Goal: Communication & Community: Answer question/provide support

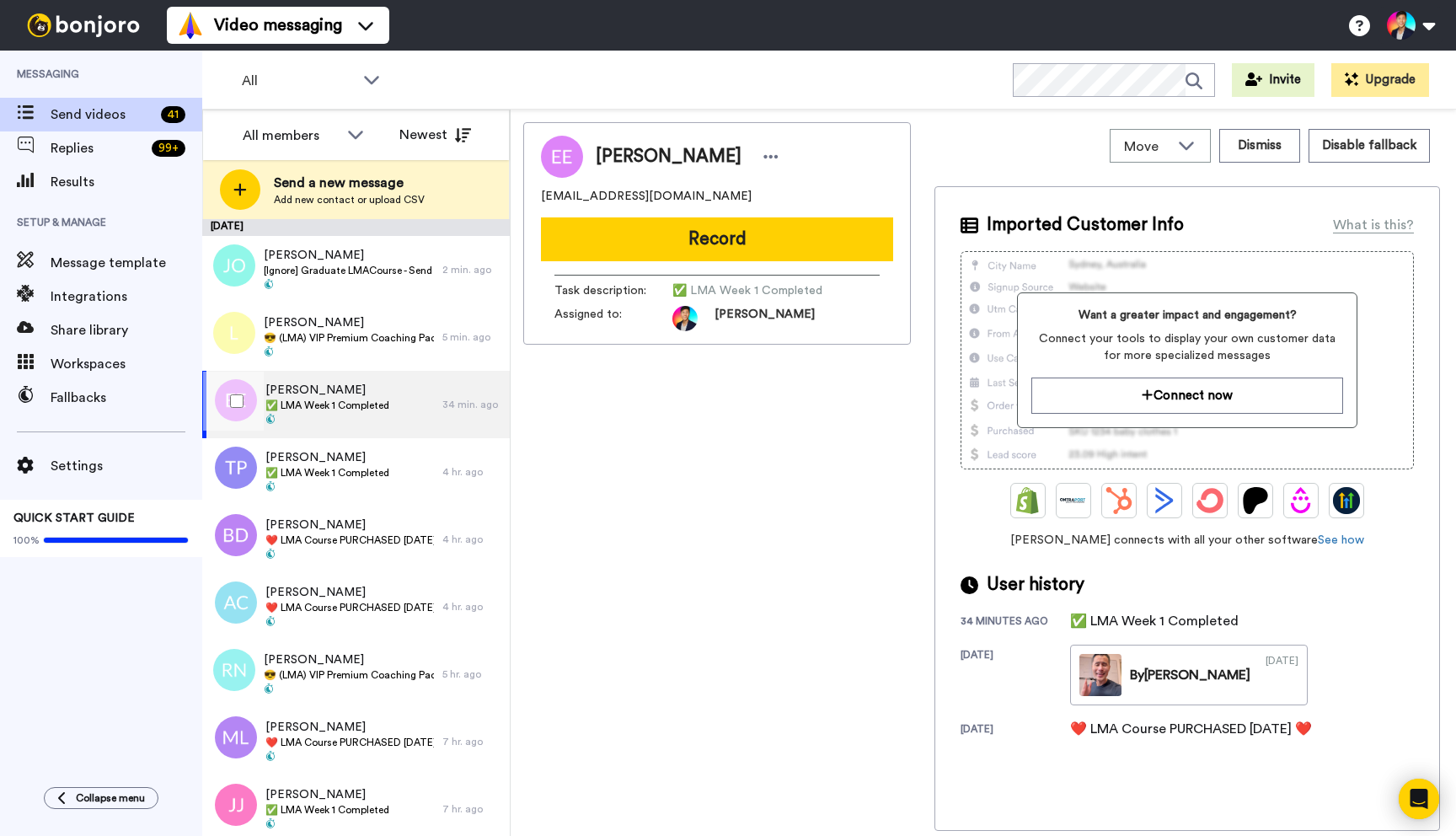
click at [312, 427] on span at bounding box center [328, 421] width 124 height 14
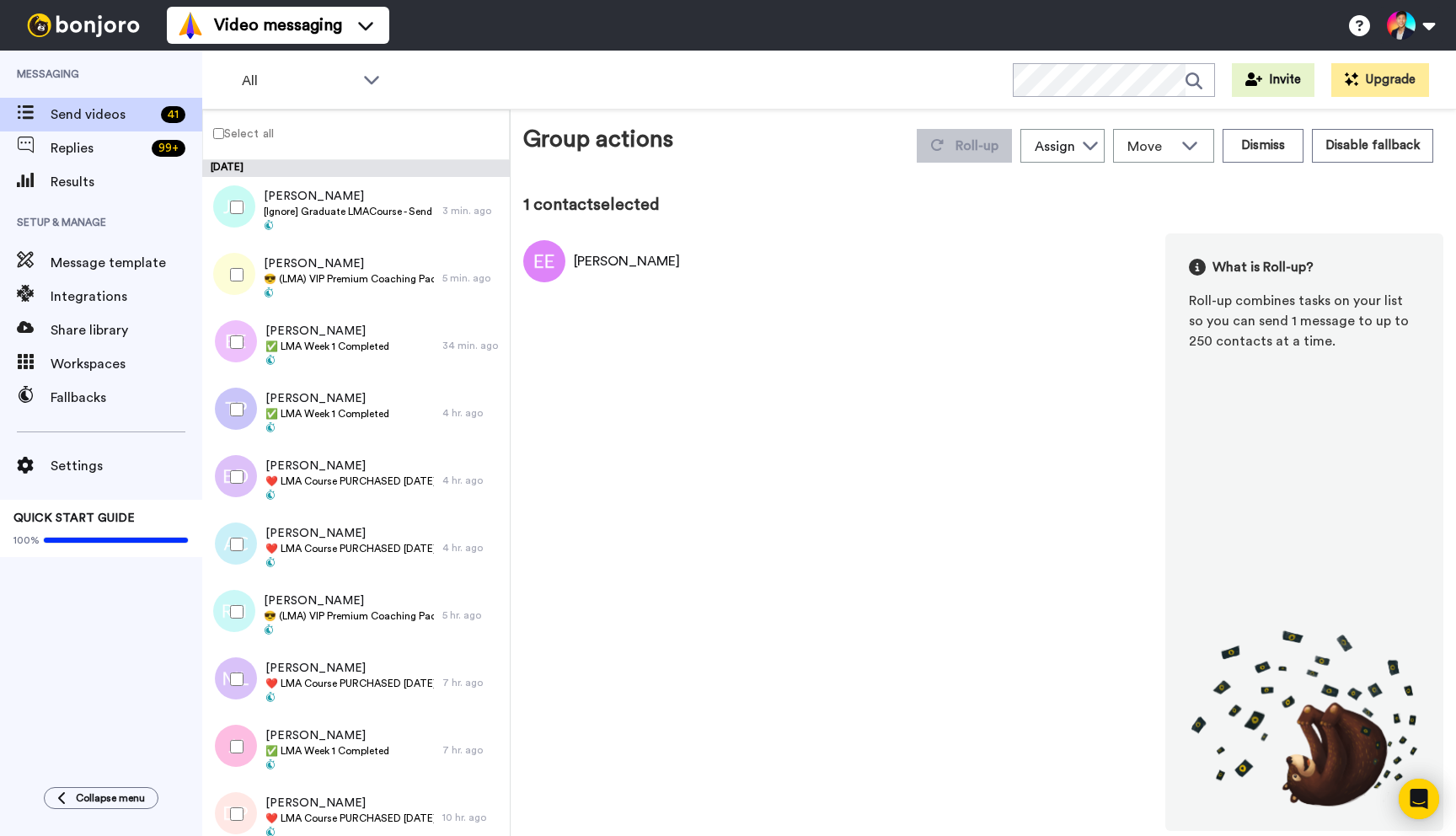
click at [231, 398] on div at bounding box center [233, 409] width 60 height 59
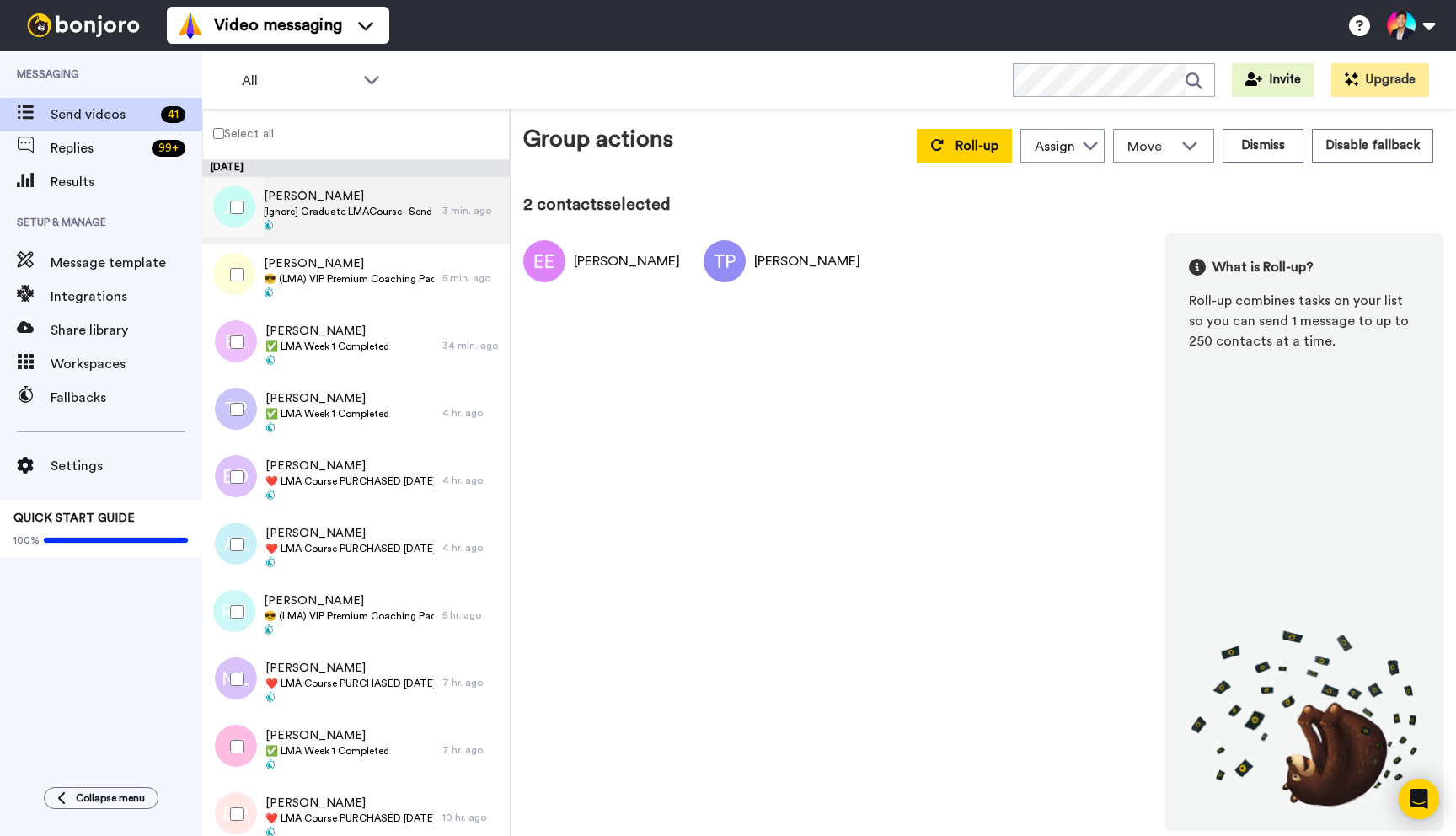
click at [351, 230] on span at bounding box center [349, 226] width 170 height 14
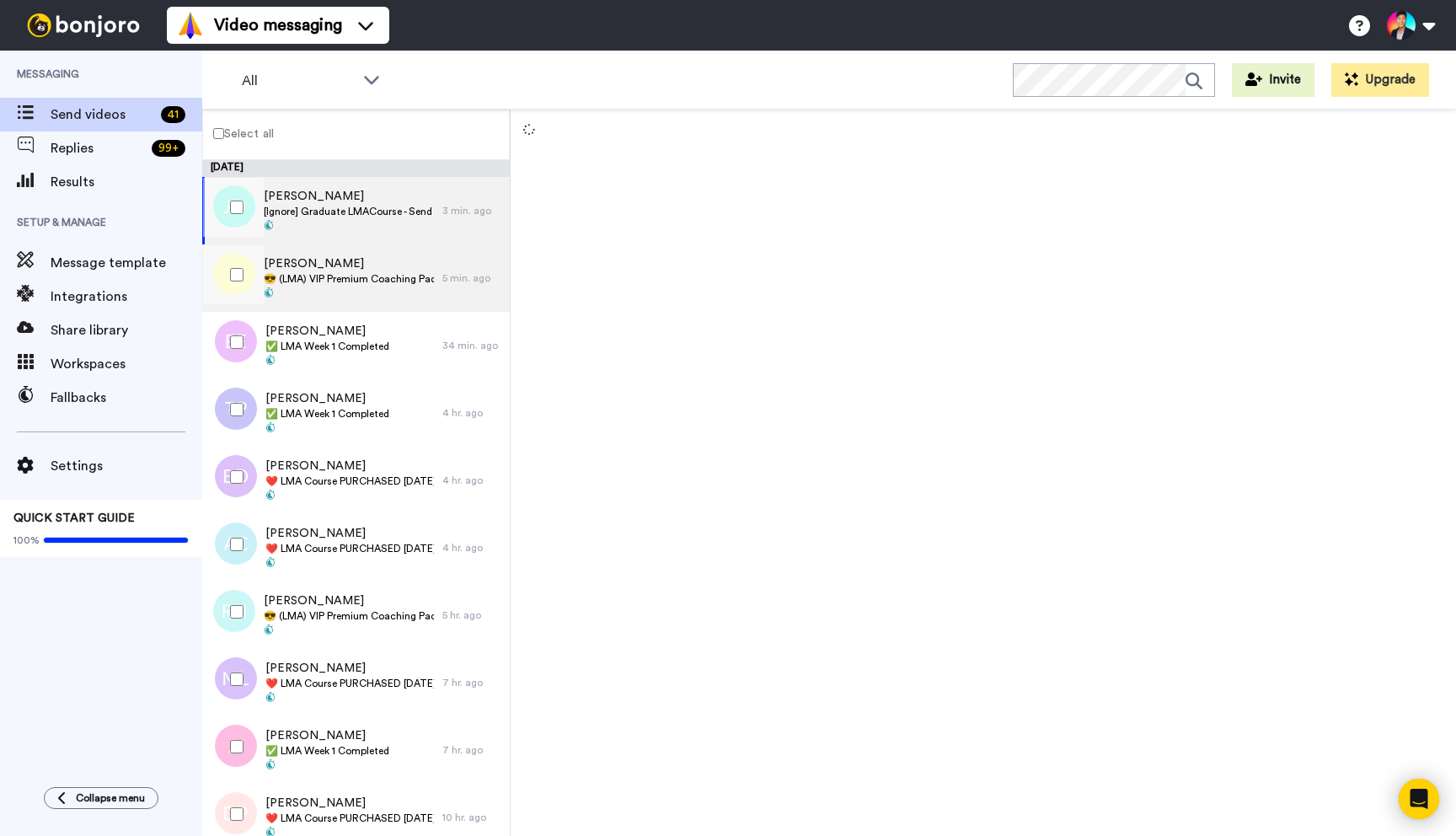
click at [351, 252] on div "Laura 😎 (LMA) VIP Premium Coaching Package Purchased 😎" at bounding box center [323, 278] width 240 height 67
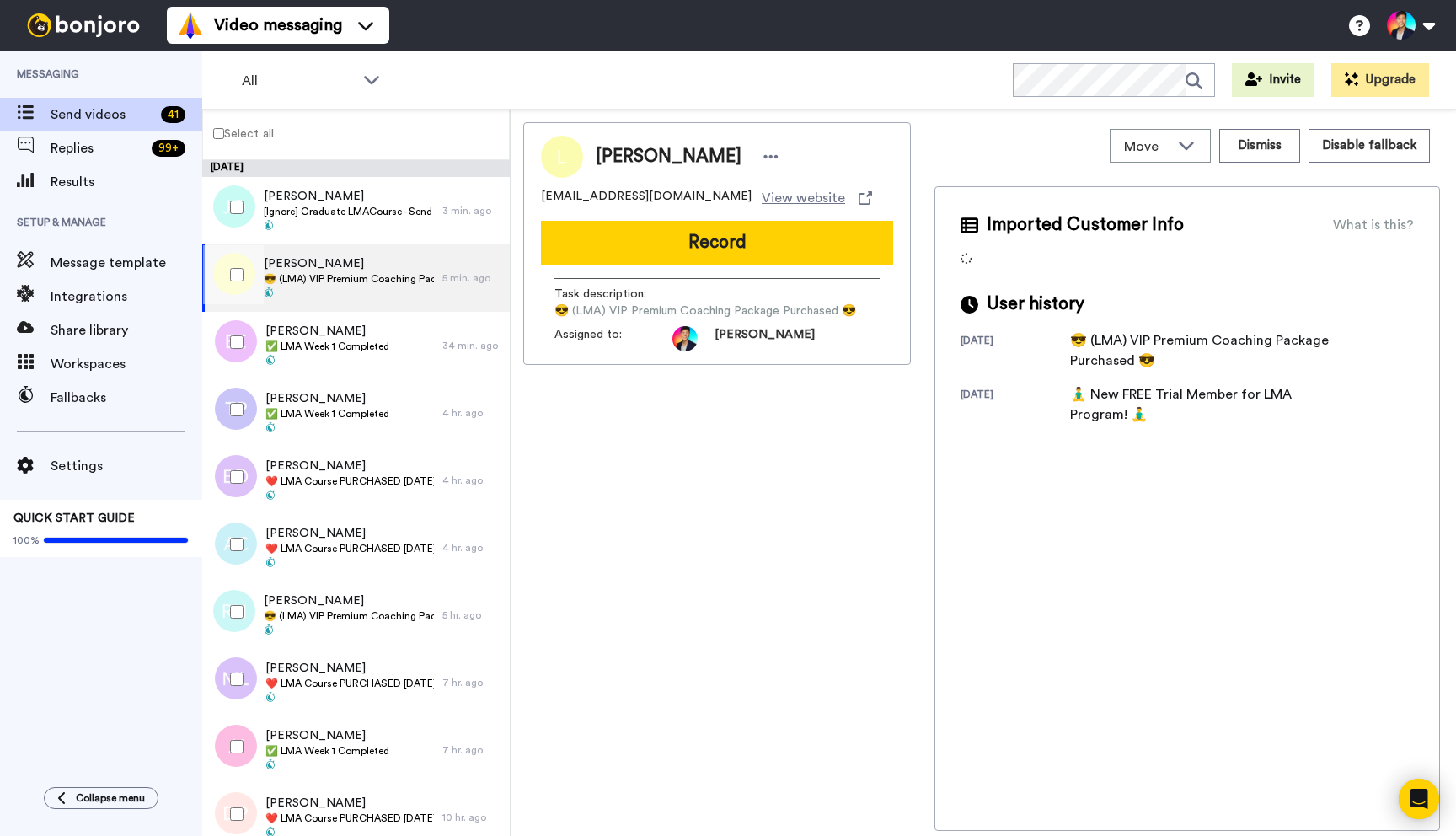
click at [351, 252] on div "Laura 😎 (LMA) VIP Premium Coaching Package Purchased 😎" at bounding box center [323, 278] width 240 height 67
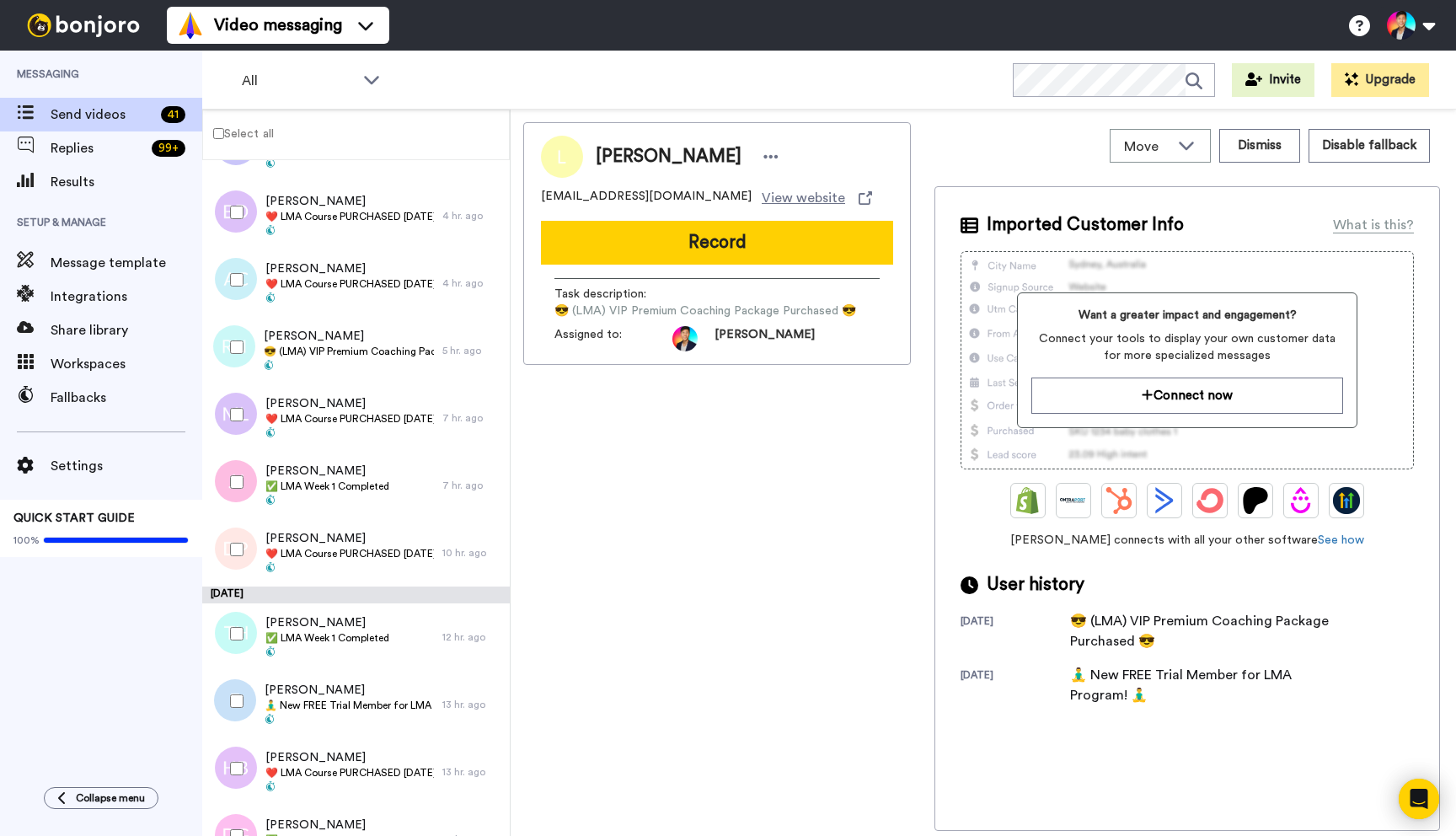
click at [239, 489] on div at bounding box center [233, 482] width 60 height 59
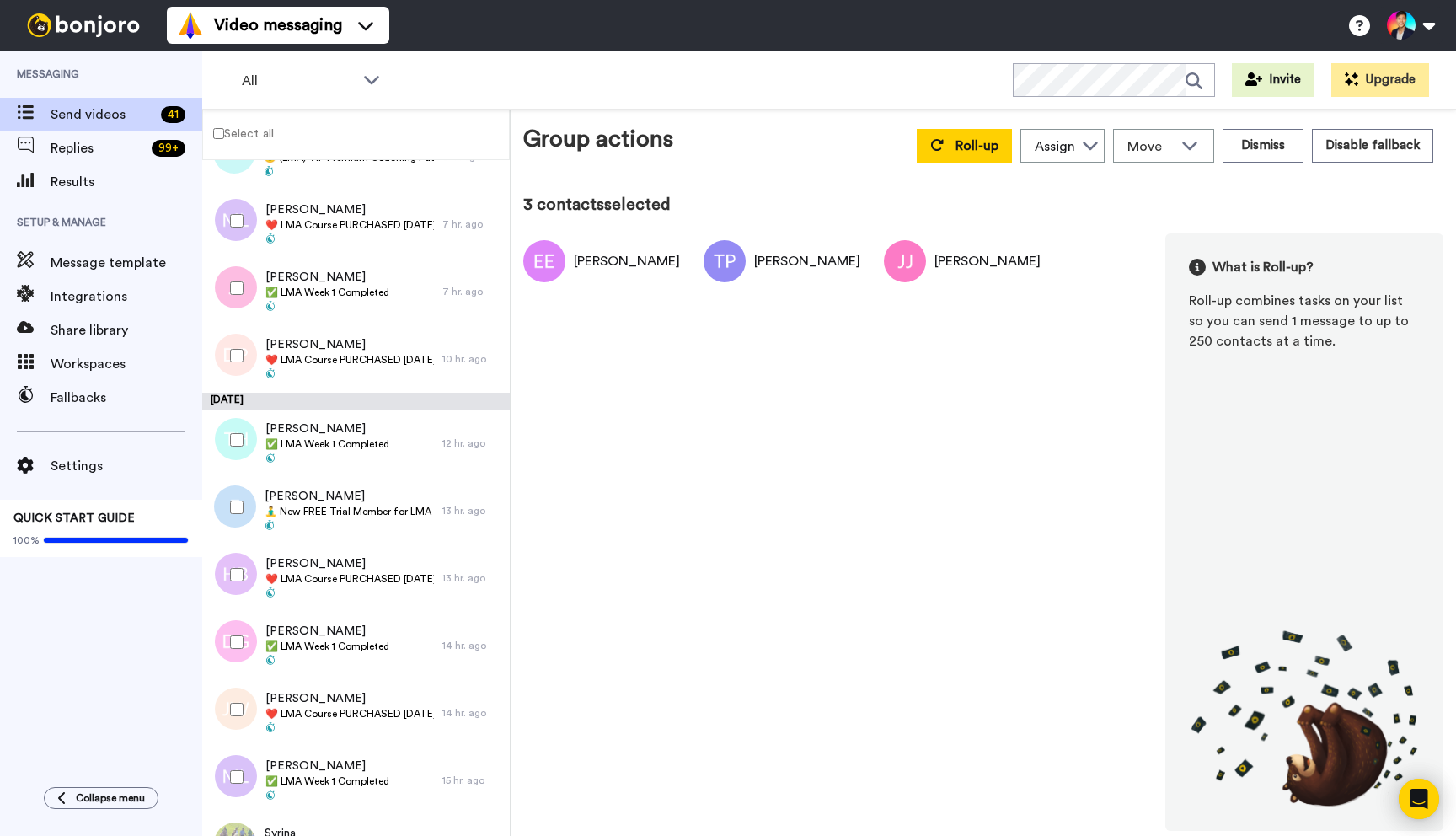
click at [235, 459] on div at bounding box center [233, 439] width 60 height 59
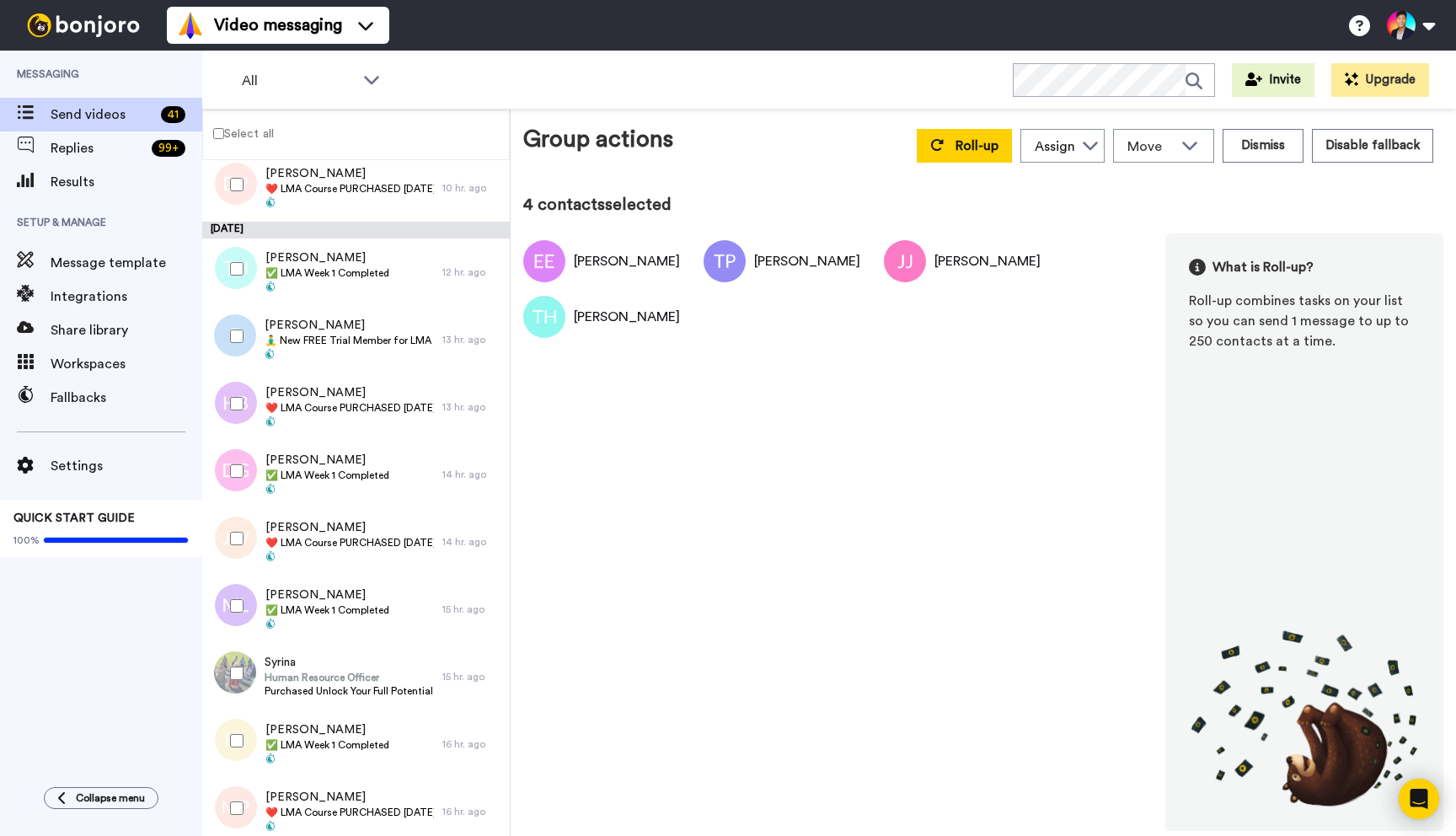
click at [235, 459] on div at bounding box center [233, 471] width 60 height 59
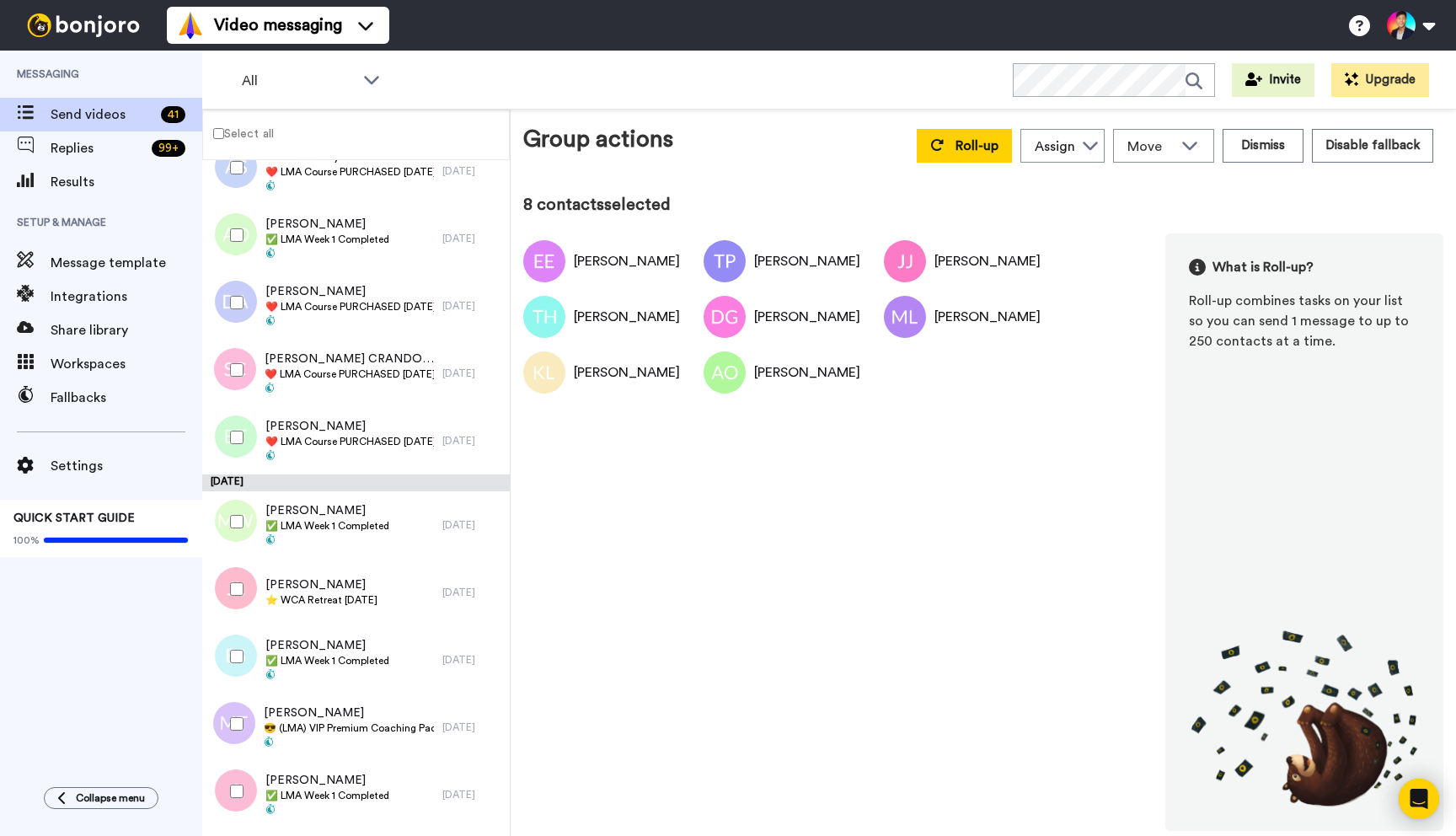
click at [242, 508] on div at bounding box center [233, 521] width 60 height 59
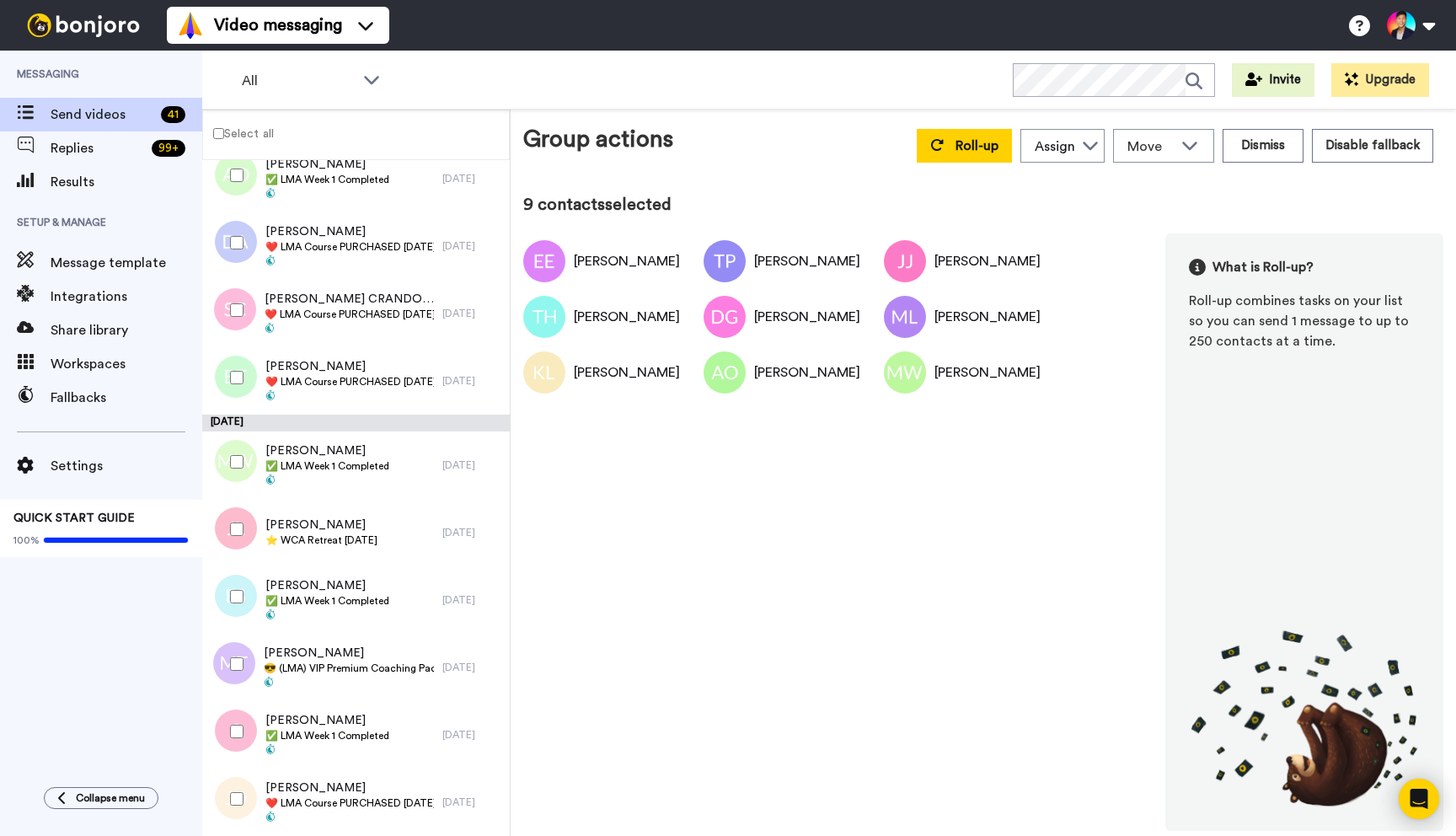
click at [253, 610] on div at bounding box center [233, 596] width 60 height 59
click at [248, 736] on div at bounding box center [233, 731] width 60 height 59
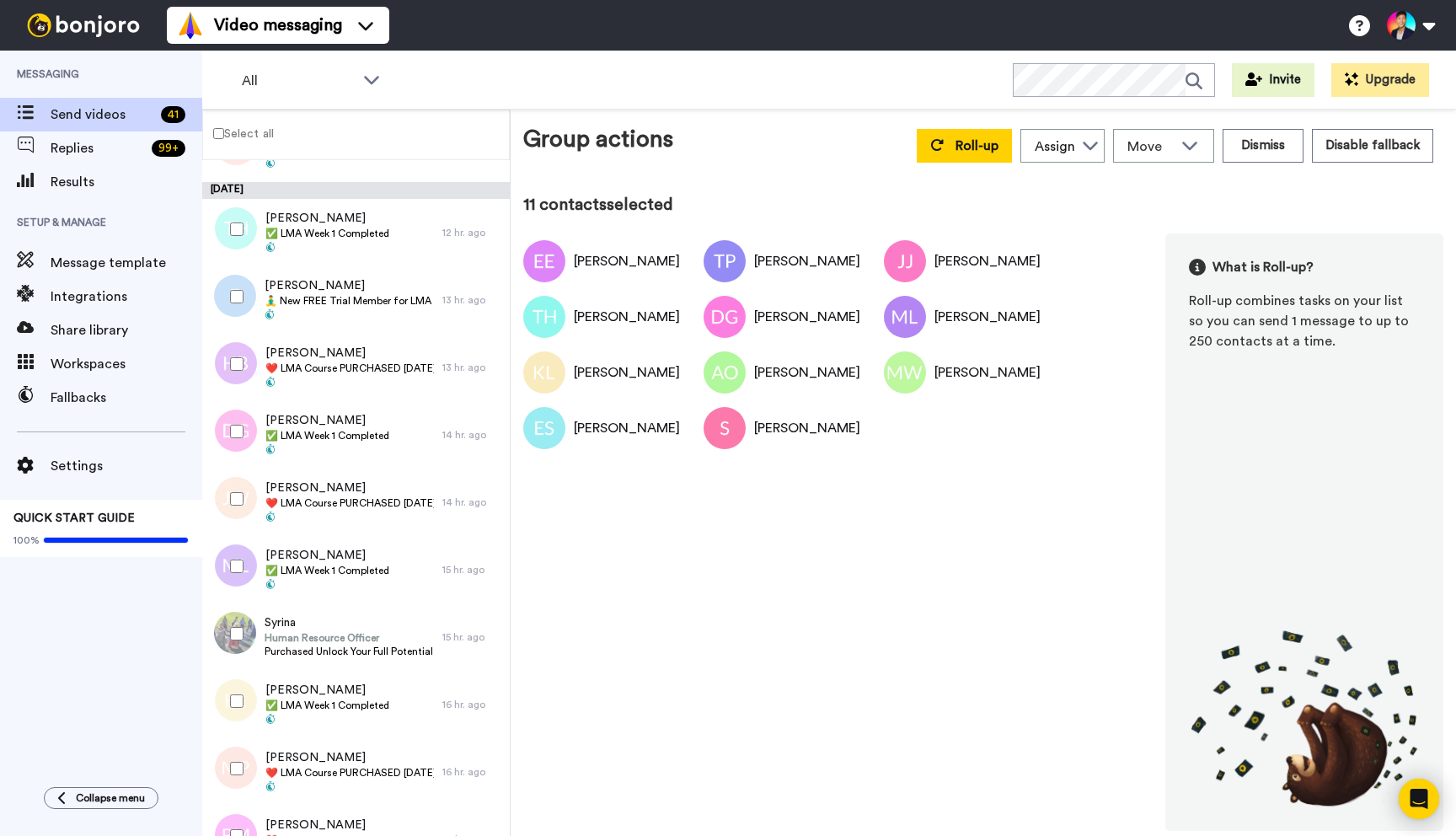
scroll to position [0, 0]
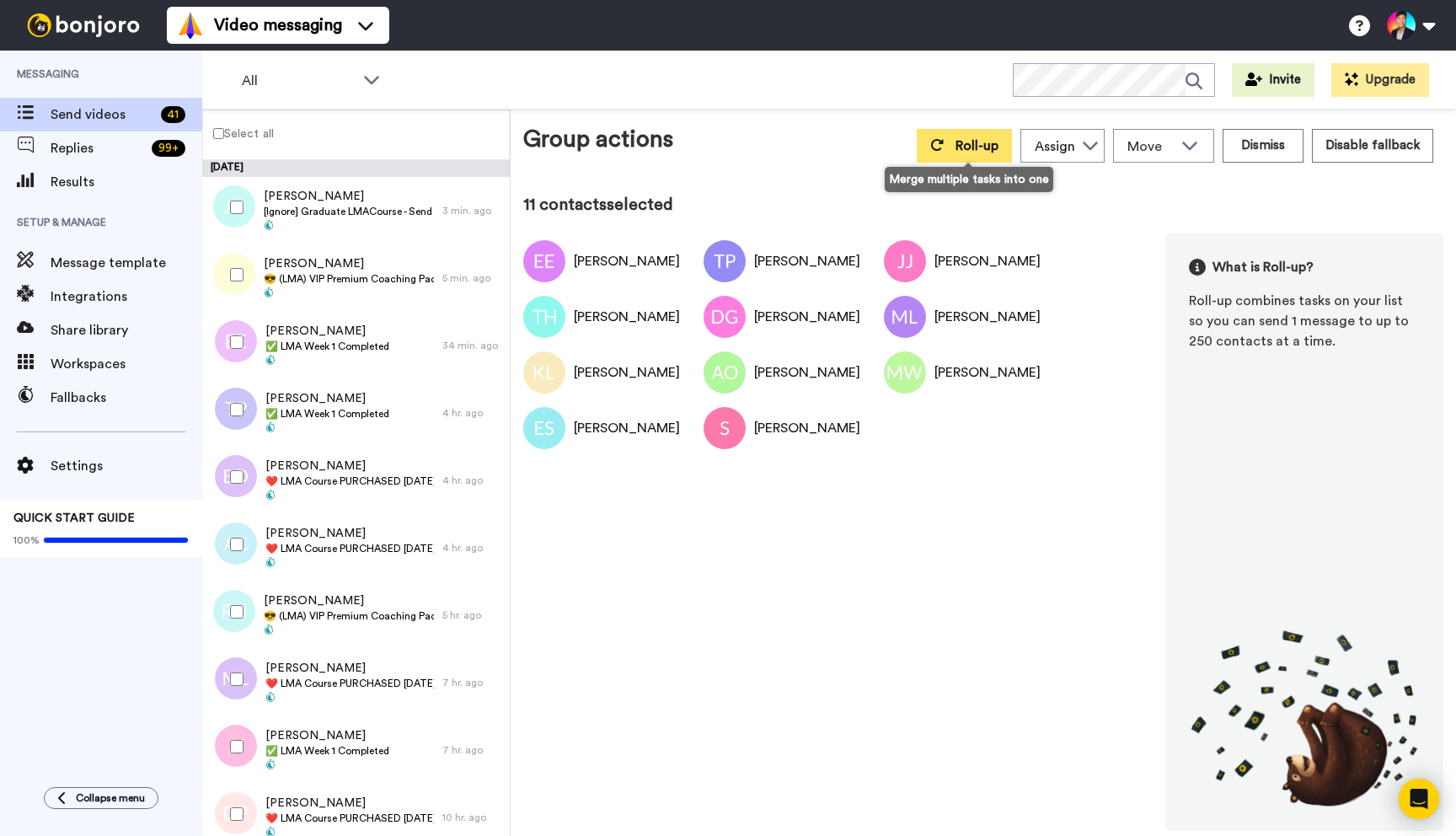
click at [942, 151] on icon at bounding box center [937, 145] width 14 height 14
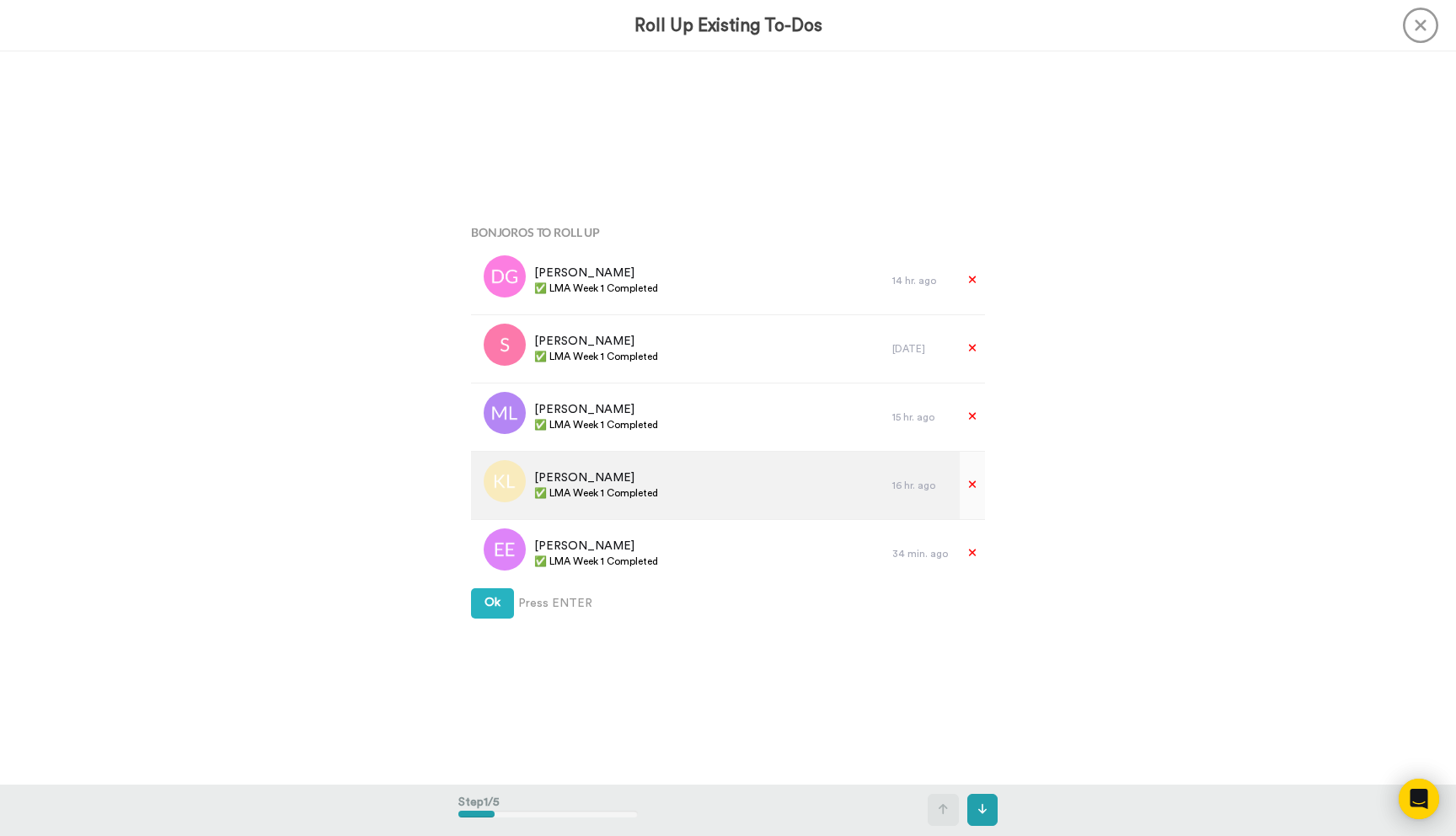
click at [642, 495] on span "✅ LMA Week 1 Completed" at bounding box center [597, 493] width 124 height 14
copy div "✅ LMA Week 1 Completed"
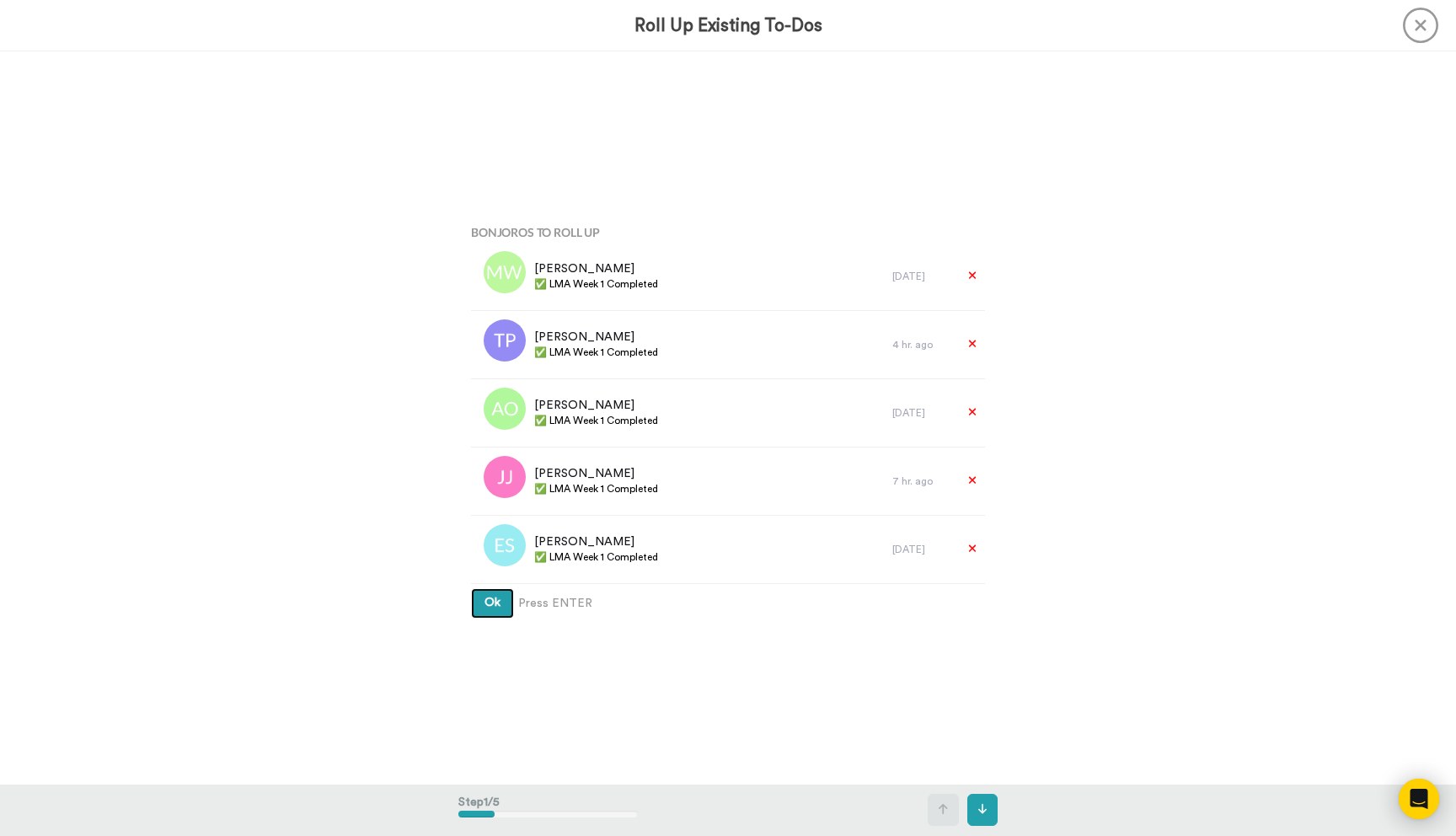
click at [492, 606] on span "Ok" at bounding box center [492, 603] width 16 height 12
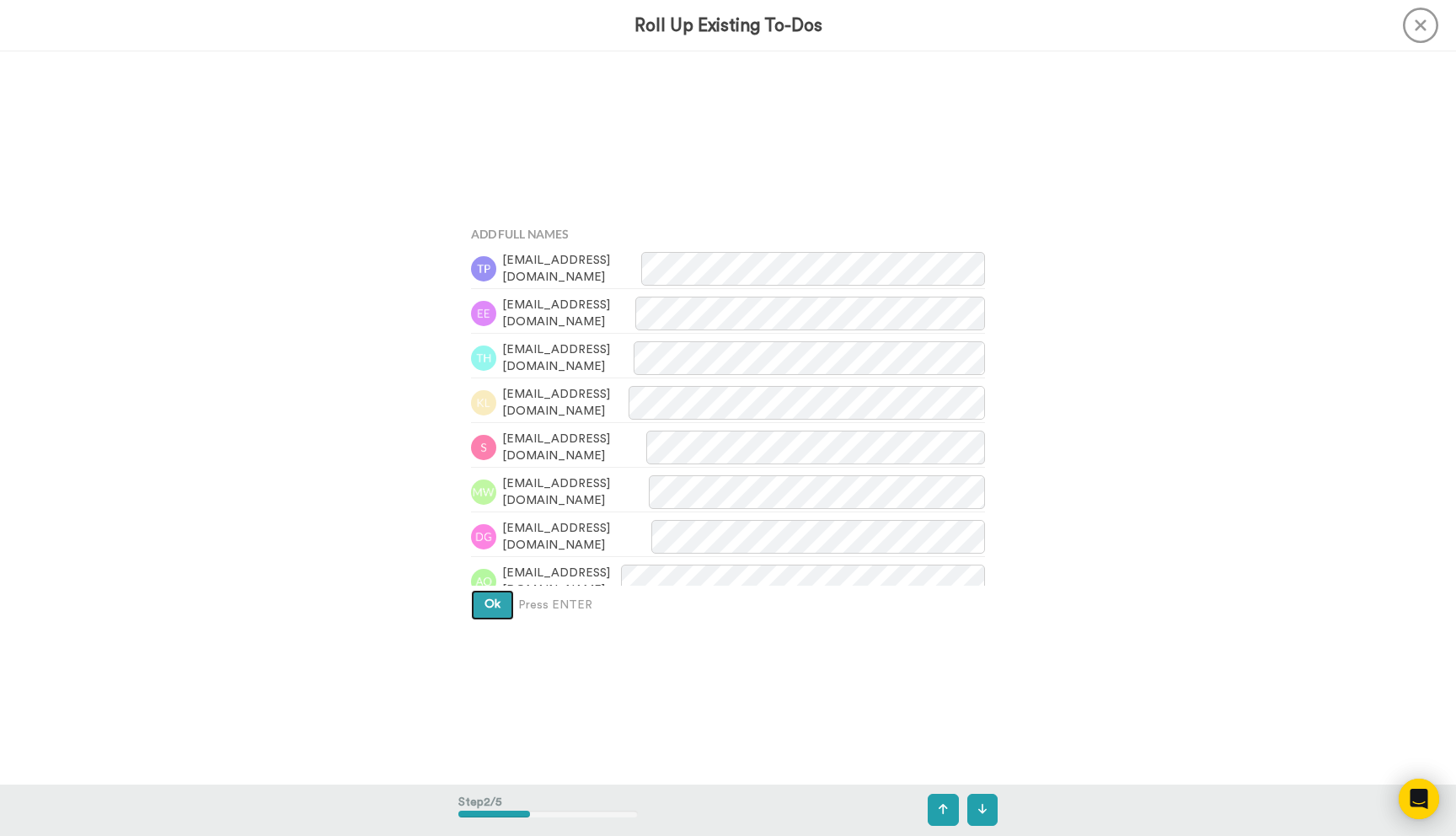
click at [492, 606] on span "Ok" at bounding box center [492, 604] width 16 height 12
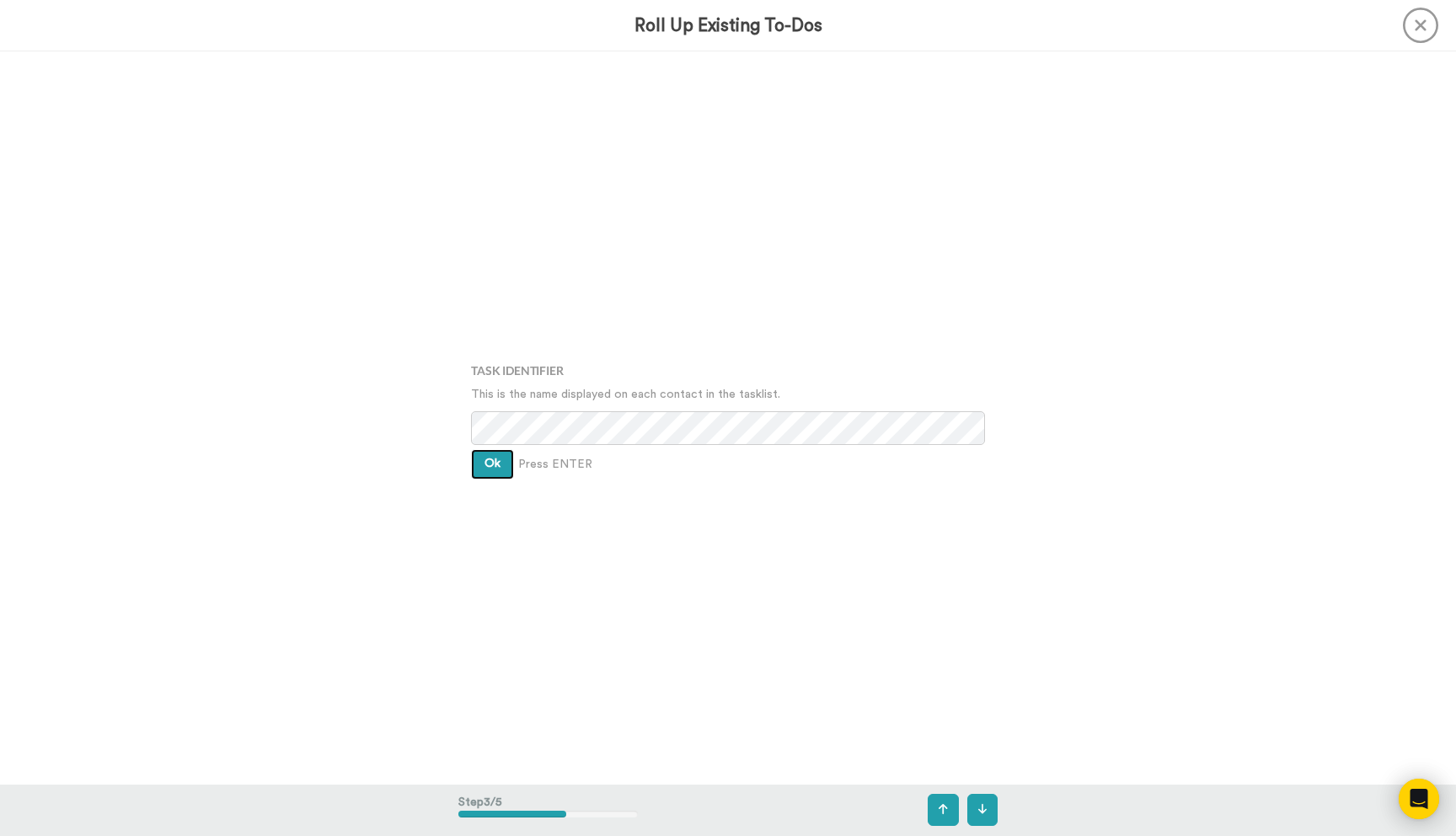
click at [475, 457] on button "Ok" at bounding box center [493, 465] width 43 height 31
click at [475, 457] on button "Ok" at bounding box center [493, 446] width 43 height 31
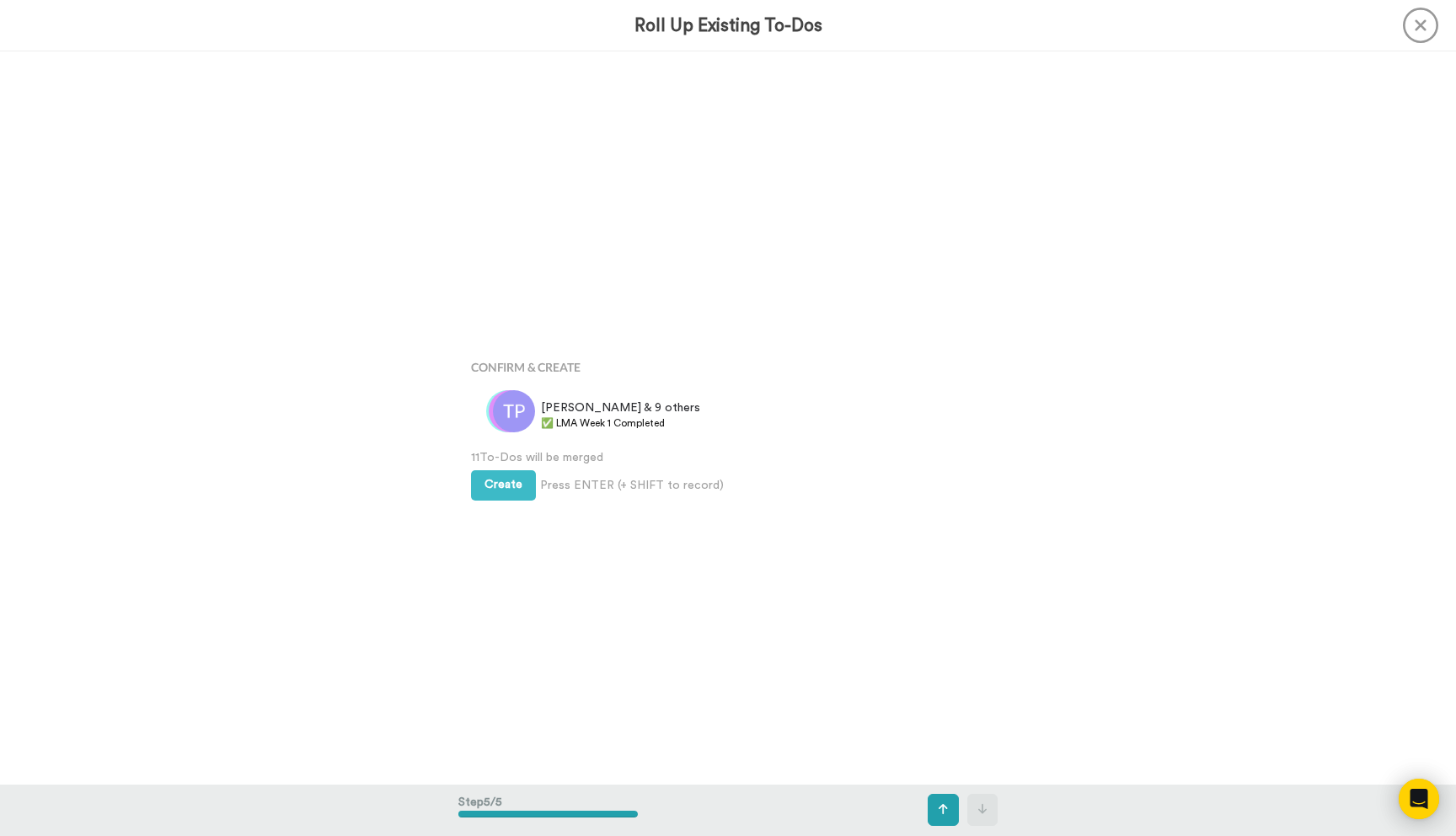
scroll to position [2931, 0]
click at [475, 457] on div "Confirm & Create Terry, Ernestine & 9 others ✅ LMA Week 1 Completed 11 To-Dos w…" at bounding box center [728, 419] width 540 height 418
click at [480, 468] on button "Create" at bounding box center [504, 478] width 65 height 31
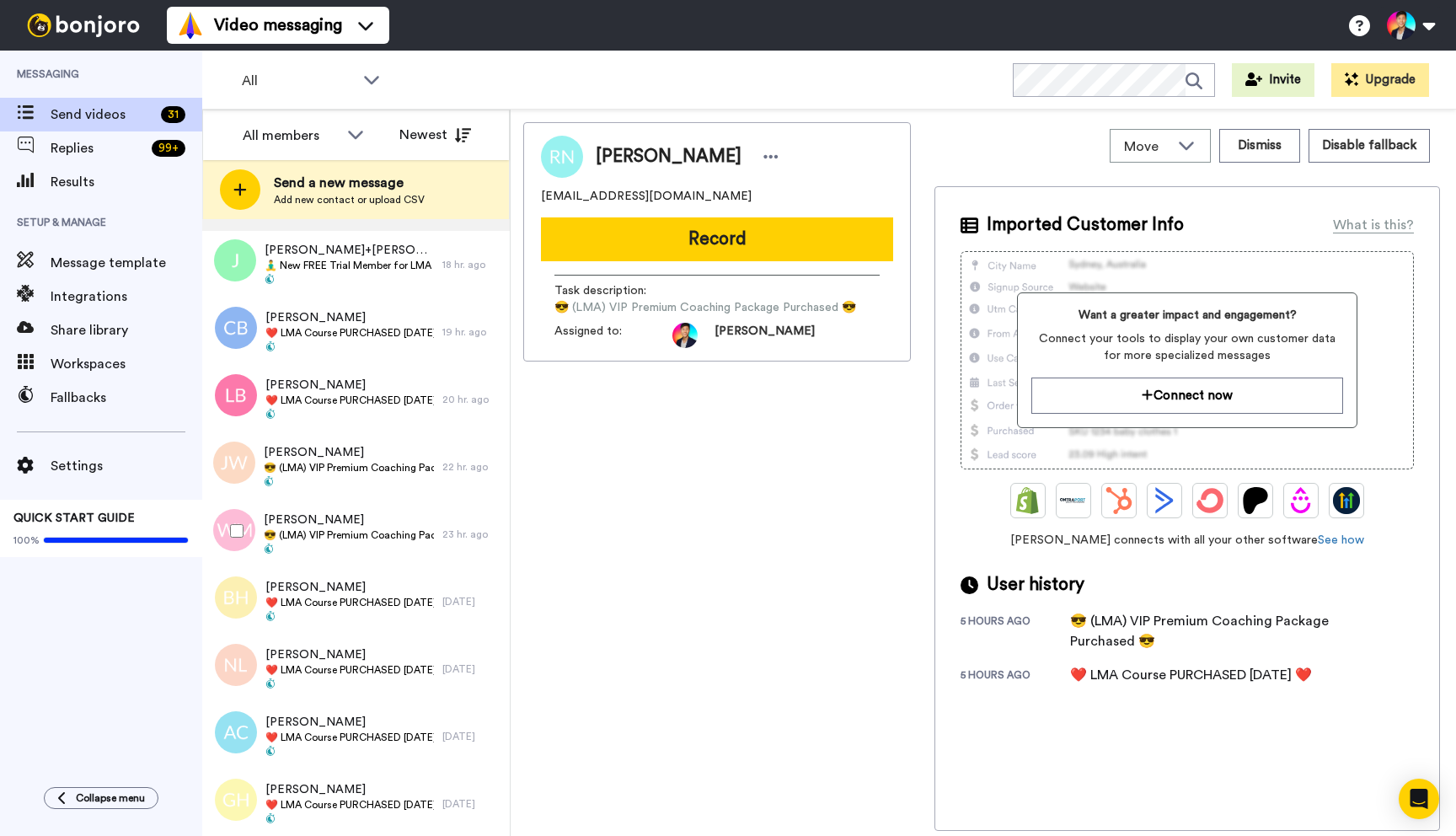
scroll to position [984, 0]
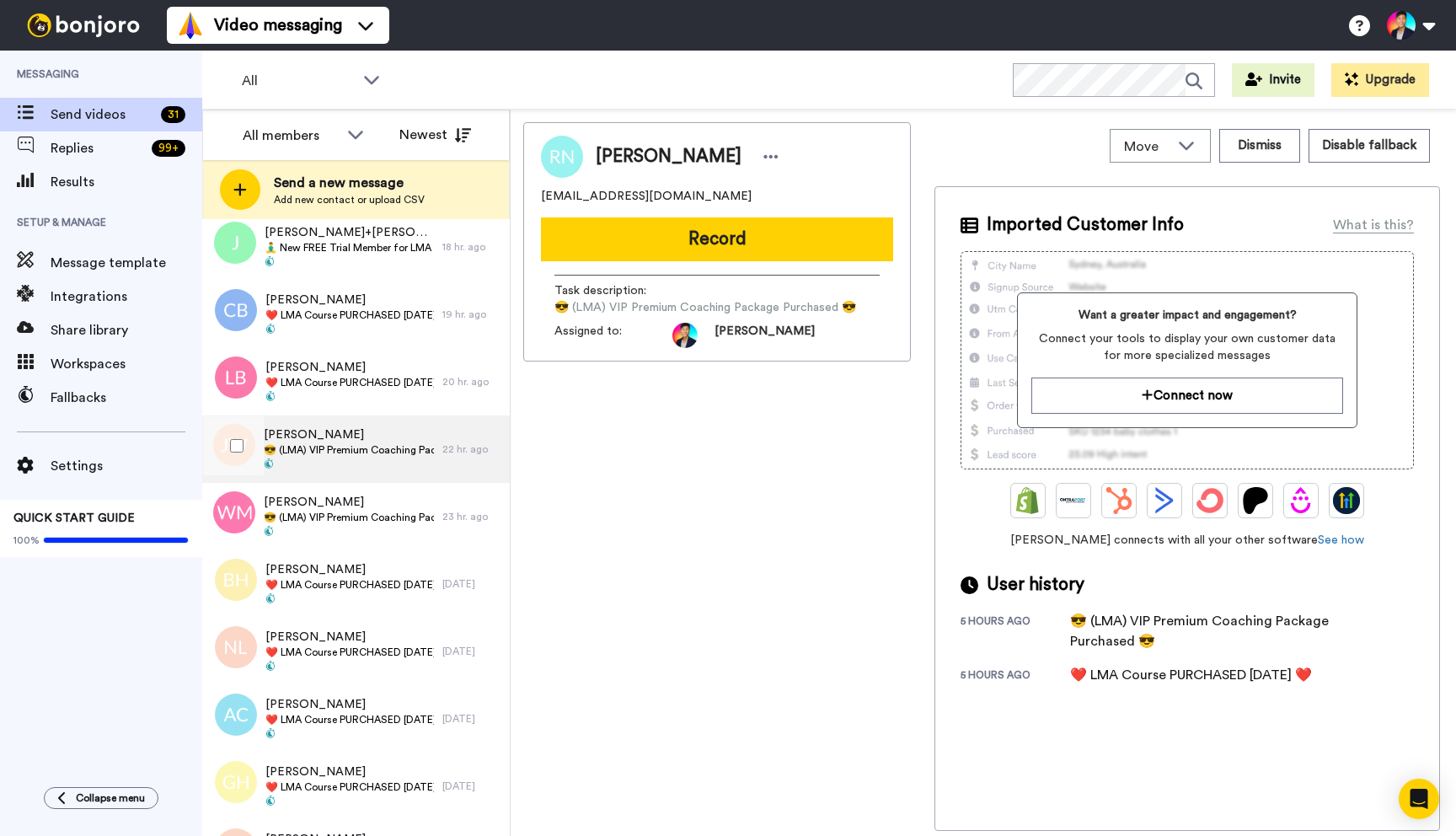
click at [380, 472] on span at bounding box center [349, 466] width 170 height 14
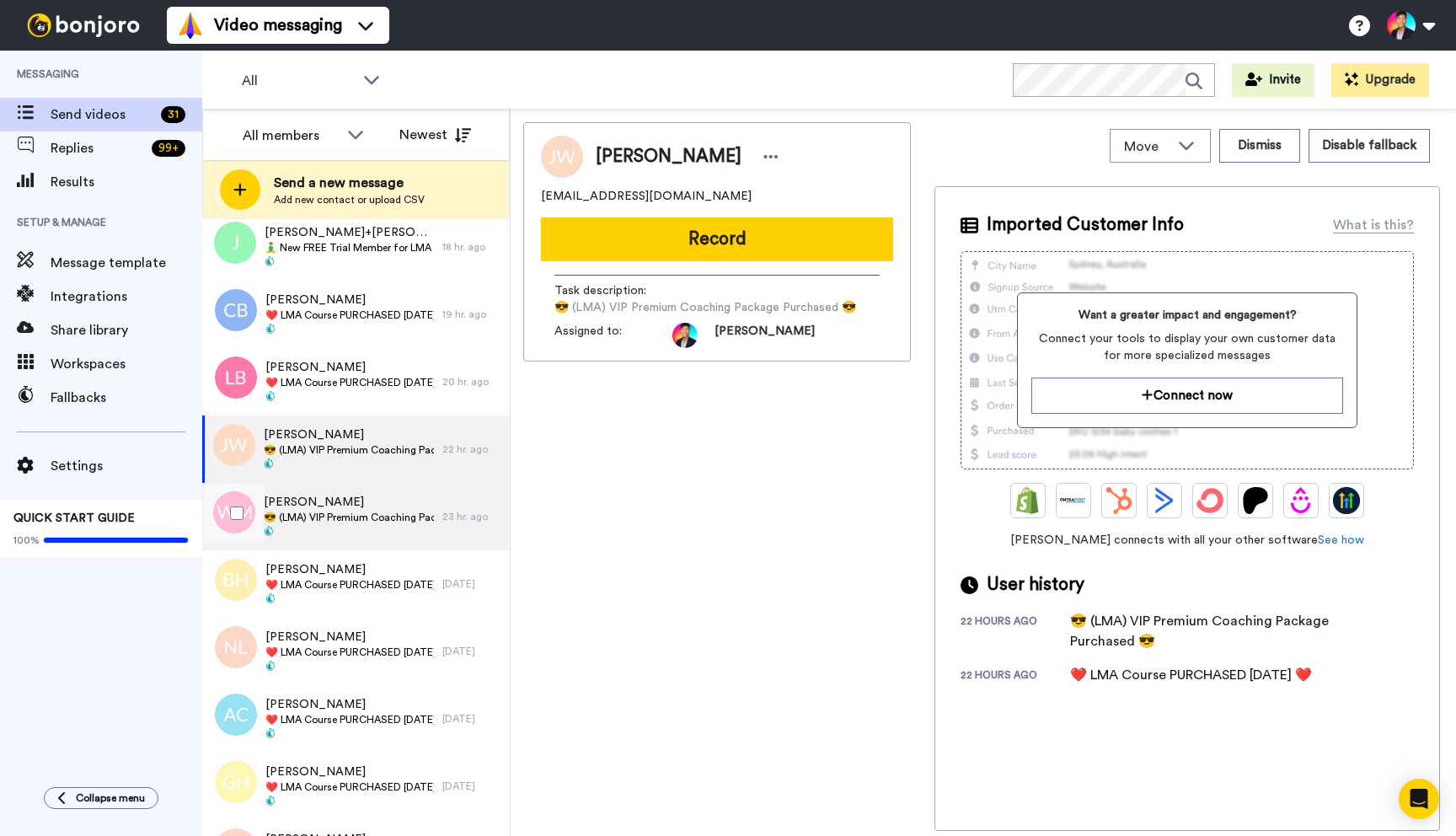
click at [388, 526] on span at bounding box center [349, 533] width 170 height 14
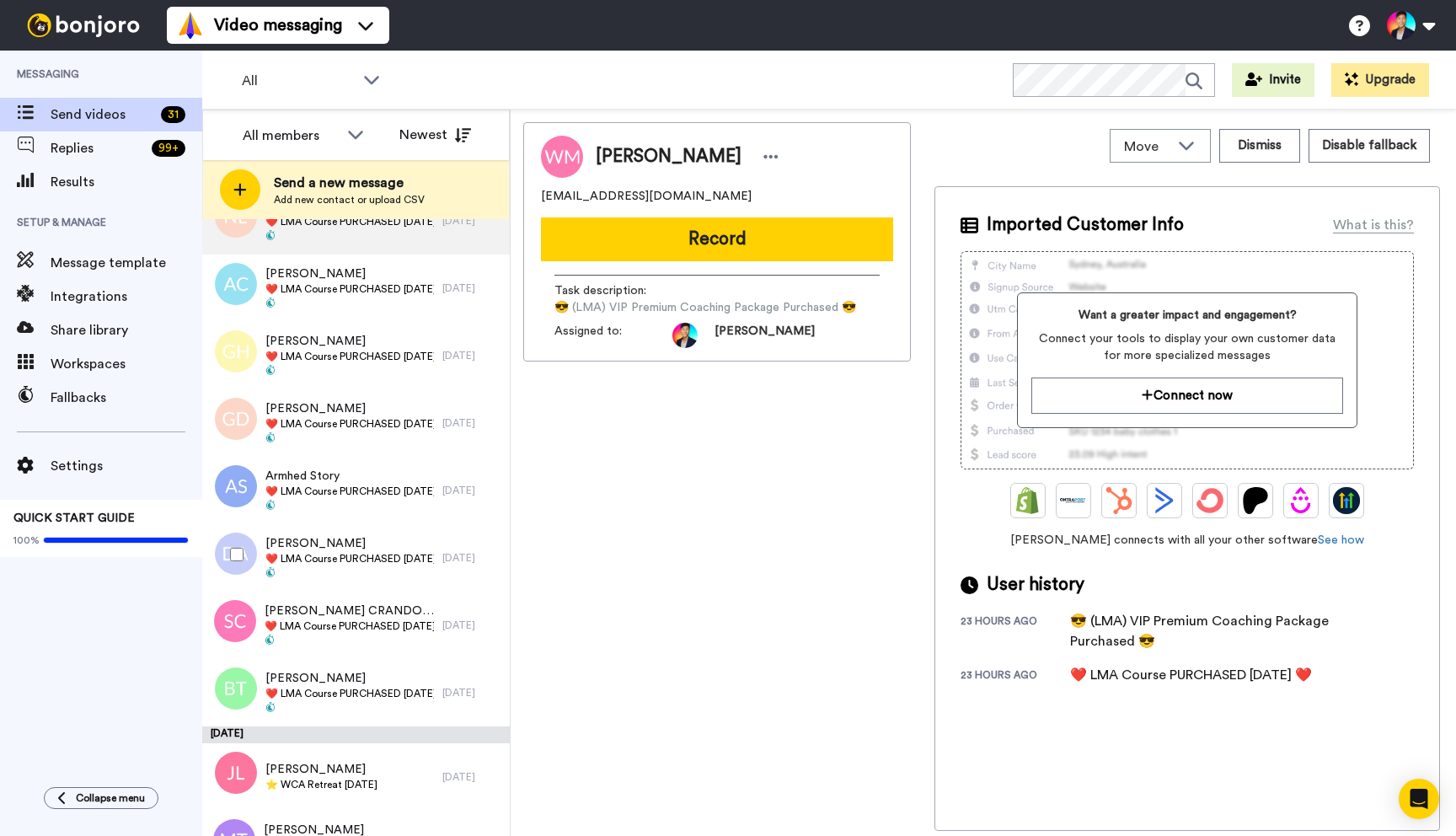
scroll to position [1525, 0]
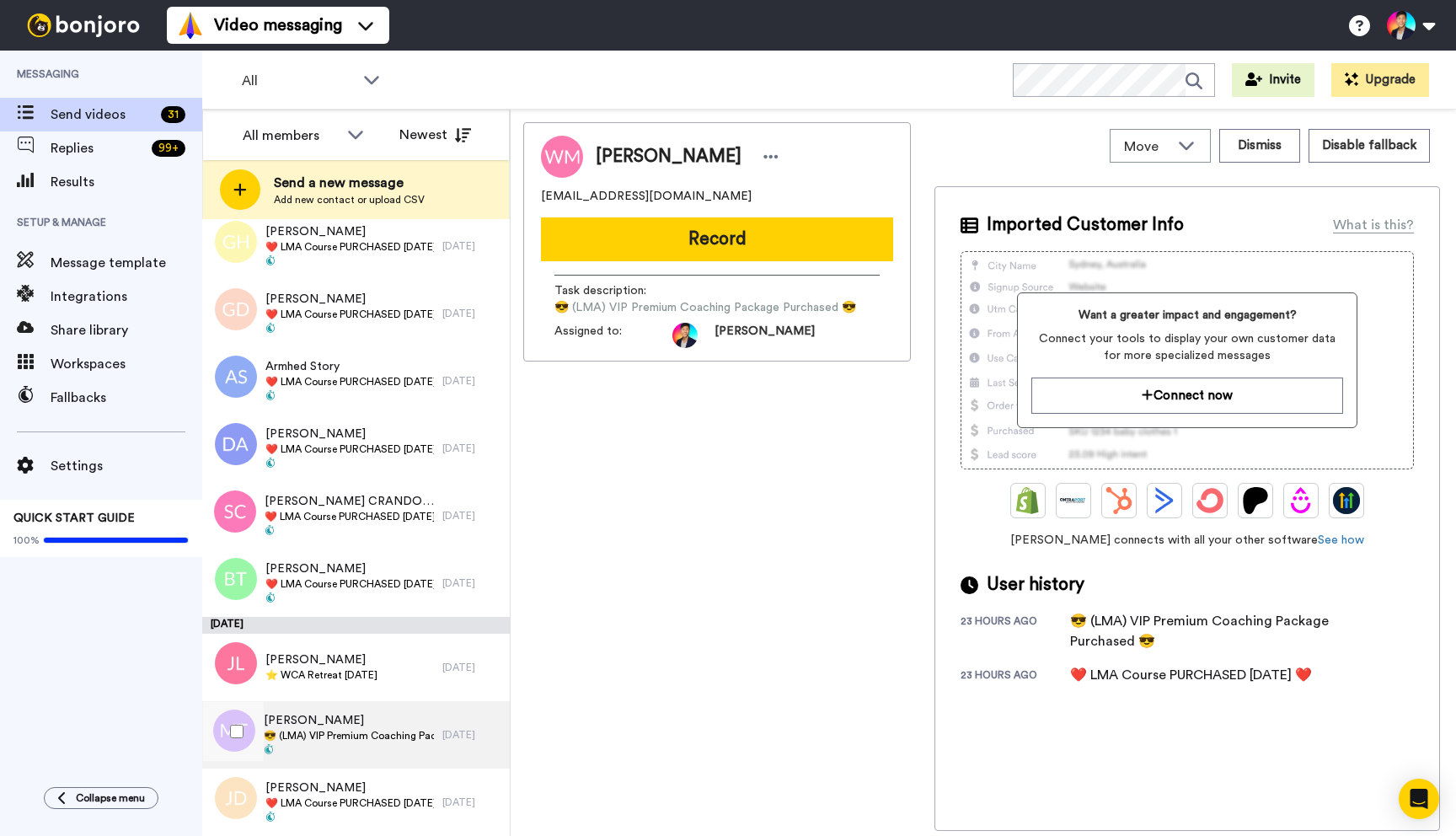
click at [403, 735] on span "😎 (LMA) VIP Premium Coaching Package Purchased 😎" at bounding box center [349, 736] width 170 height 14
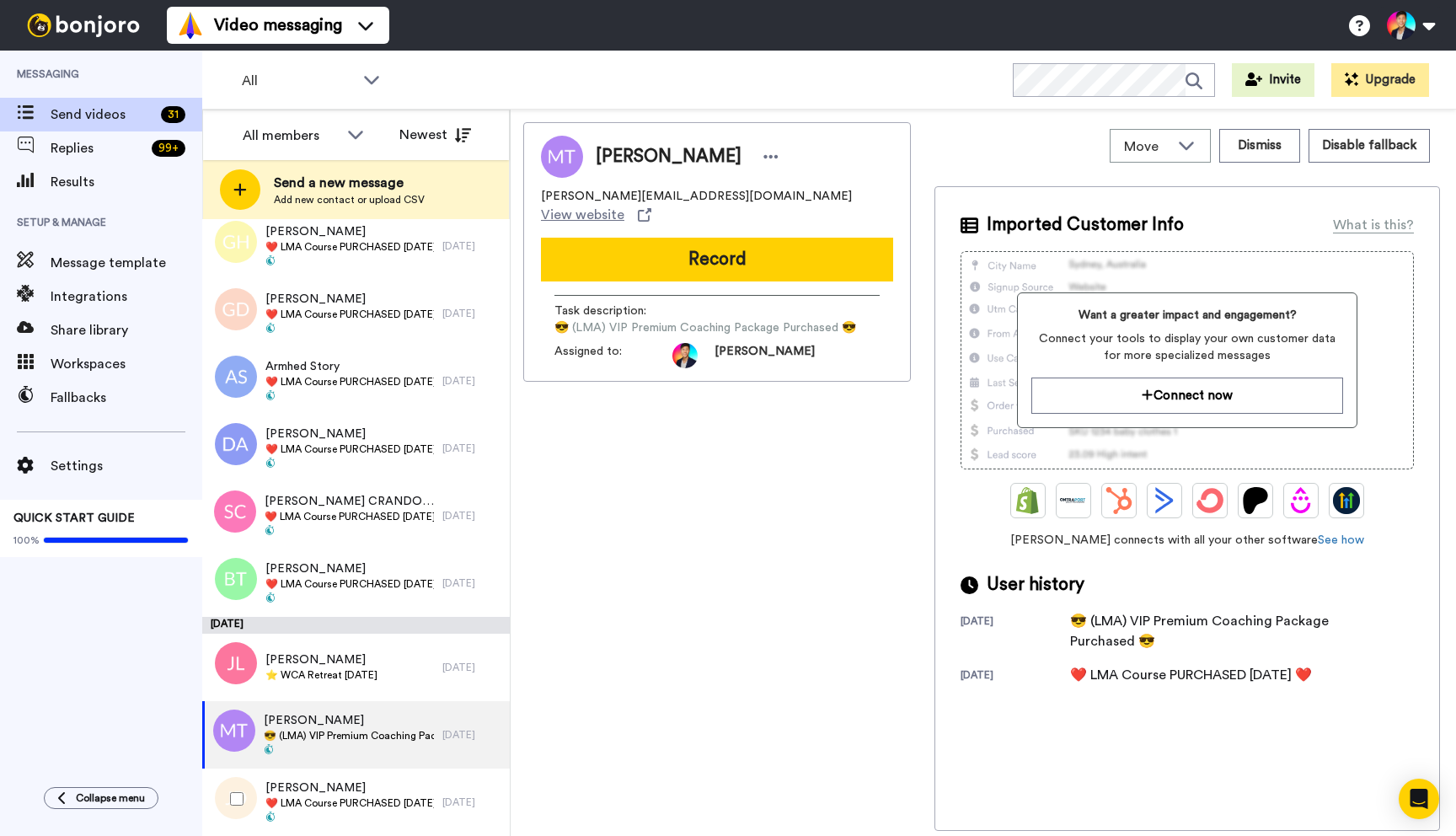
click at [245, 807] on div at bounding box center [233, 799] width 60 height 59
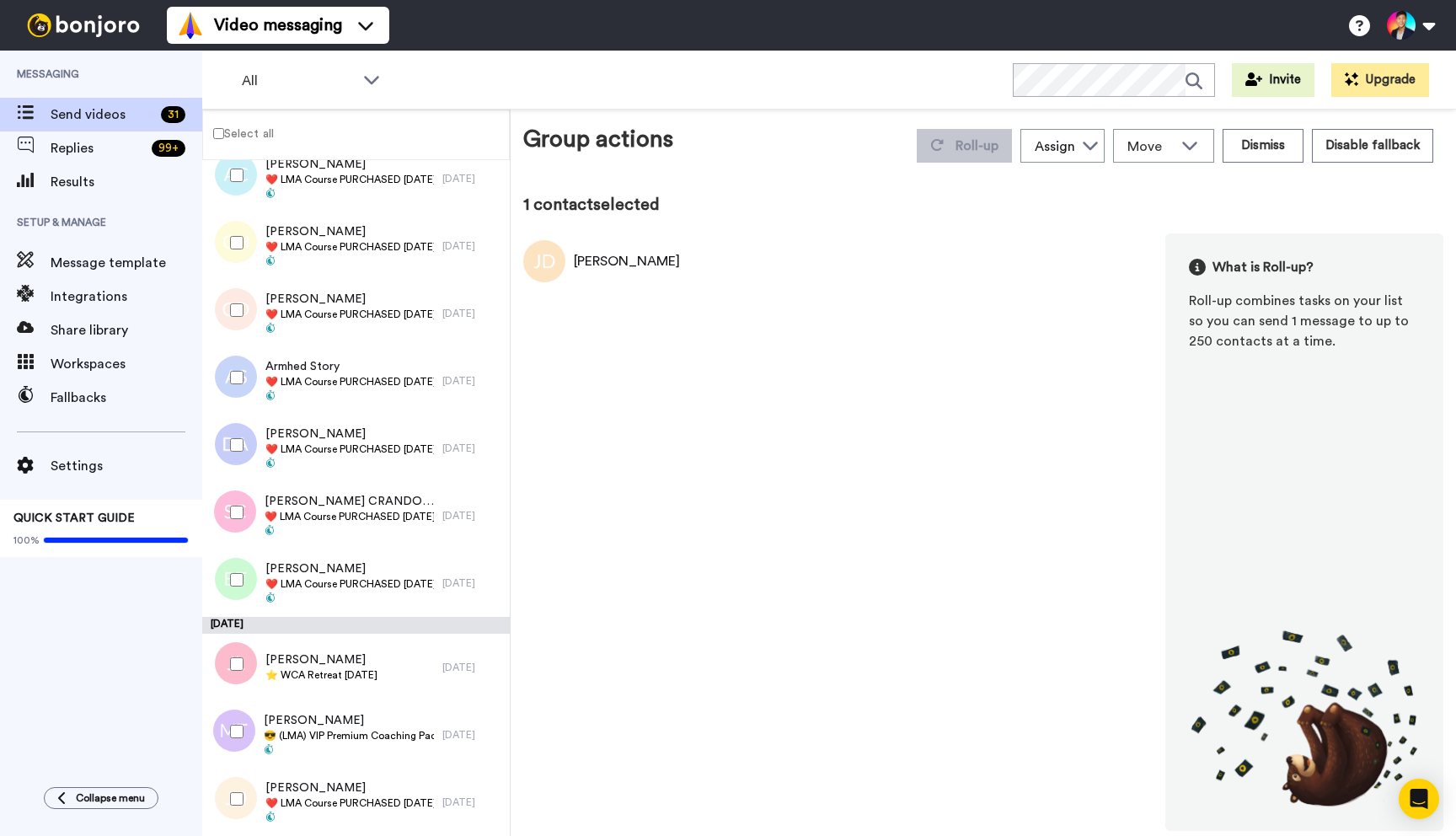
click at [232, 703] on div at bounding box center [233, 731] width 60 height 59
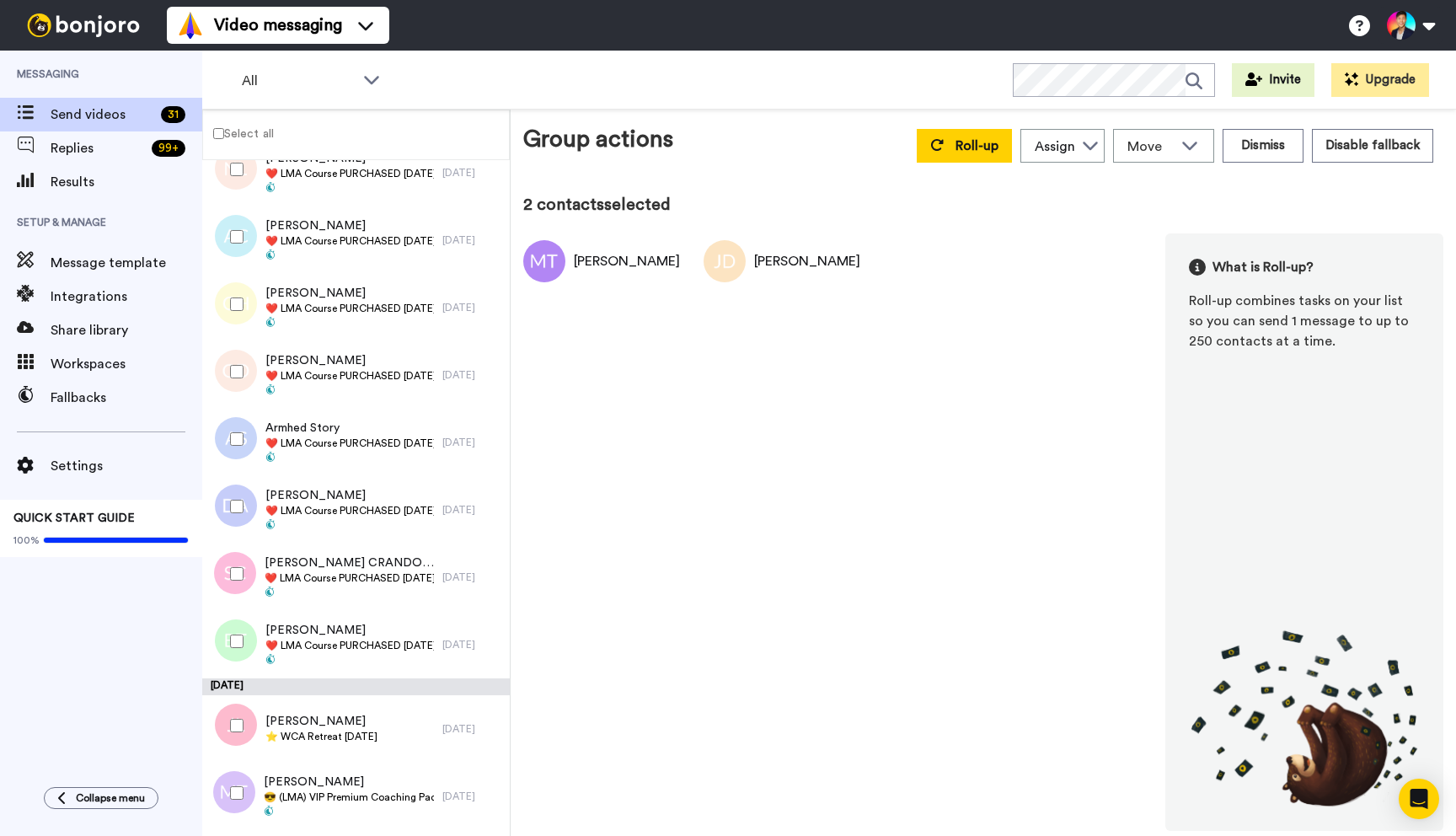
click at [232, 669] on div at bounding box center [233, 641] width 60 height 59
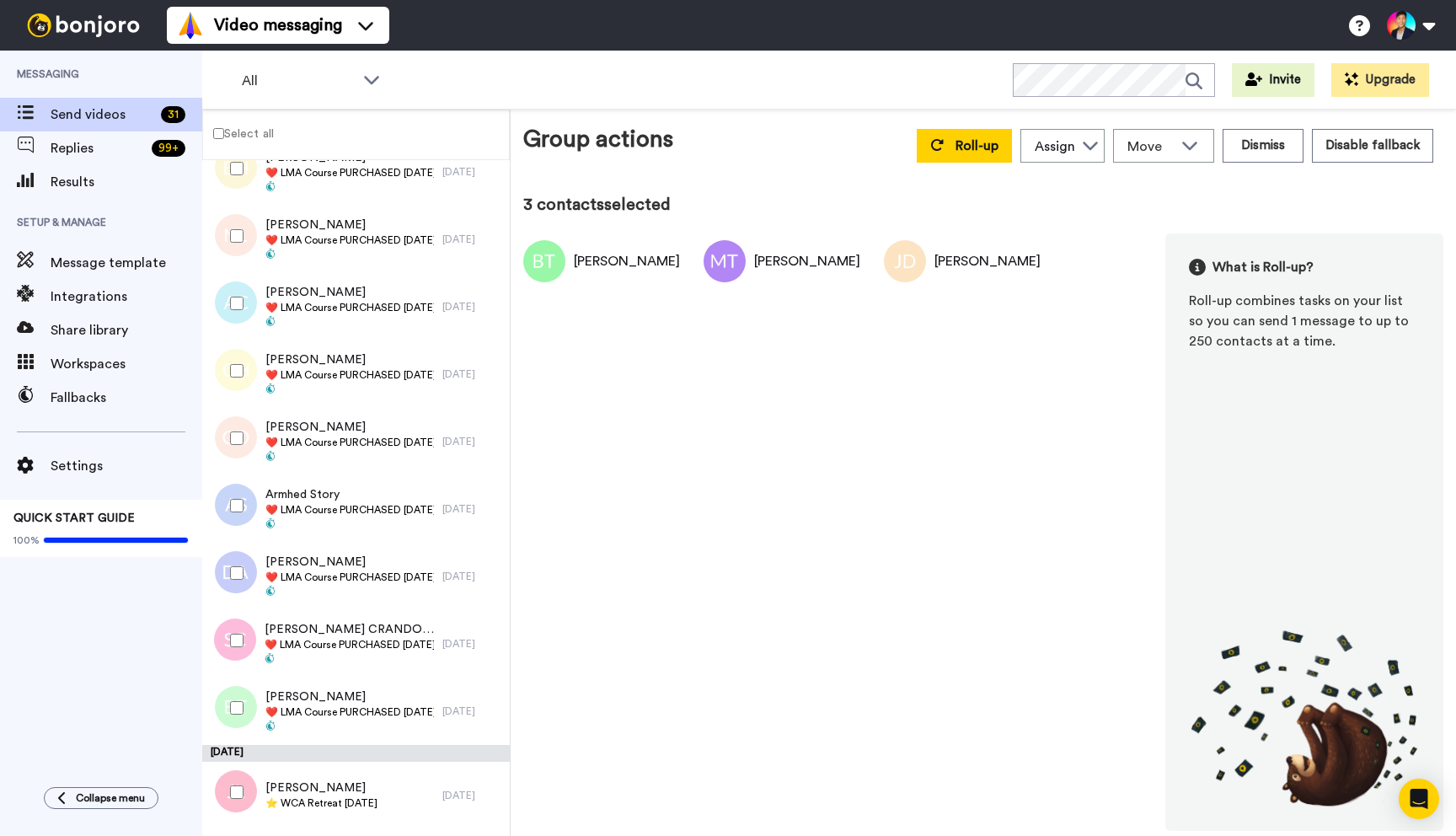
click at [228, 648] on div at bounding box center [233, 640] width 60 height 59
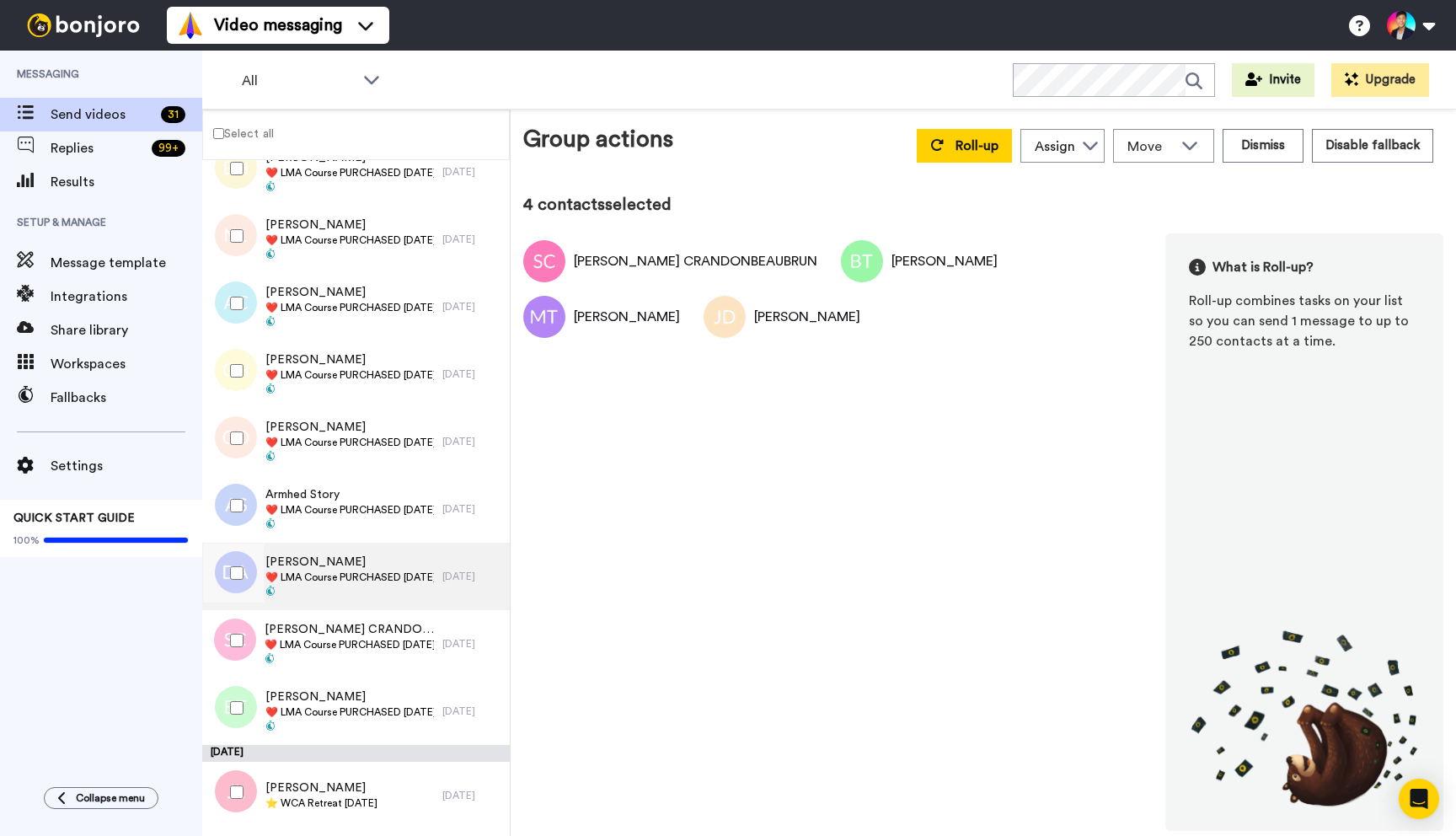
click at [228, 604] on div at bounding box center [231, 576] width 50 height 67
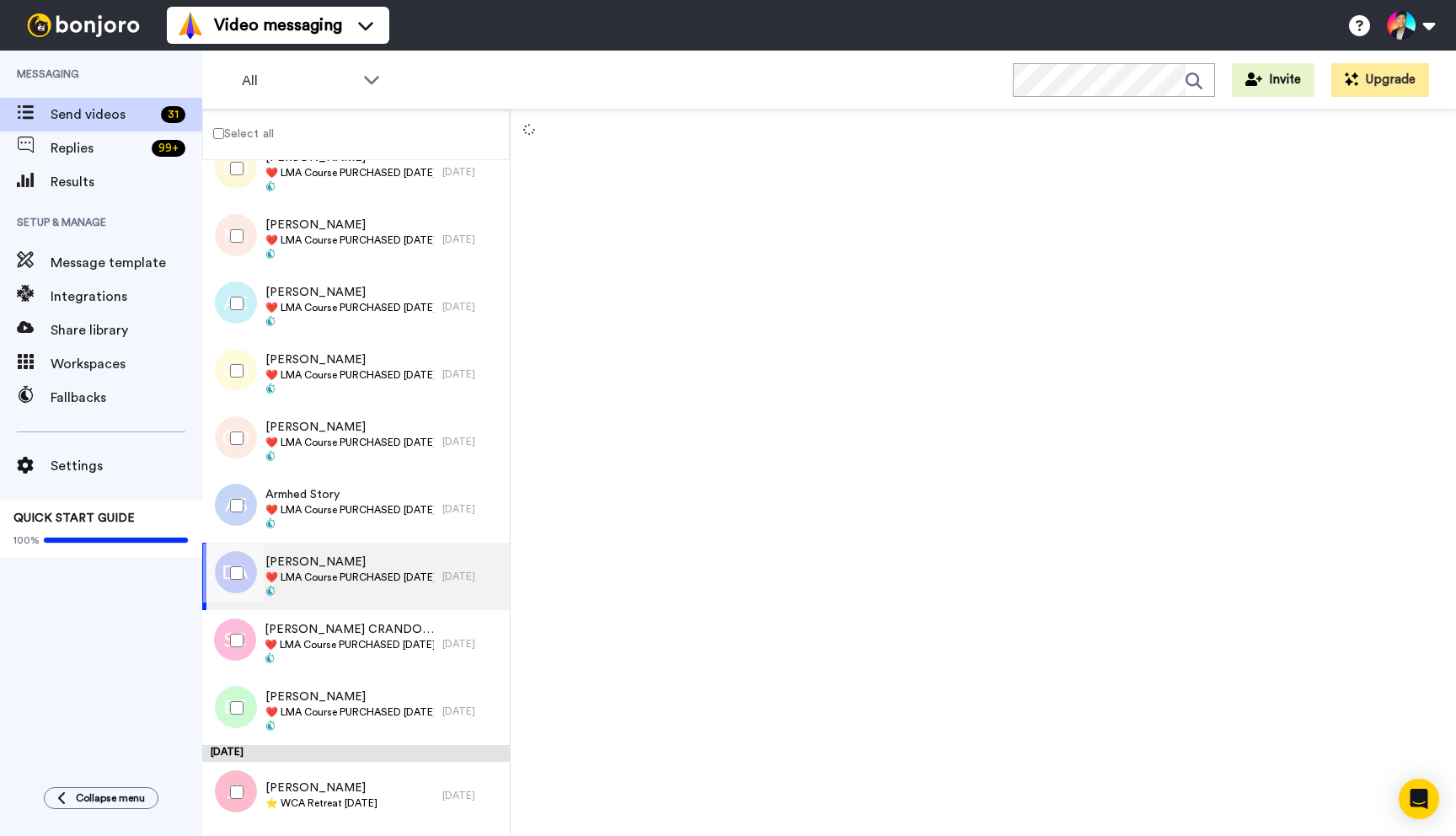
scroll to position [1328, 0]
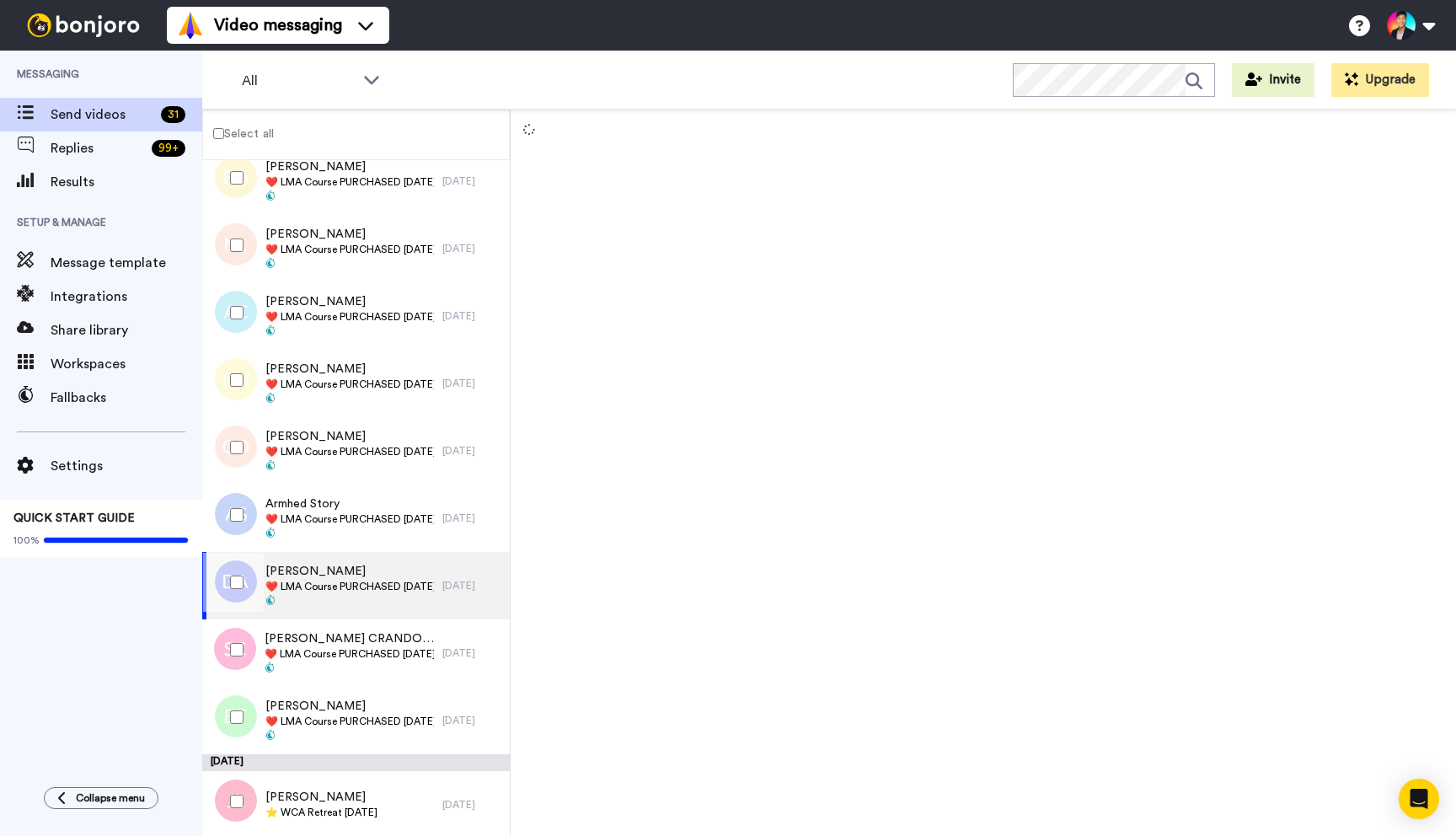
click at [228, 604] on div at bounding box center [233, 582] width 60 height 59
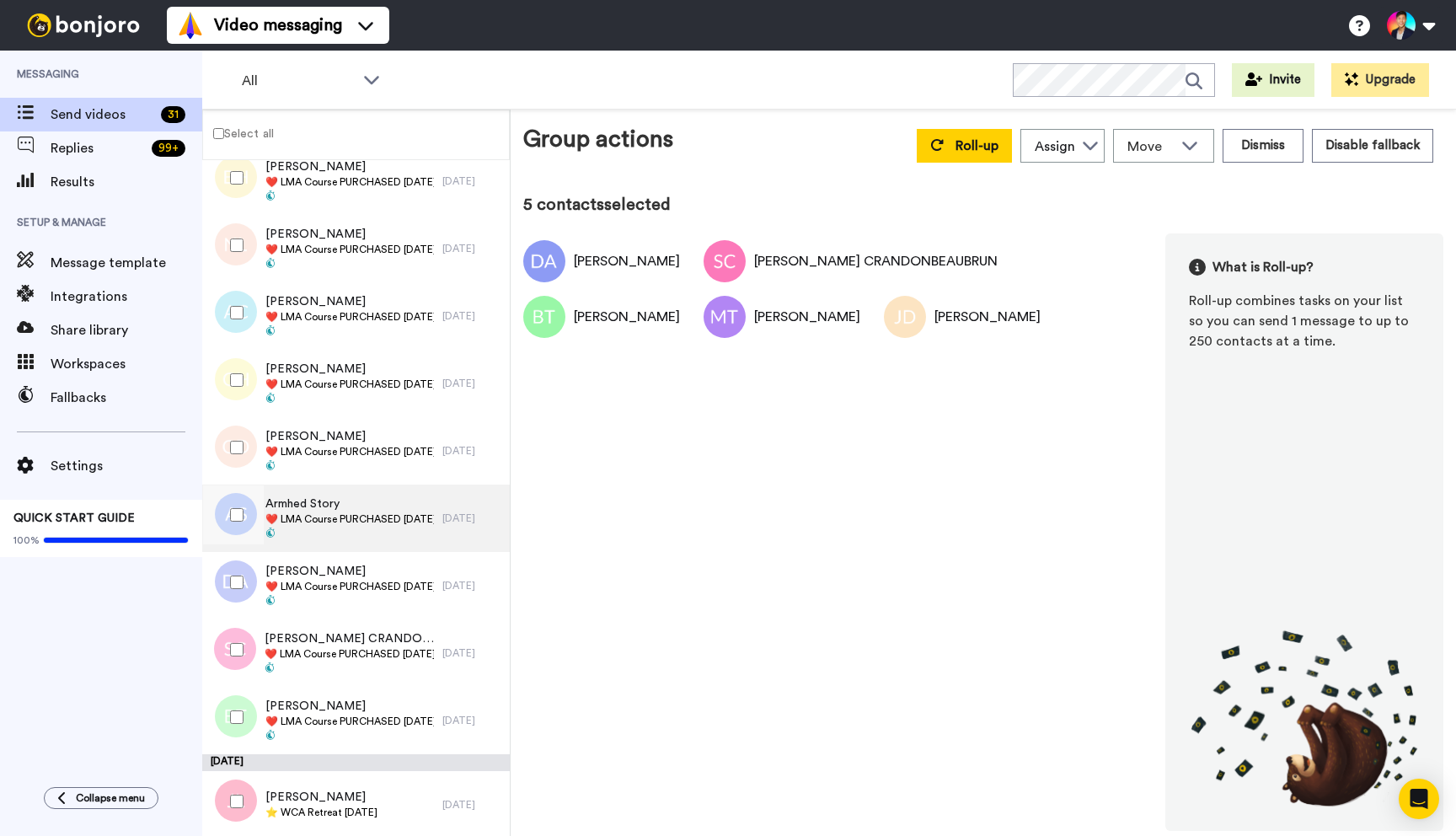
click at [232, 547] on div at bounding box center [231, 518] width 50 height 67
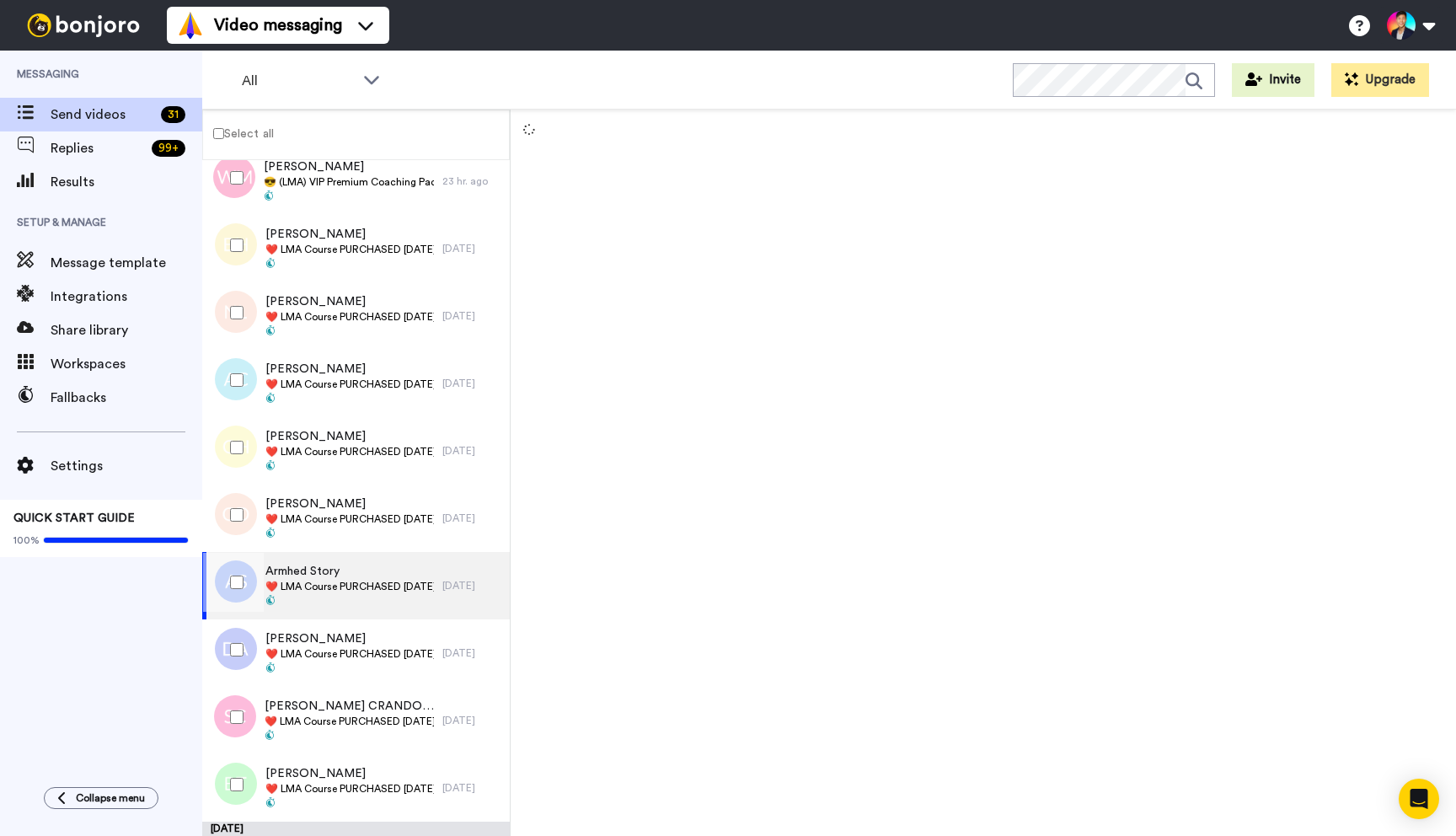
scroll to position [1231, 0]
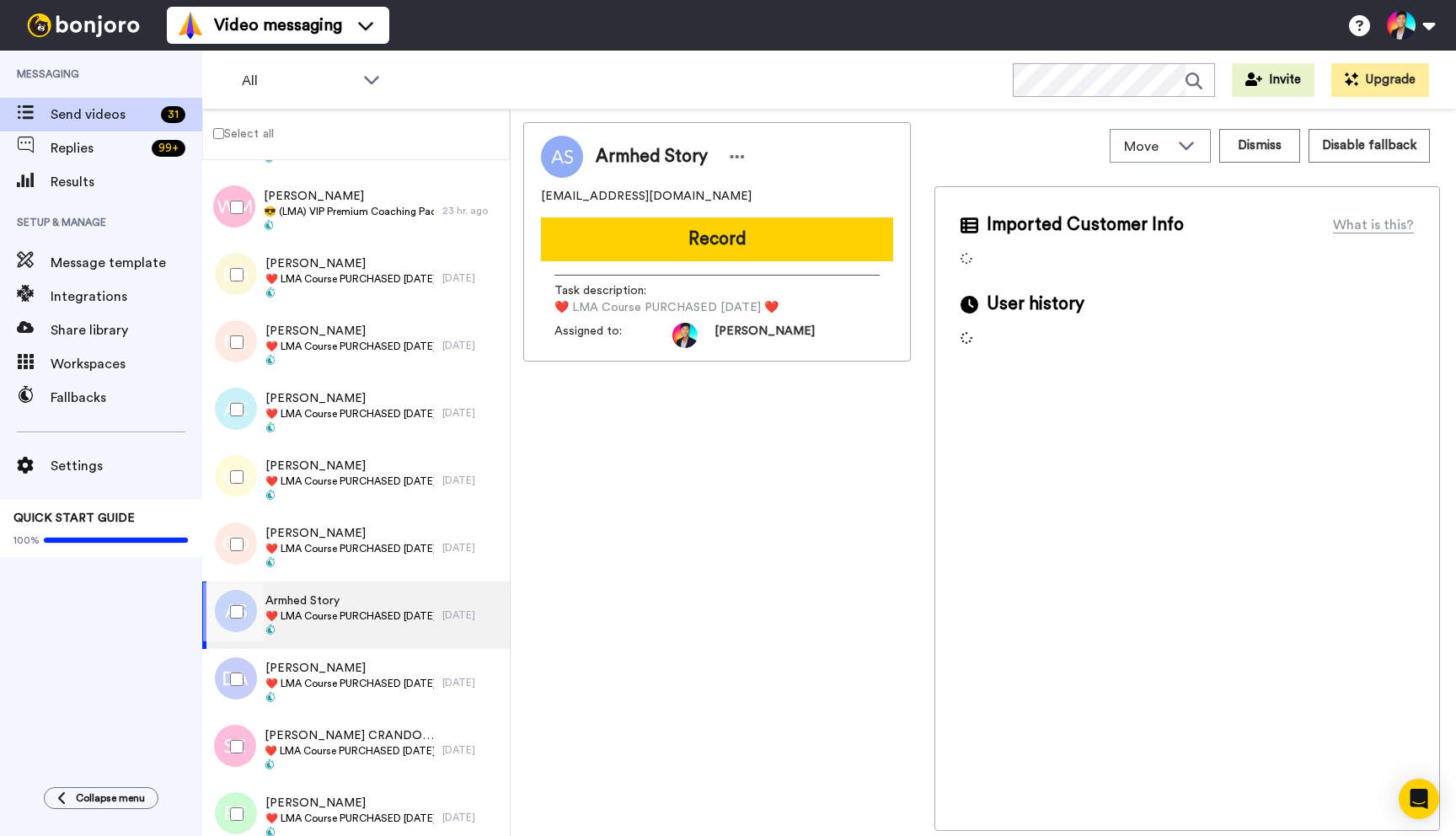
click at [239, 589] on div at bounding box center [233, 611] width 60 height 59
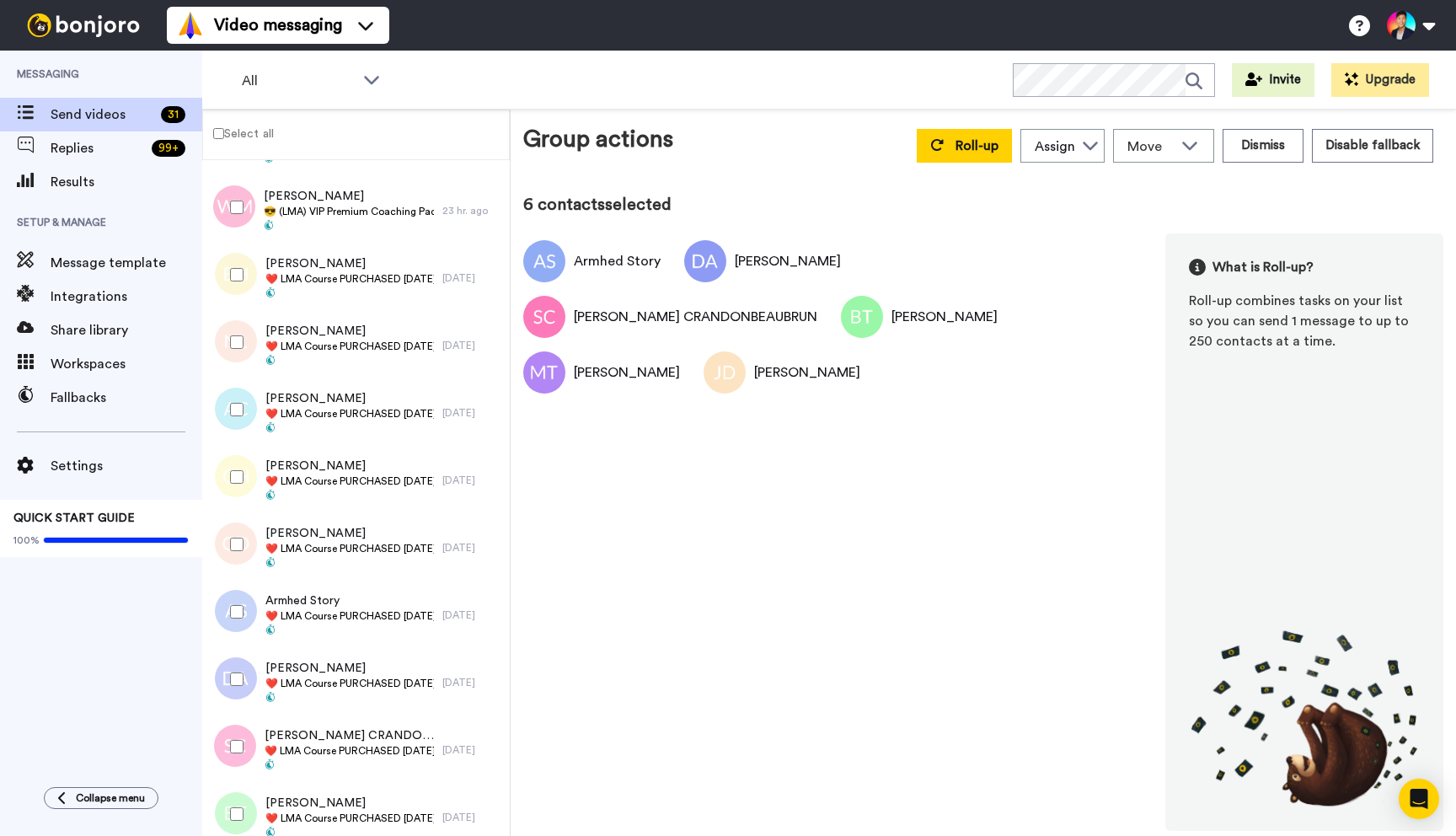
click at [240, 530] on div at bounding box center [233, 544] width 60 height 59
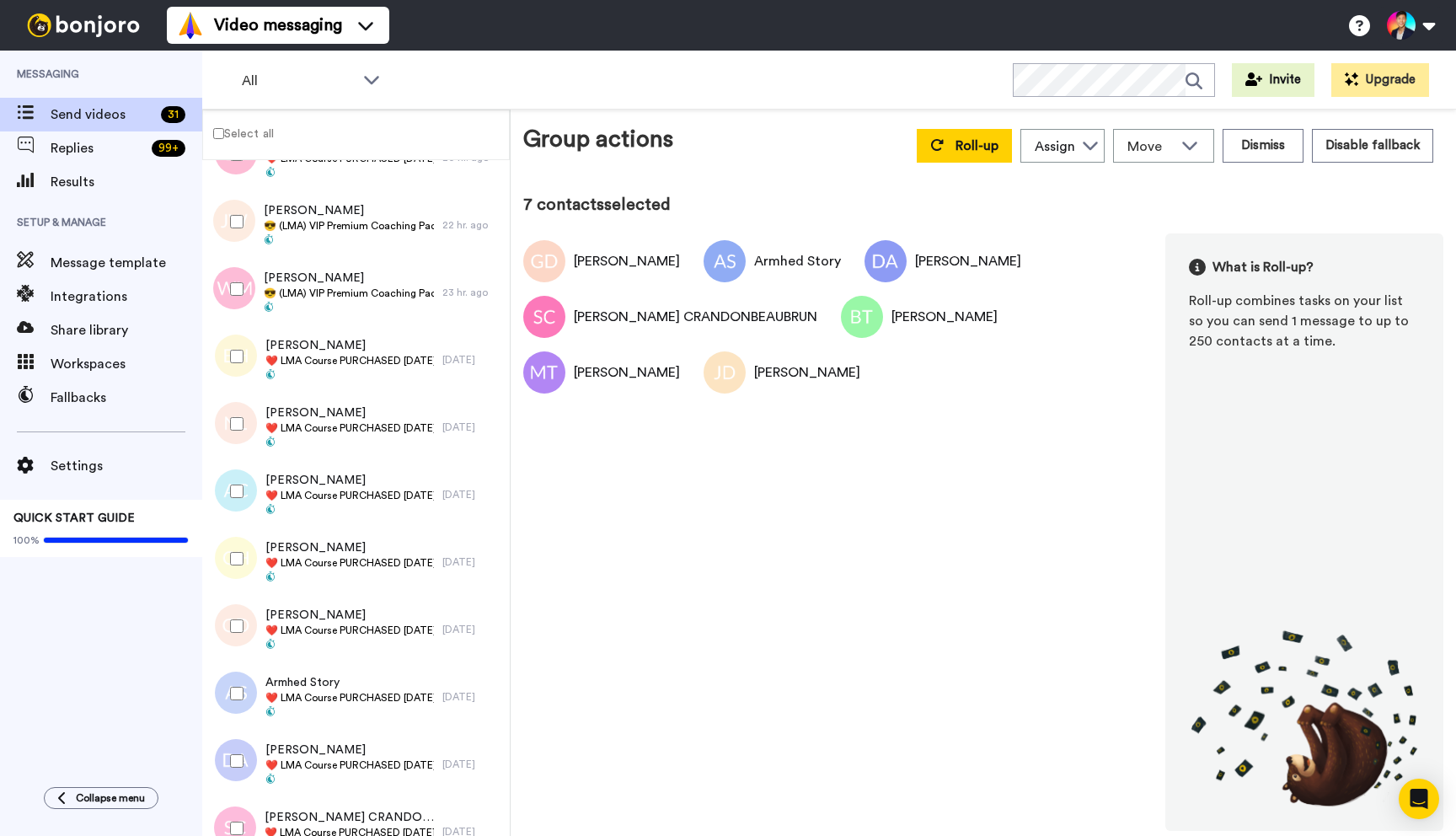
click at [240, 530] on div at bounding box center [233, 558] width 60 height 59
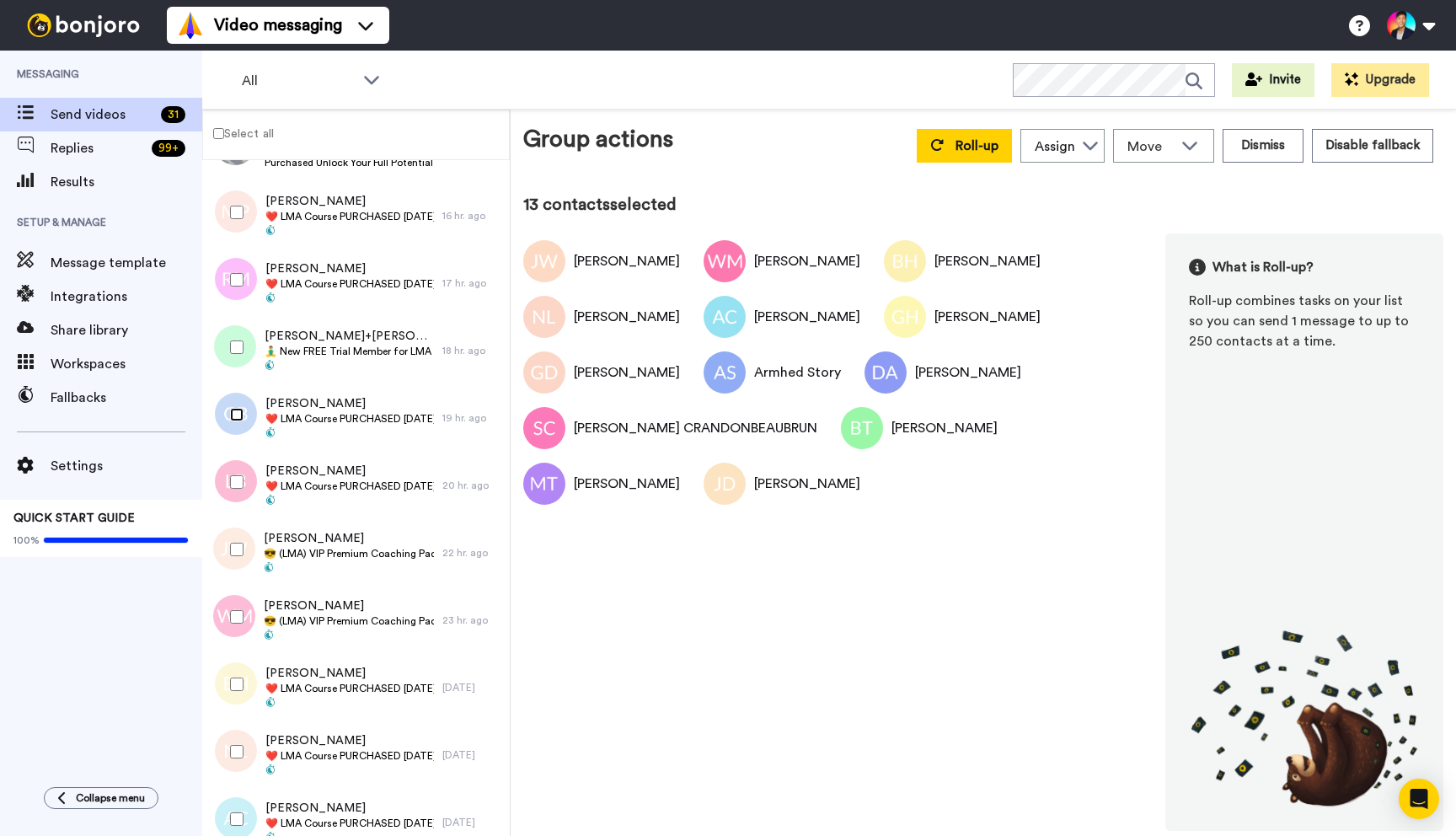
scroll to position [811, 0]
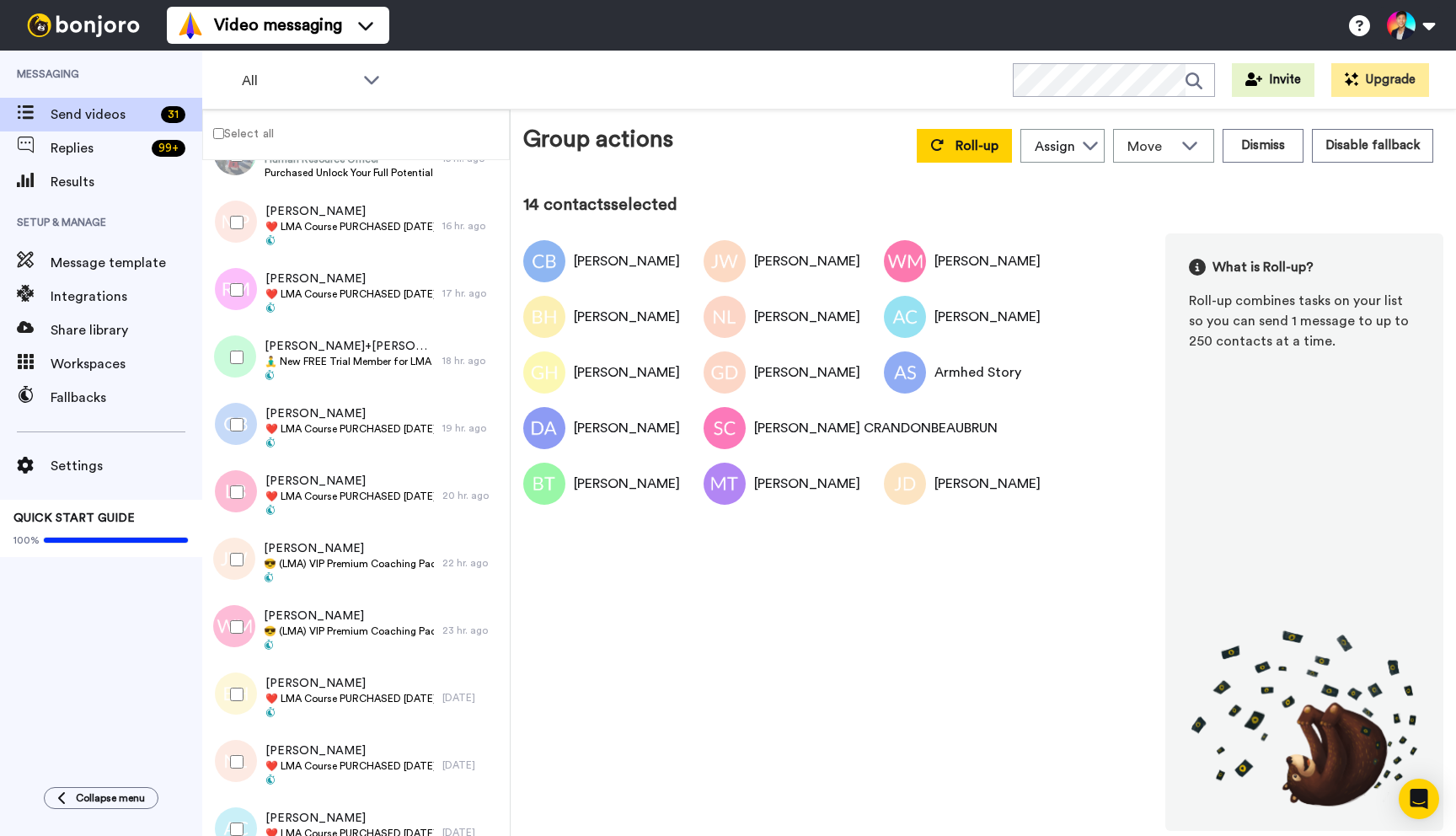
click at [234, 519] on div at bounding box center [233, 492] width 60 height 59
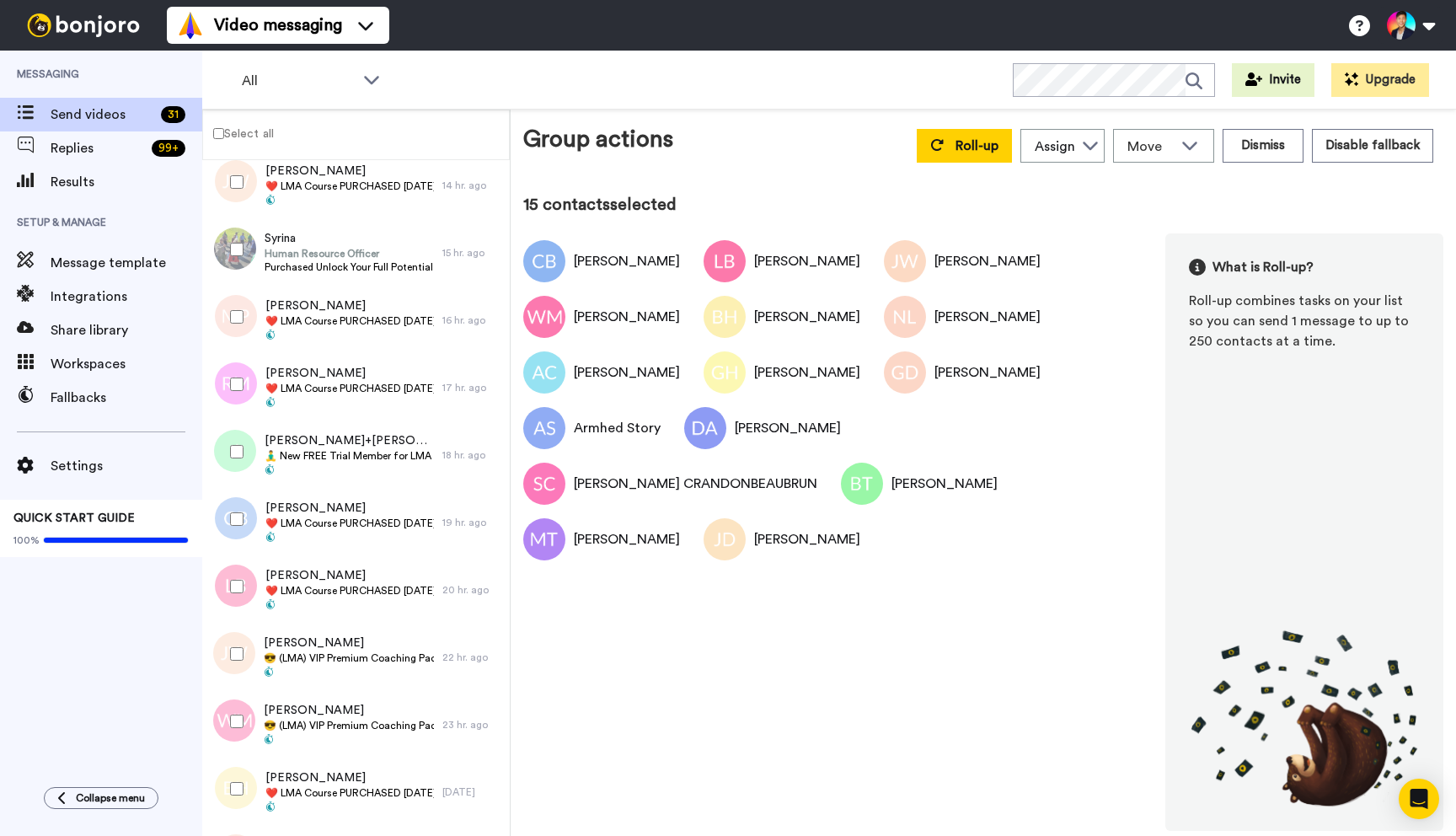
scroll to position [674, 0]
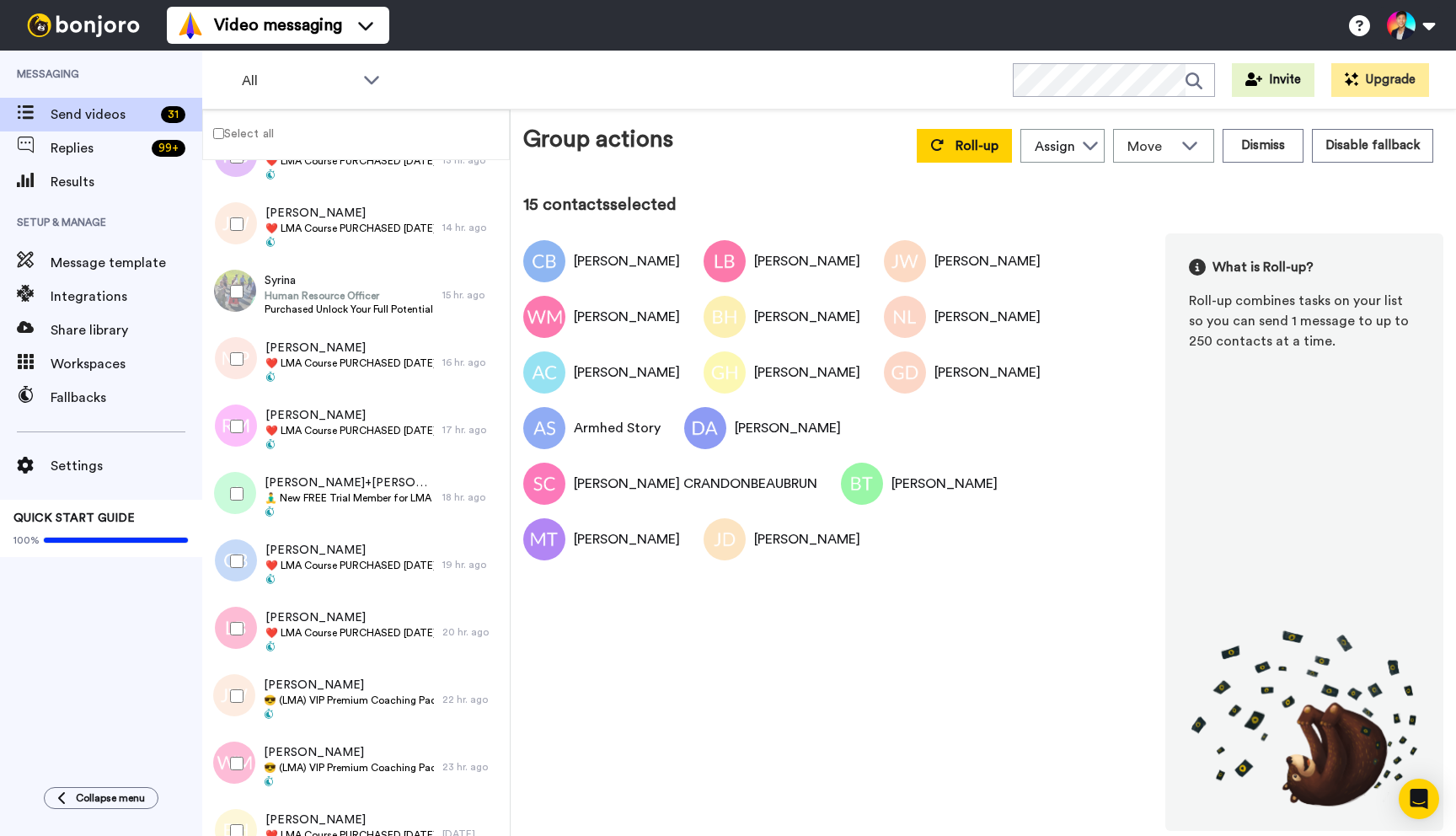
click at [233, 508] on div at bounding box center [233, 494] width 60 height 59
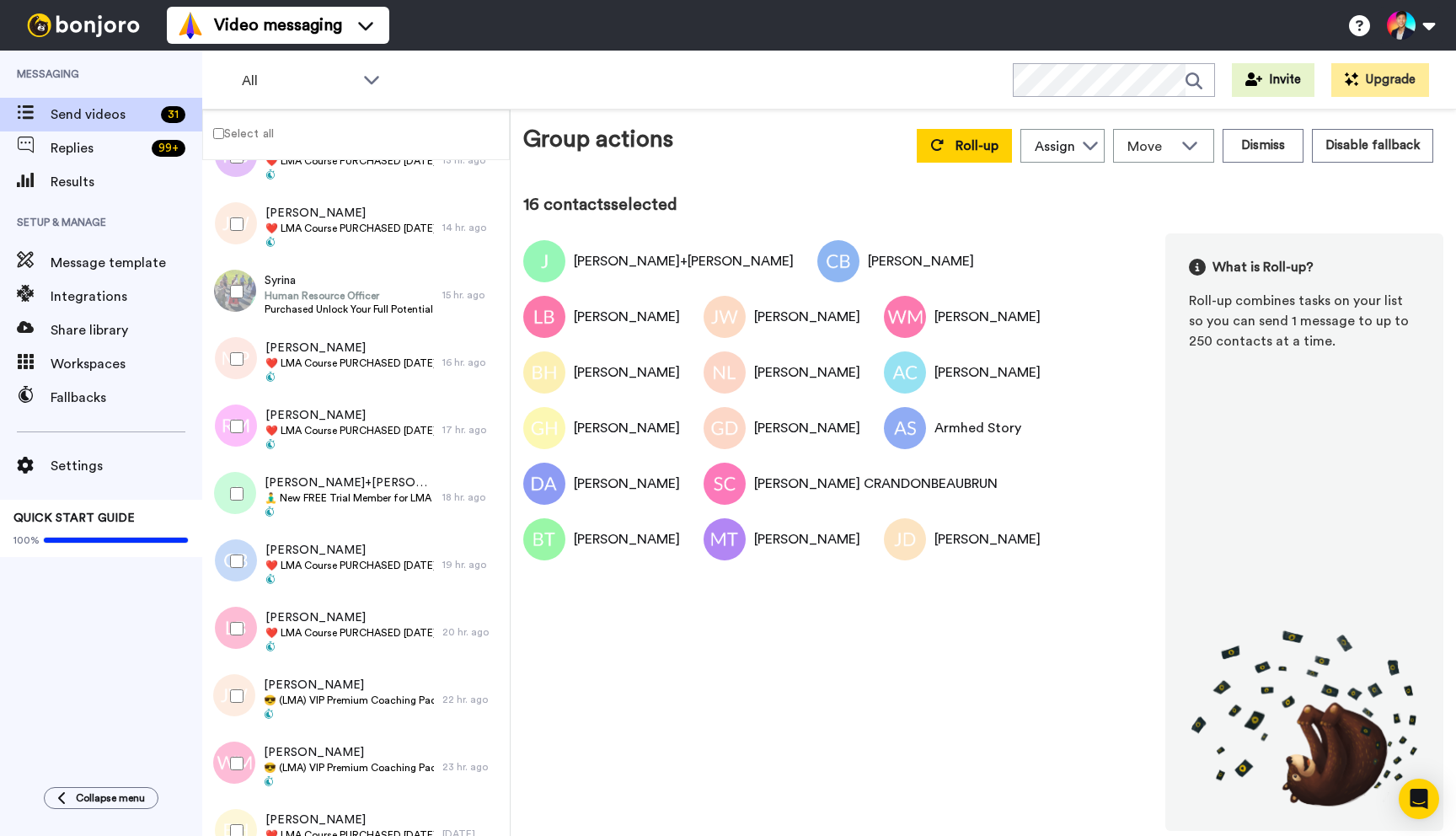
click at [233, 453] on div at bounding box center [233, 426] width 60 height 59
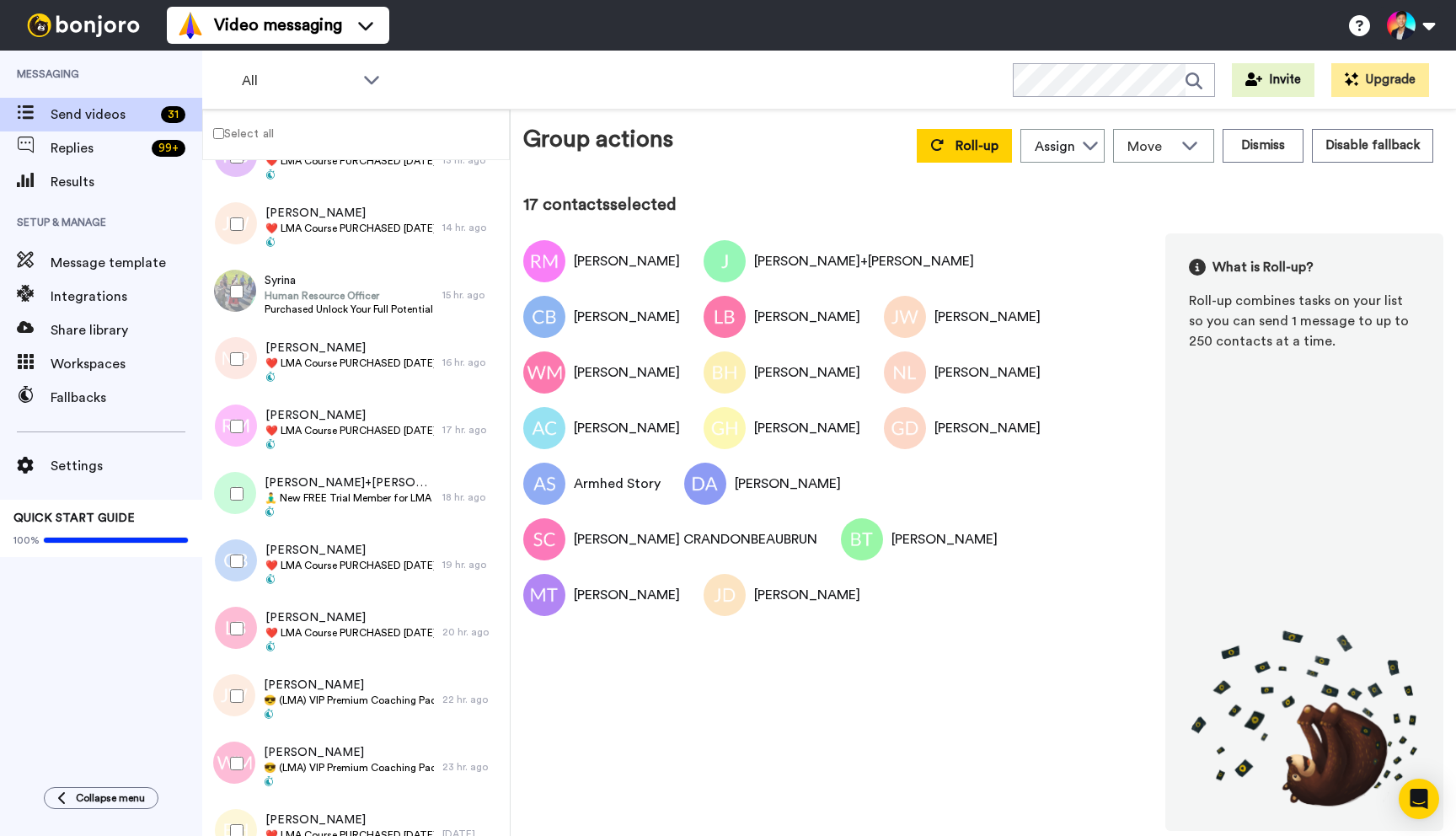
click at [238, 366] on div at bounding box center [233, 358] width 60 height 59
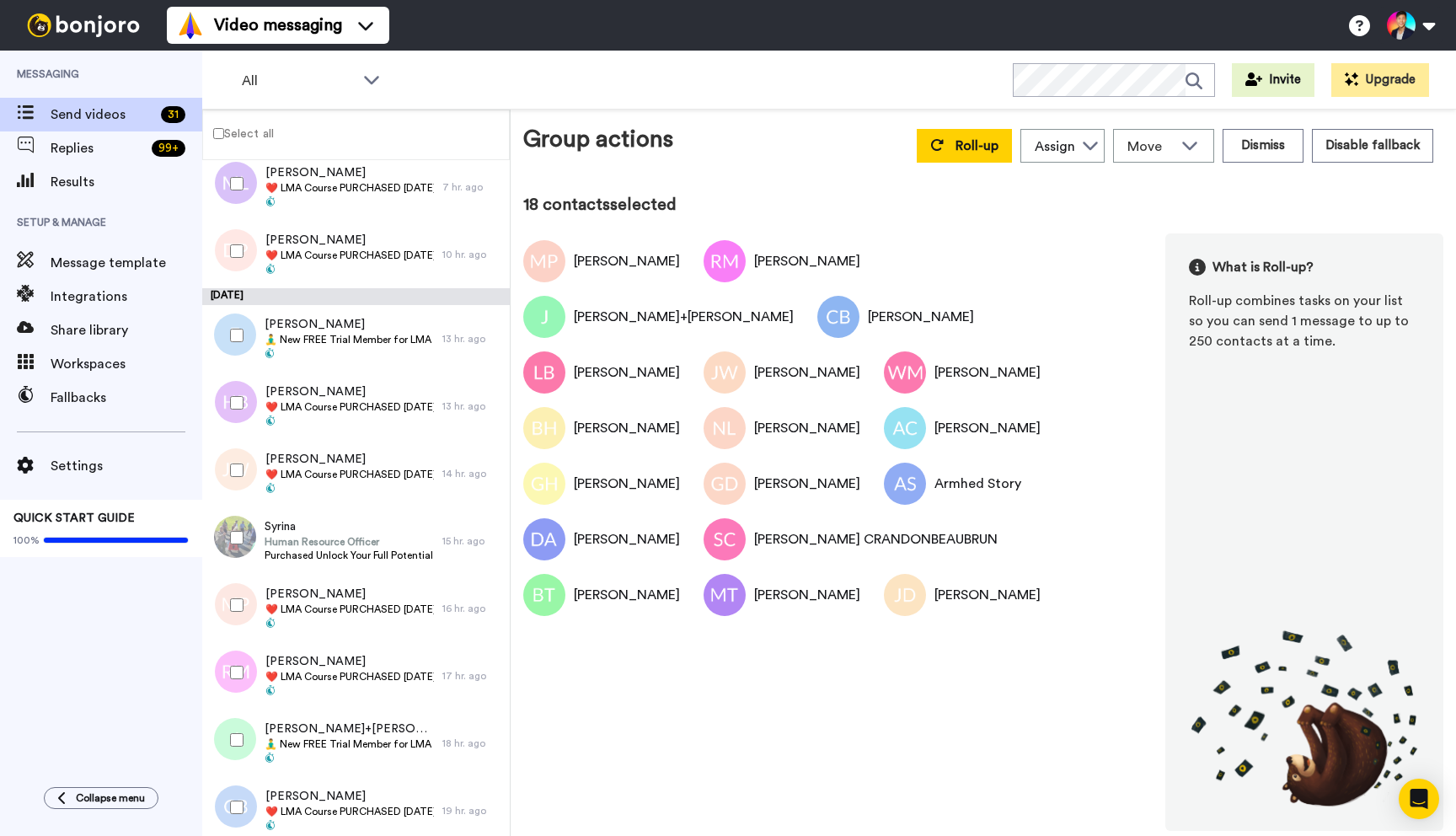
scroll to position [369, 0]
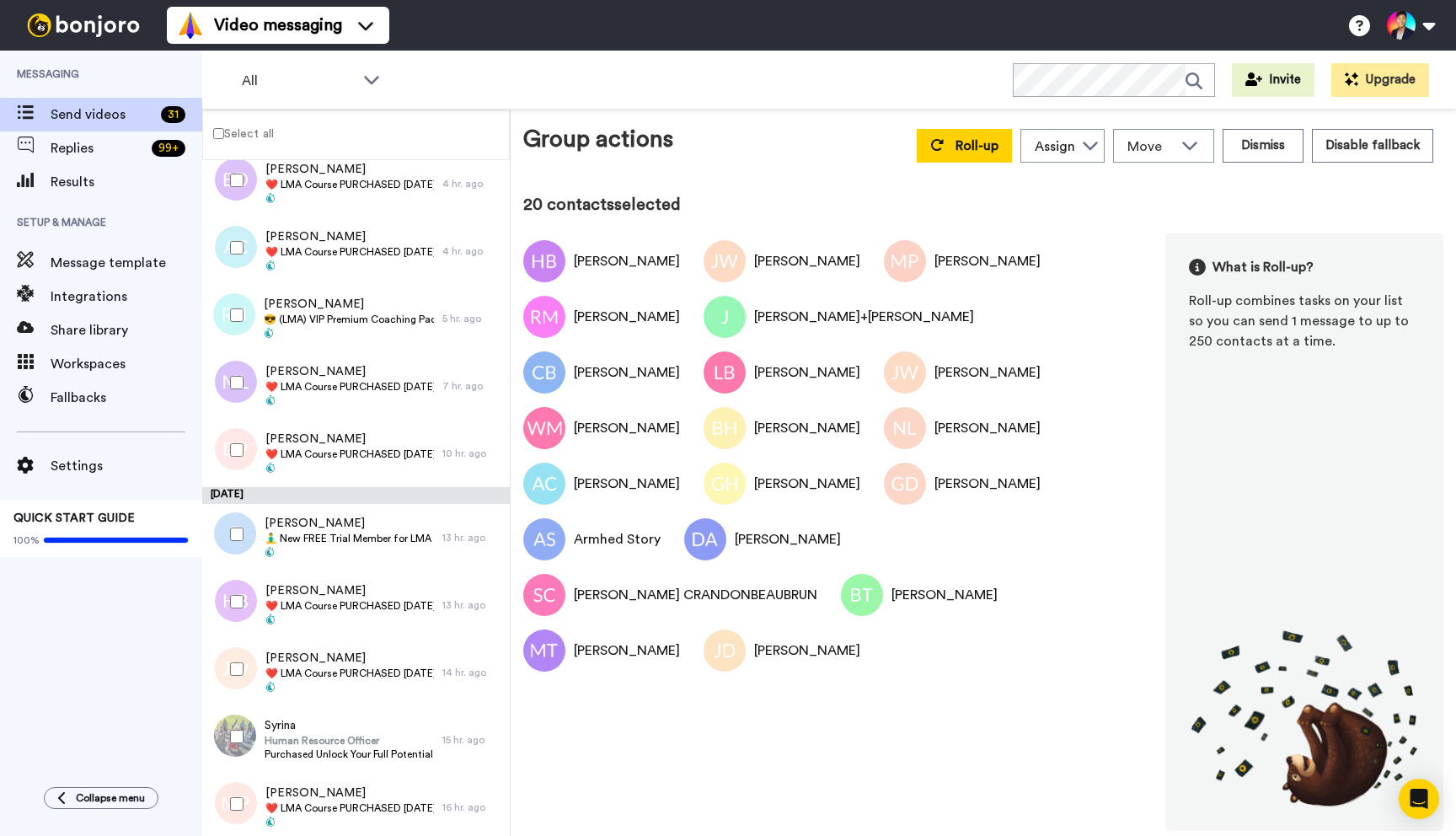
click at [243, 521] on div at bounding box center [233, 534] width 60 height 59
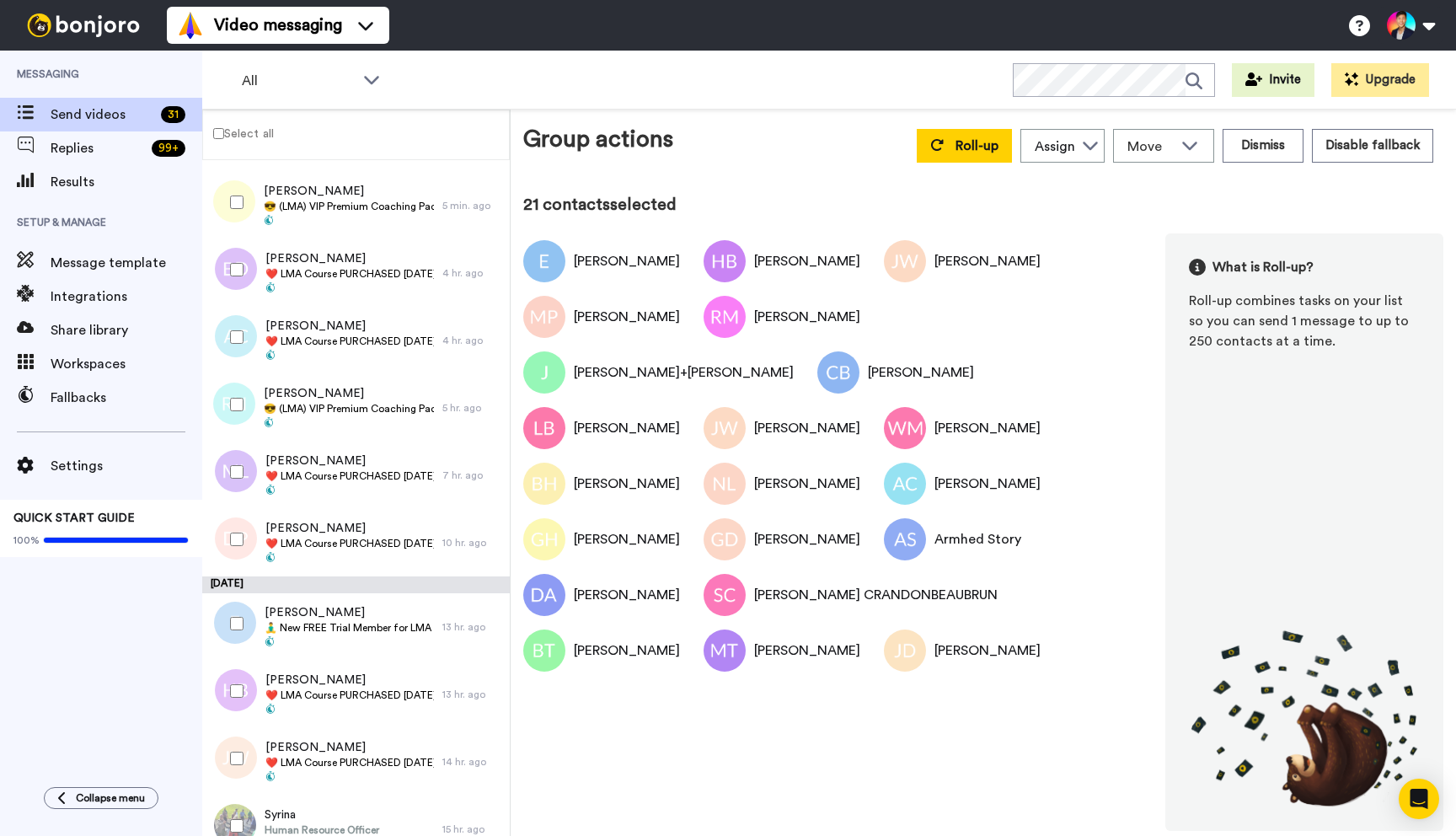
click at [243, 521] on div at bounding box center [233, 539] width 60 height 59
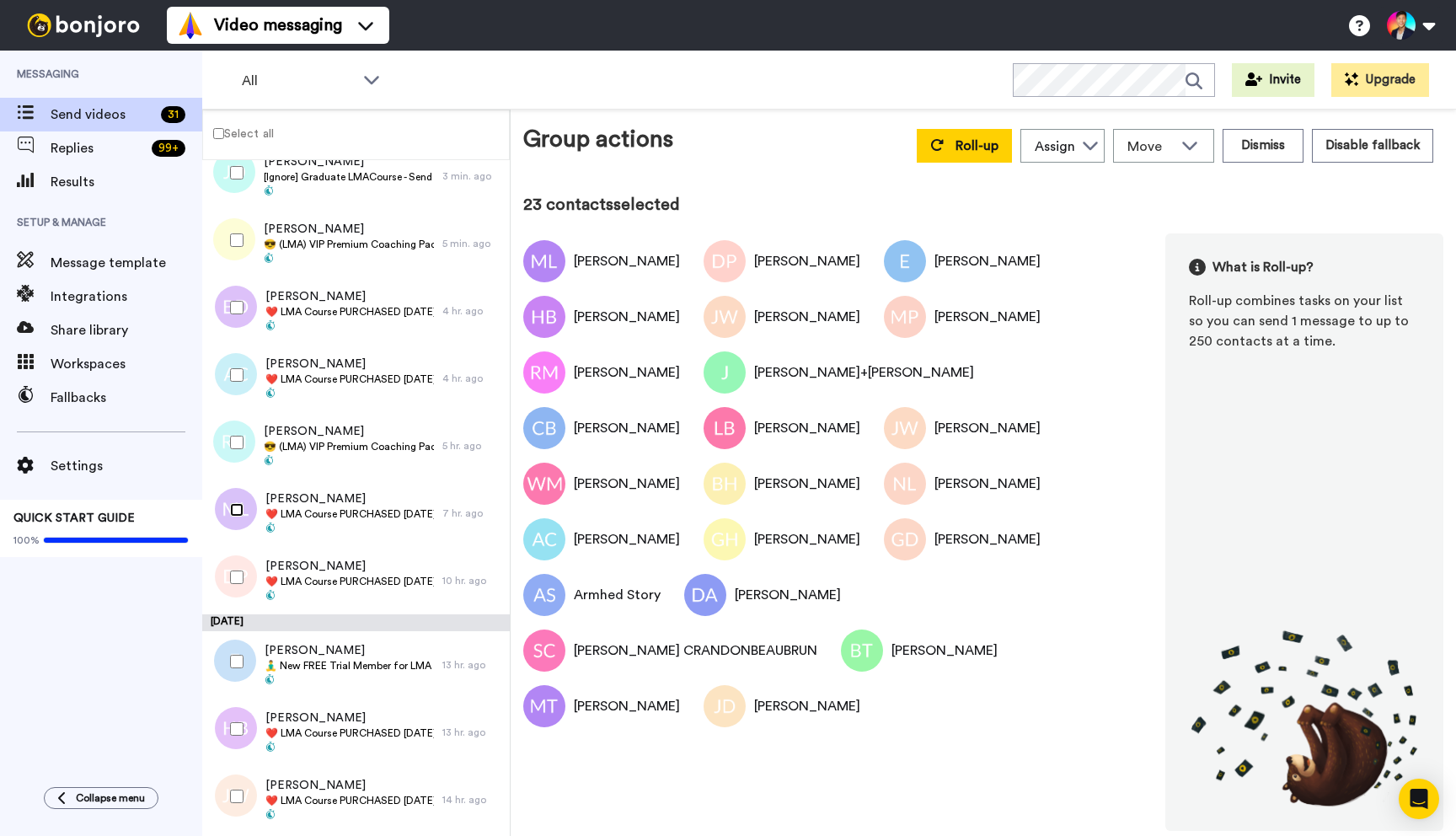
scroll to position [72, 0]
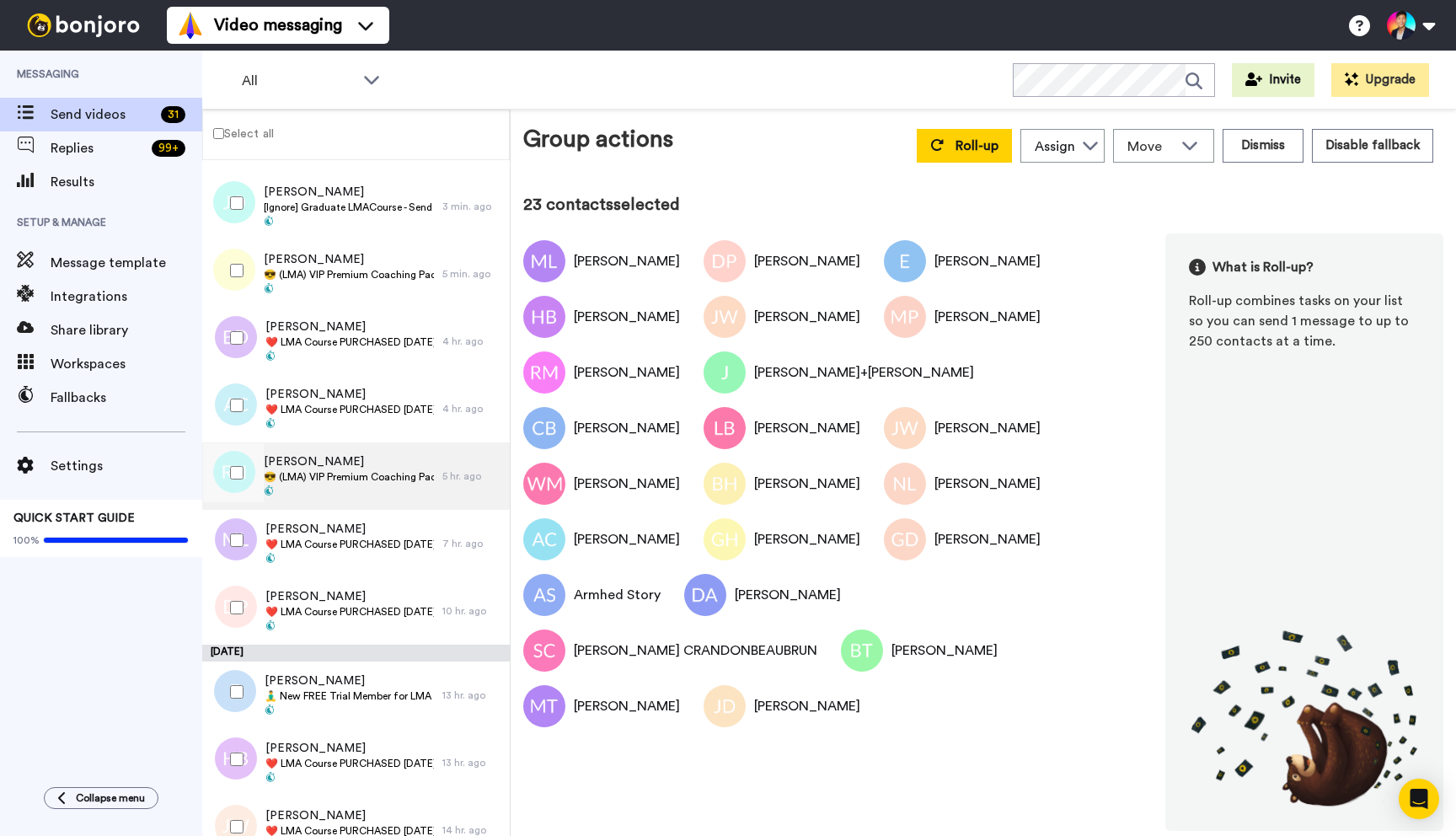
click at [333, 470] on div "[PERSON_NAME] 😎 (LMA) VIP Premium Coaching Package Purchased 😎" at bounding box center [349, 476] width 170 height 45
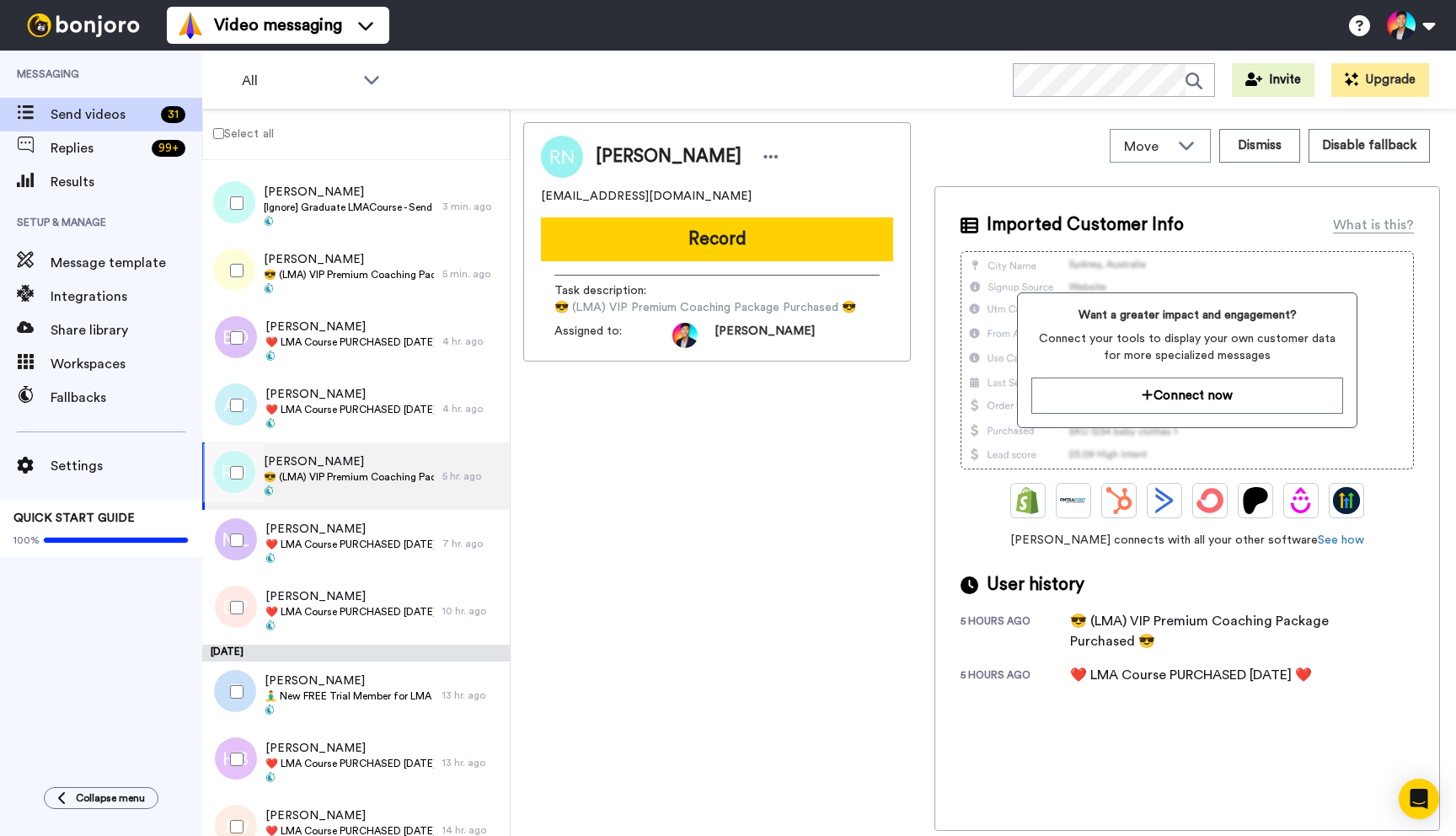
click at [239, 466] on div at bounding box center [233, 472] width 60 height 59
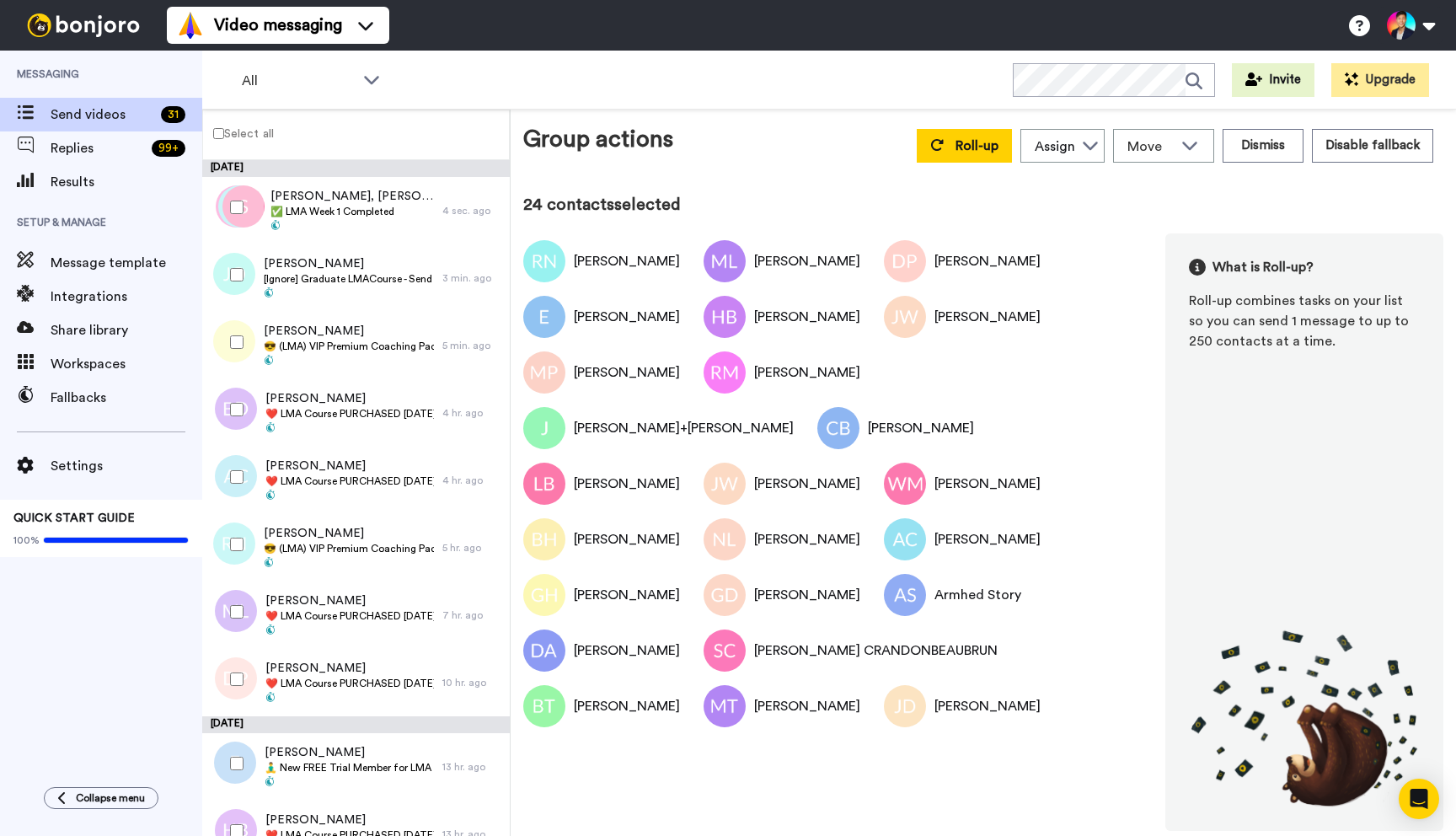
click at [239, 466] on div at bounding box center [233, 477] width 60 height 59
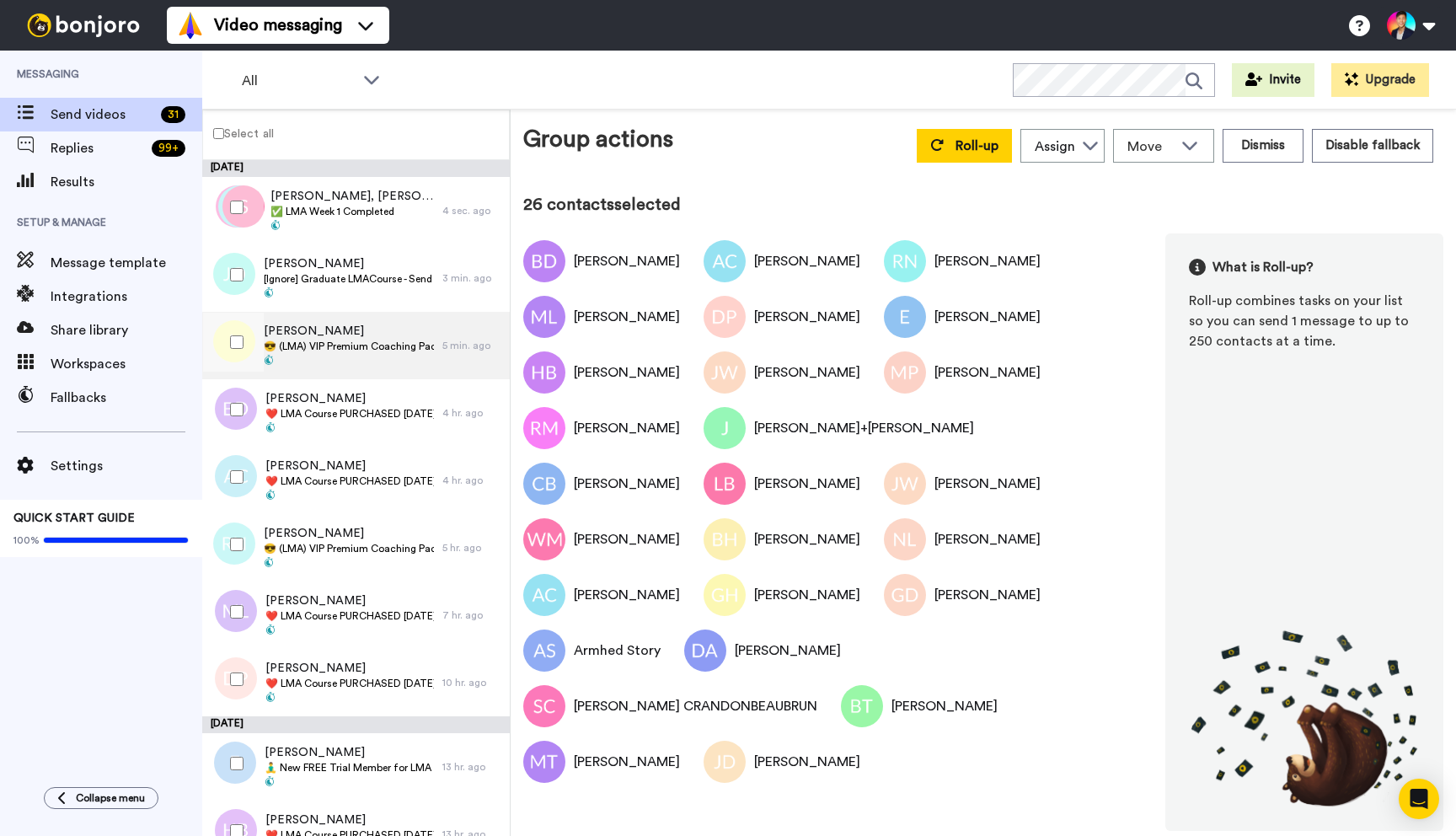
click at [315, 328] on span "[PERSON_NAME]" at bounding box center [349, 331] width 170 height 17
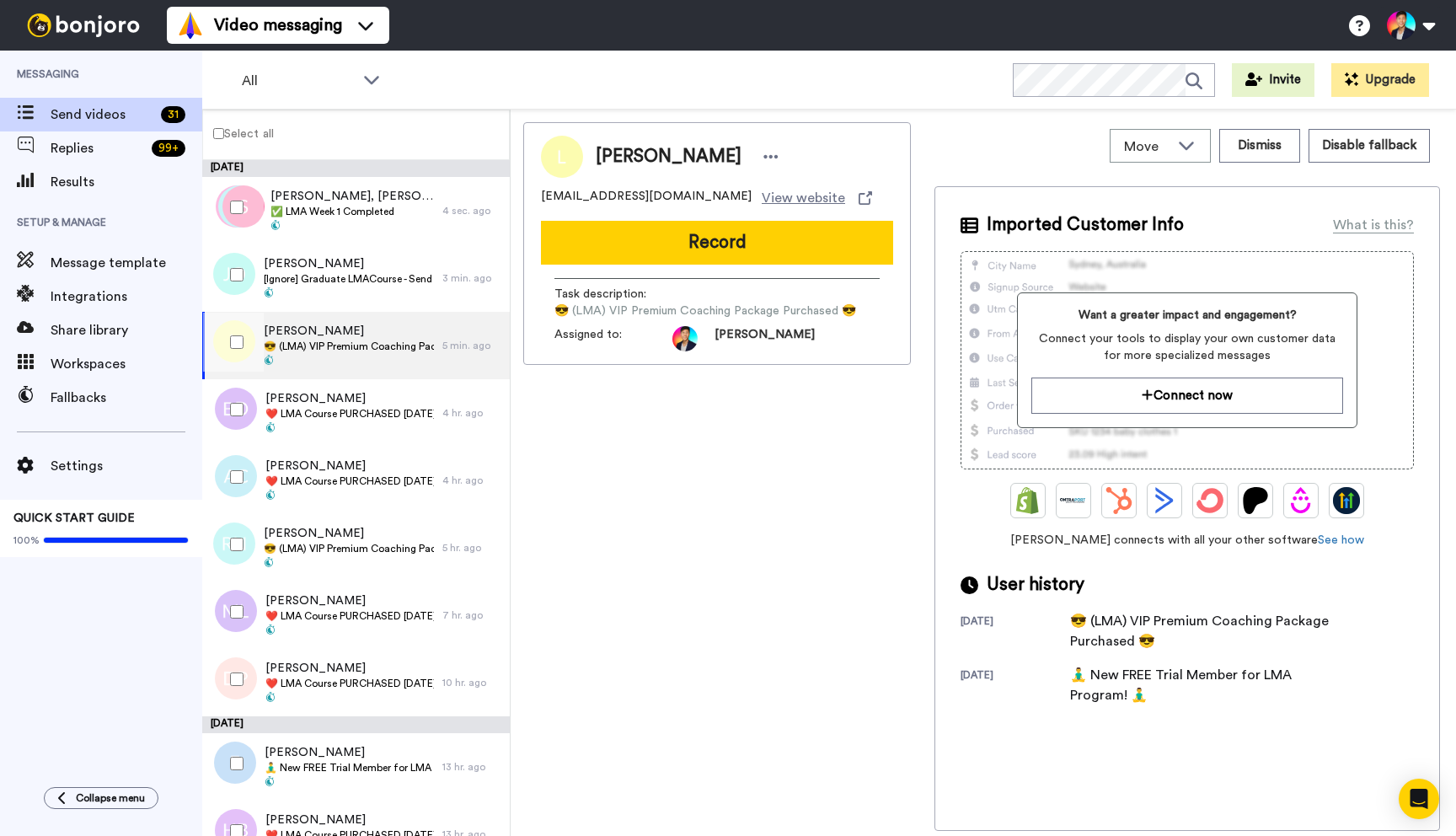
click at [243, 335] on div at bounding box center [233, 341] width 60 height 59
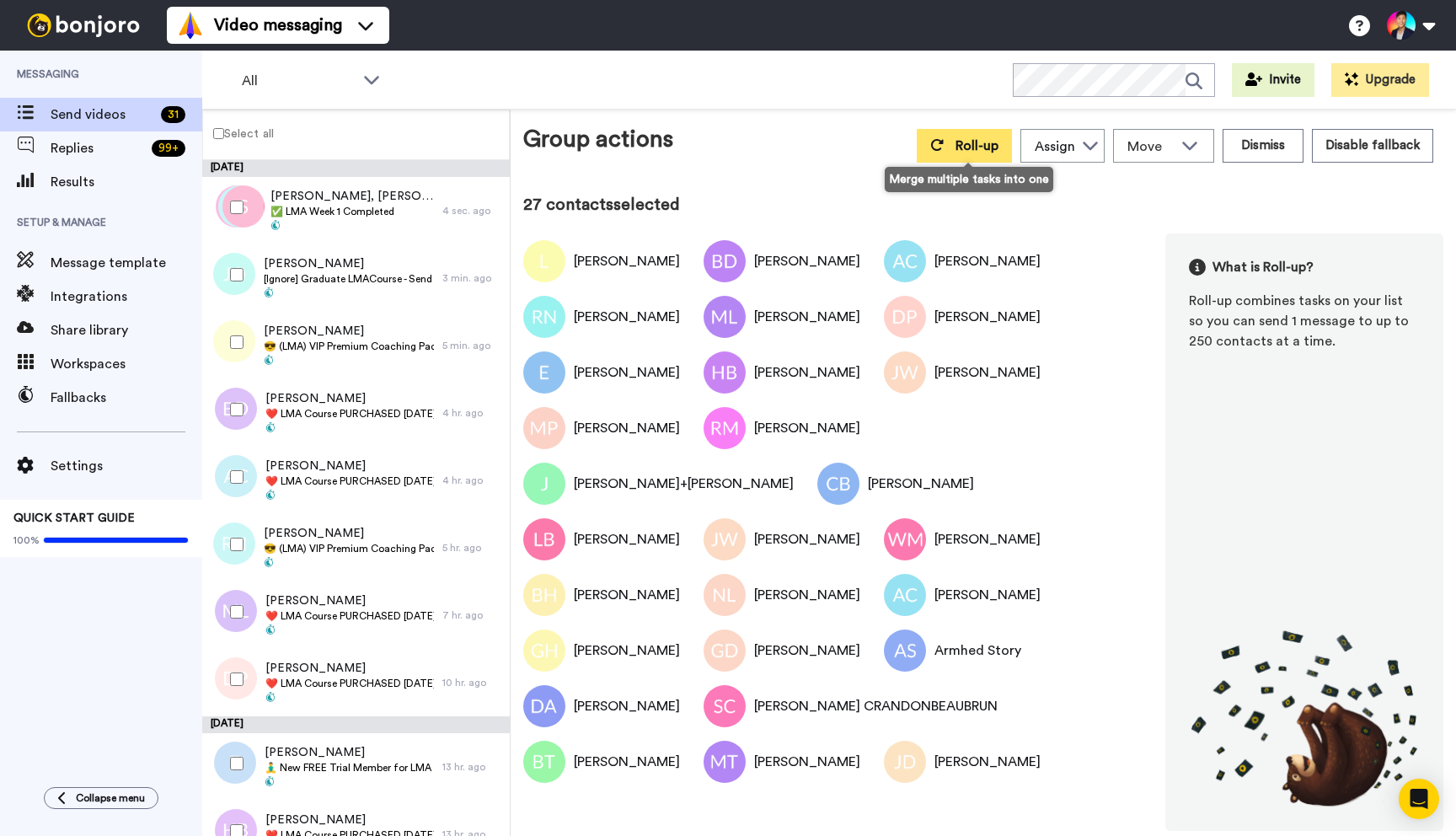
click at [972, 145] on span "Roll-up" at bounding box center [977, 146] width 43 height 14
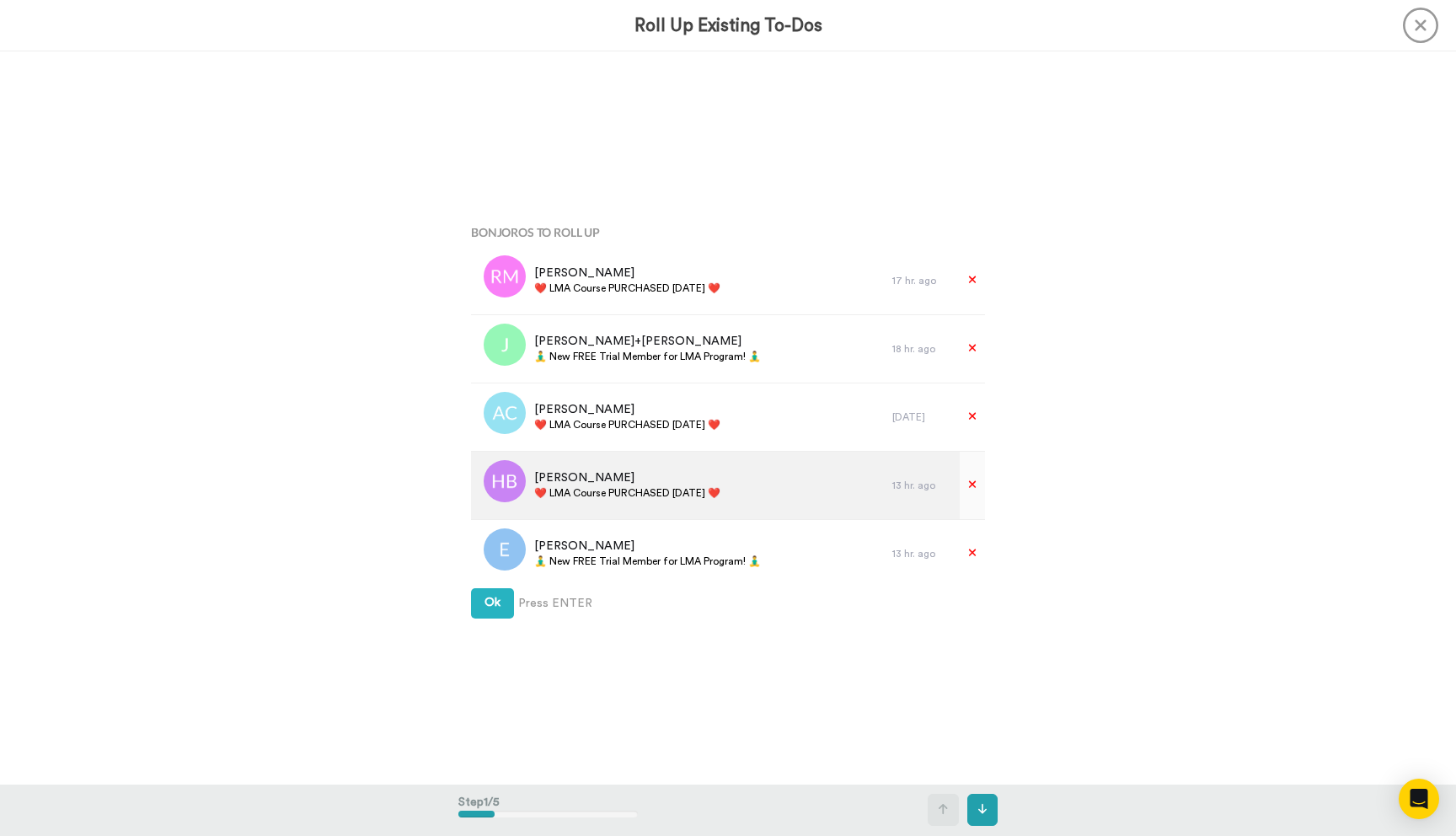
click at [691, 494] on span "❤️️ LMA Course PURCHASED [DATE] ❤️️" at bounding box center [627, 493] width 186 height 14
copy div "❤️️ LMA Course PURCHASED [DATE] ❤️️"
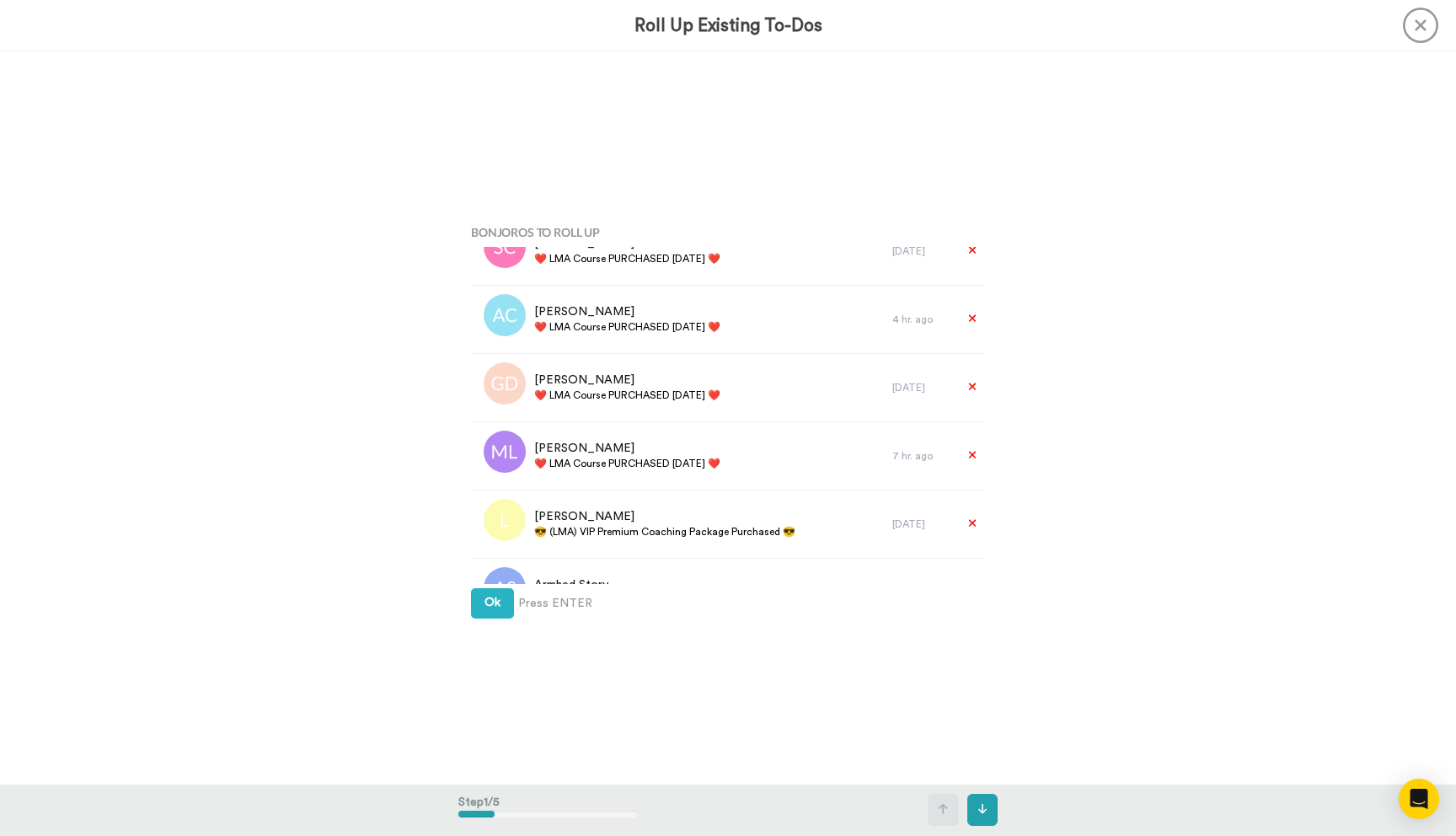
scroll to position [1507, 0]
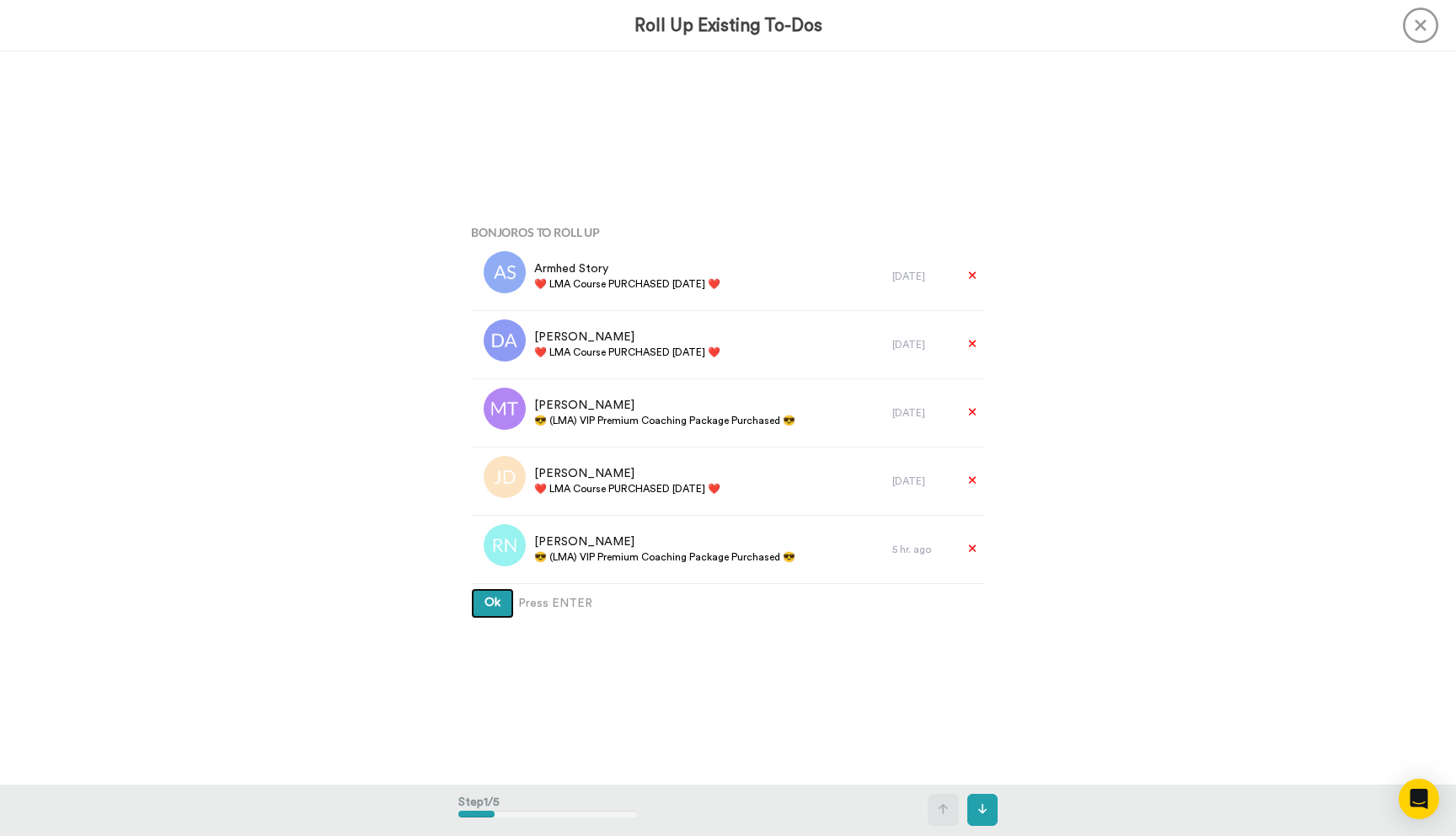
click at [494, 599] on span "Ok" at bounding box center [492, 603] width 16 height 12
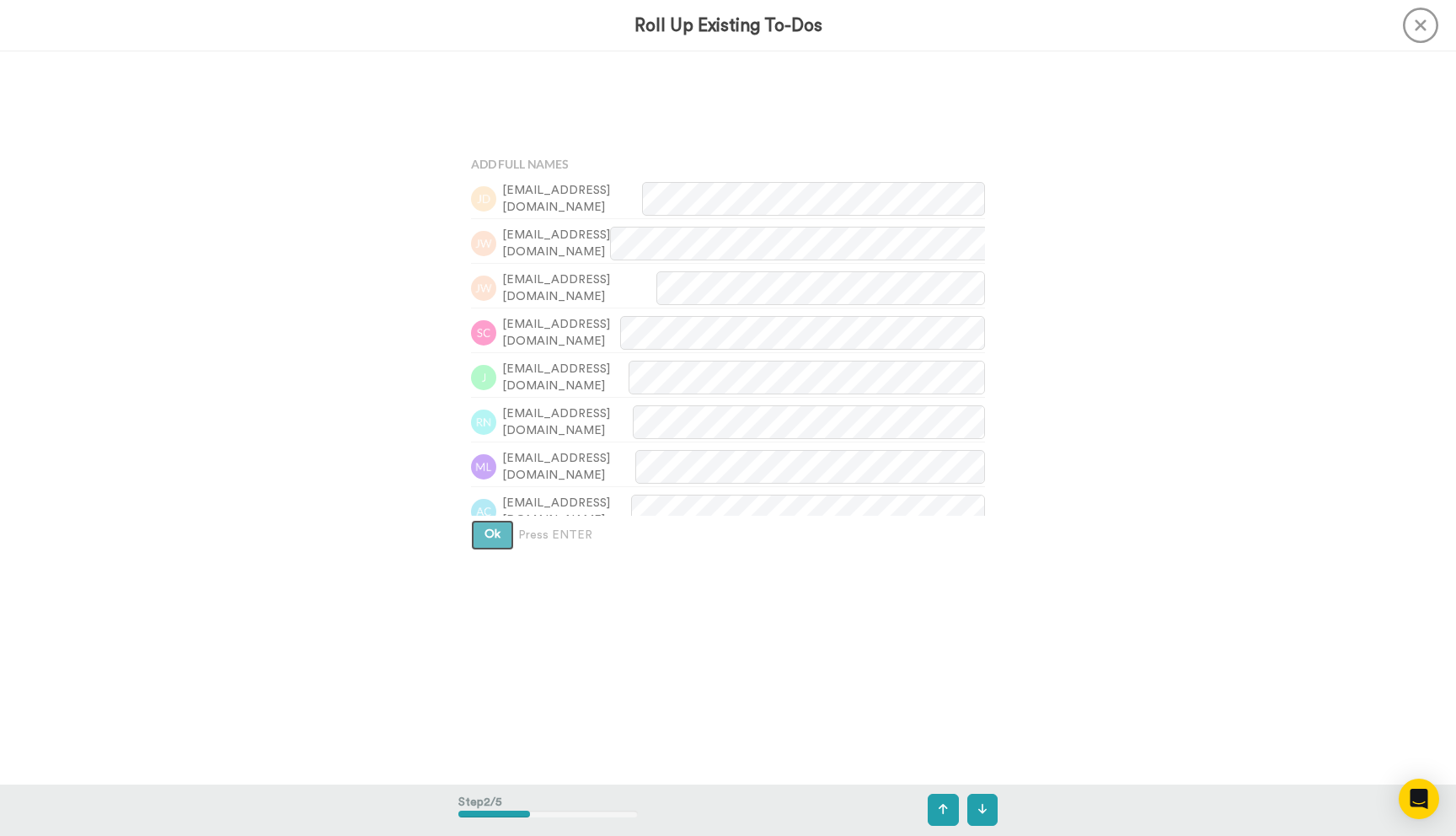
click at [494, 541] on span "Ok" at bounding box center [492, 535] width 16 height 12
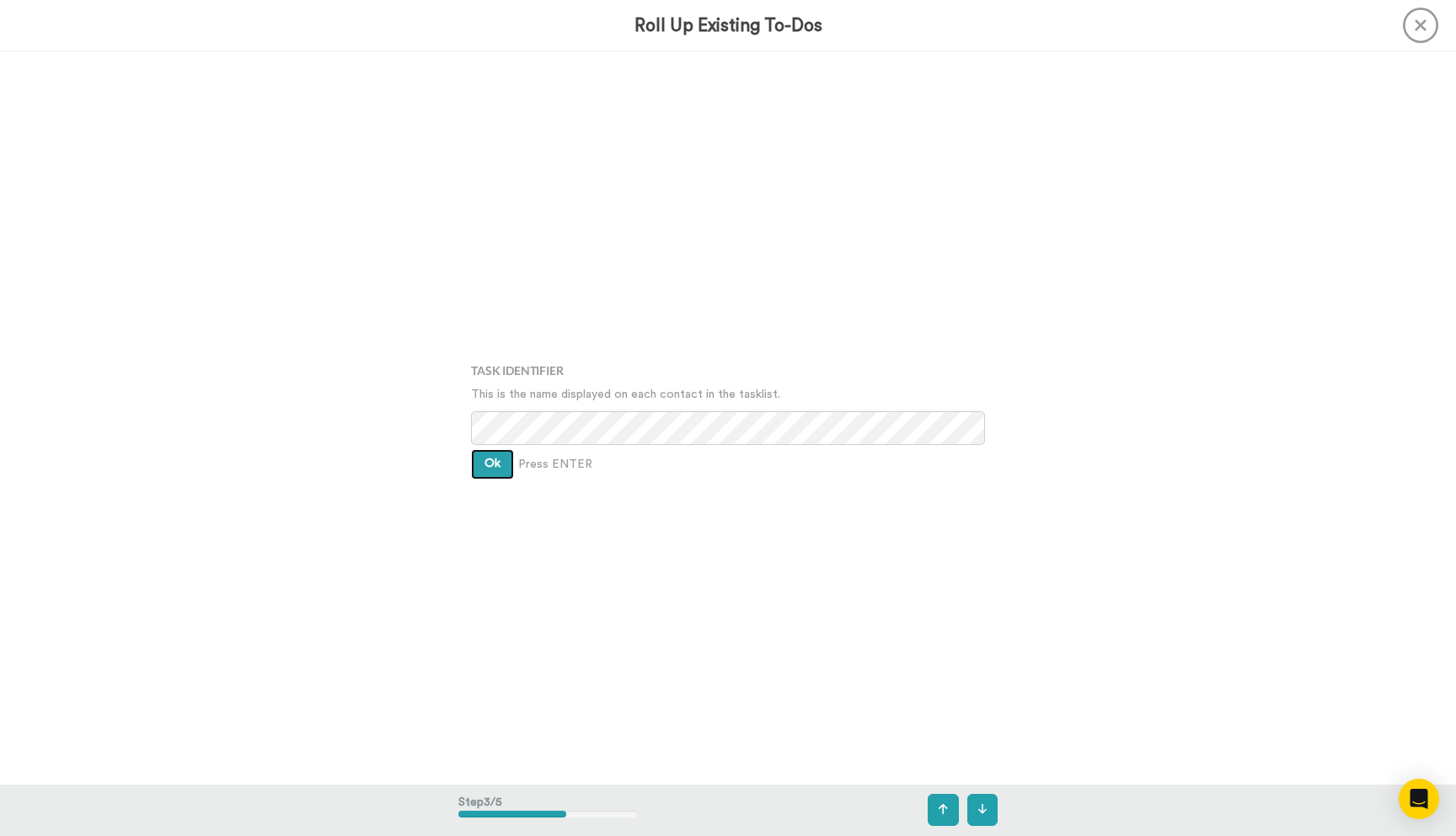
click at [500, 478] on button "Ok" at bounding box center [493, 465] width 43 height 31
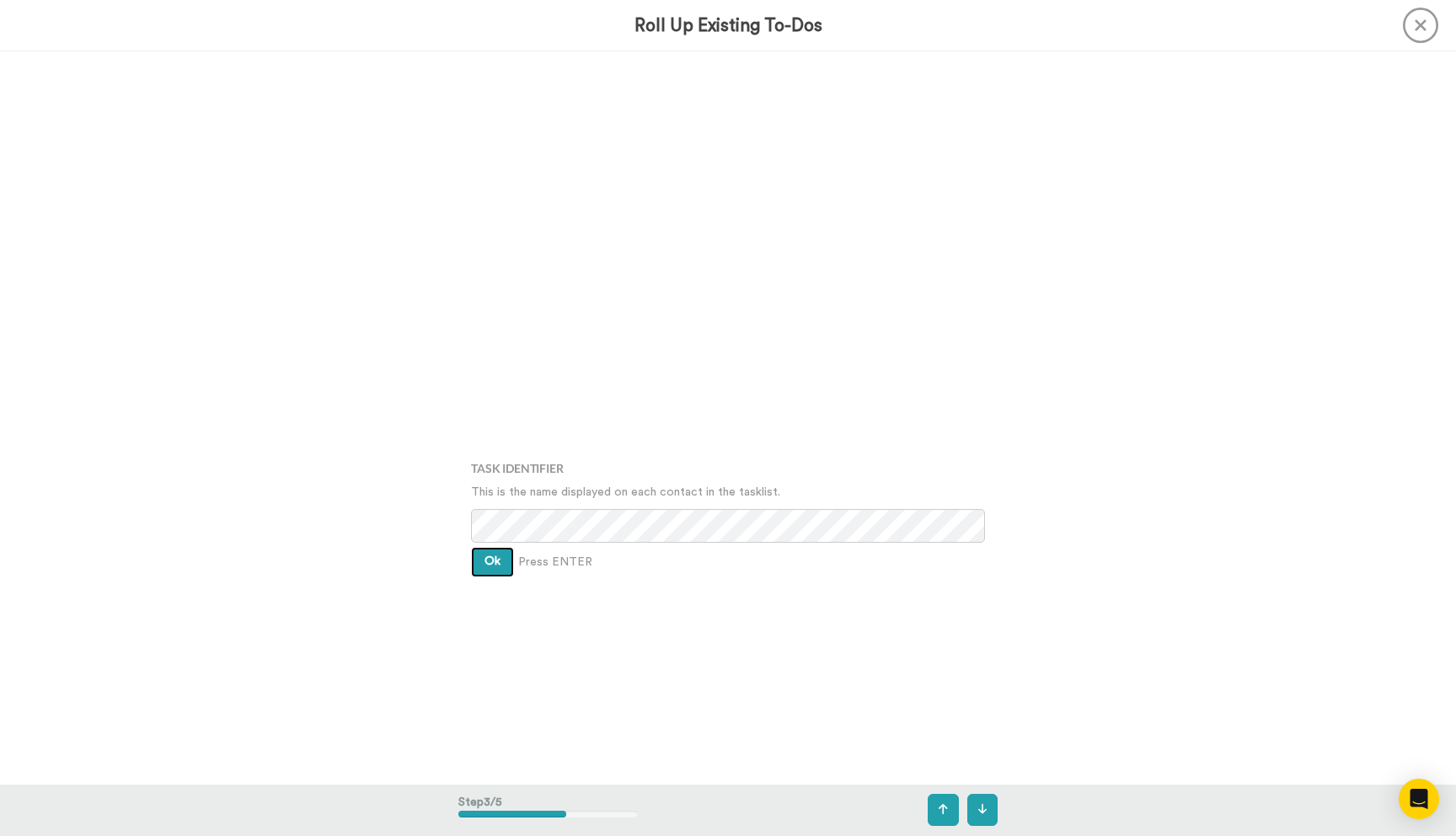
click at [497, 556] on span "Ok" at bounding box center [492, 562] width 16 height 12
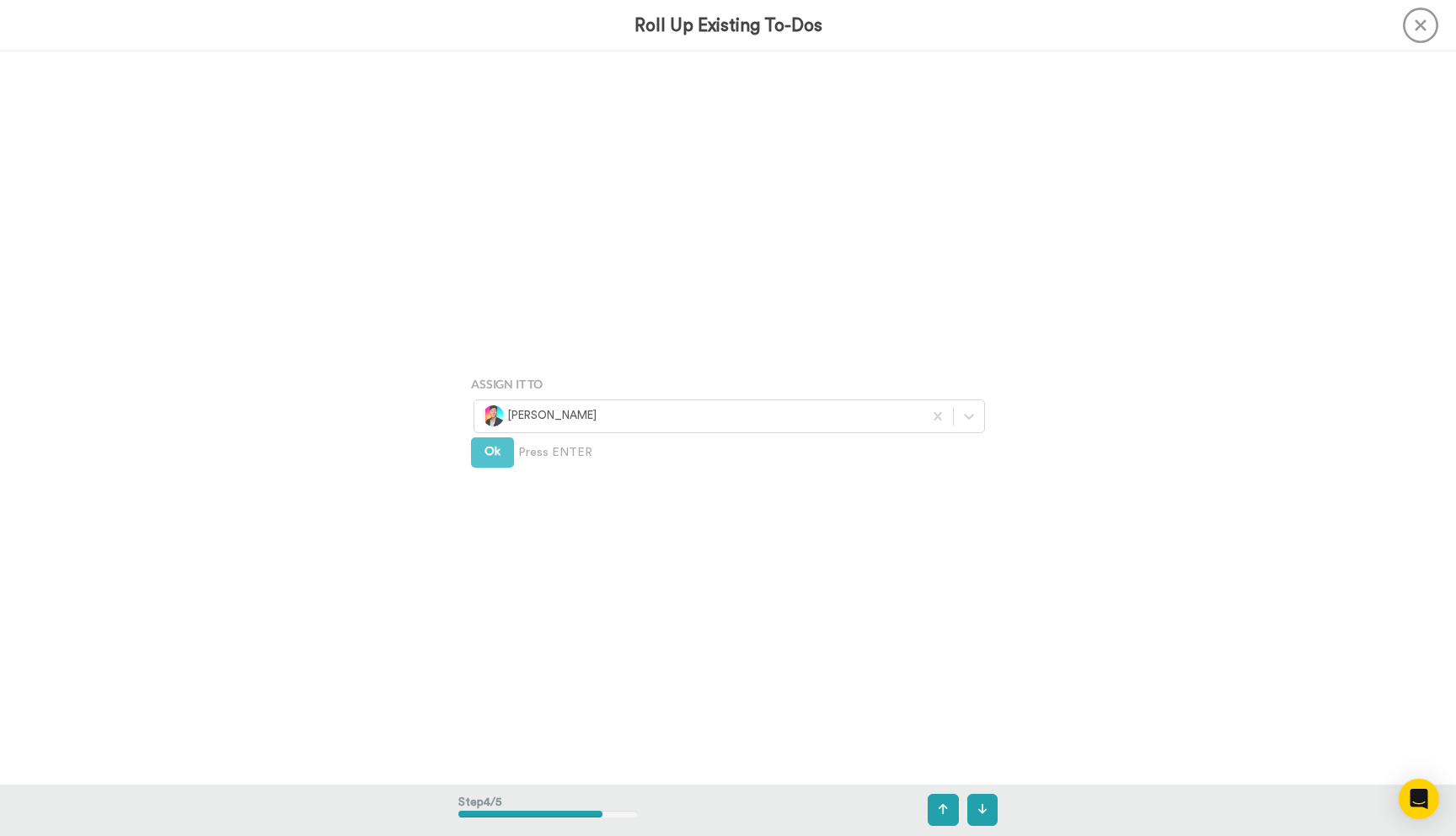
click at [497, 554] on div "Assign It To [PERSON_NAME] Ok Press ENTER" at bounding box center [728, 419] width 540 height 418
click at [502, 460] on button "Ok" at bounding box center [493, 452] width 43 height 31
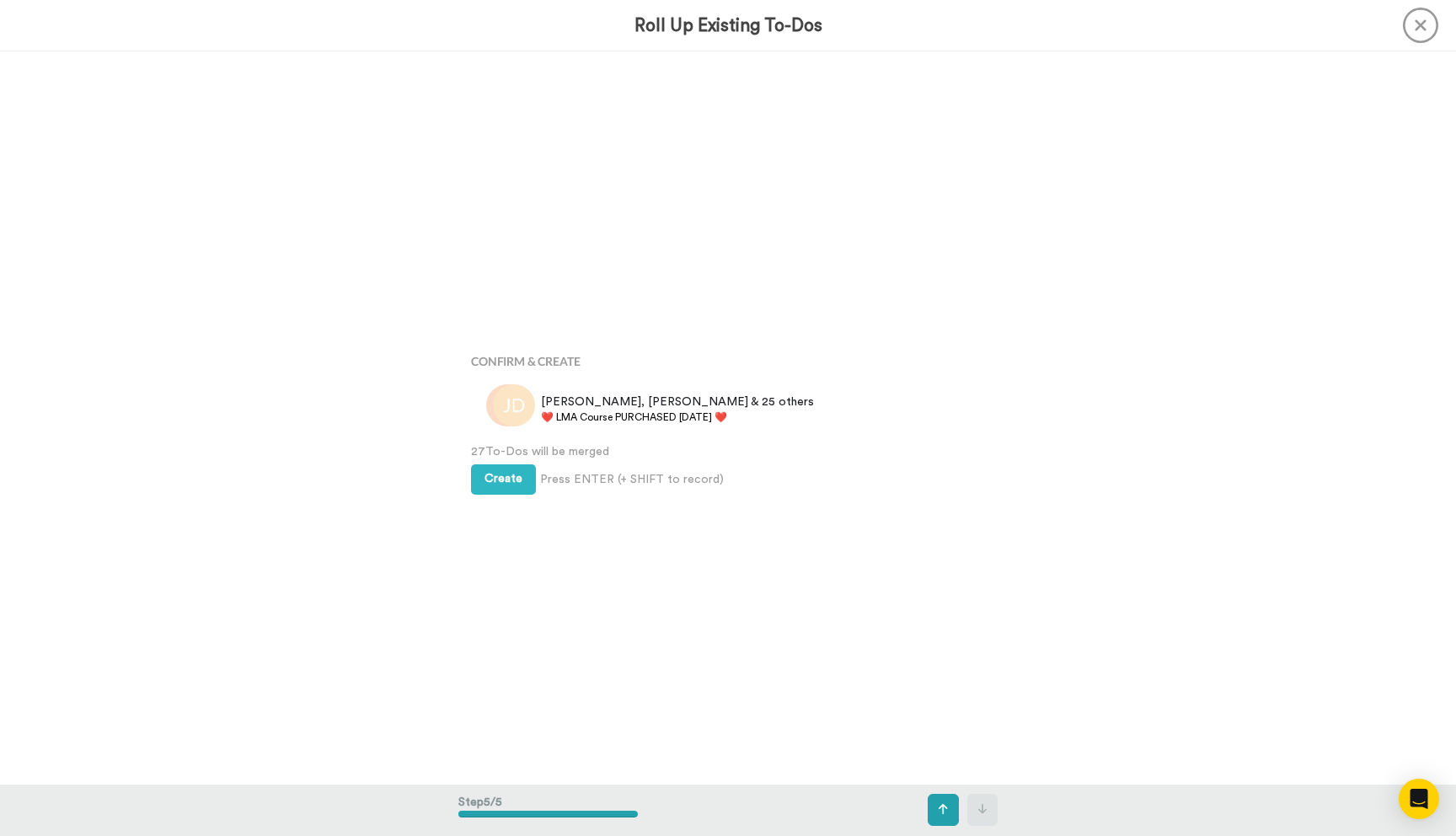
scroll to position [2931, 0]
click at [502, 460] on div "Create Press ENTER (+ SHIFT to record) Create & Add Another" at bounding box center [728, 475] width 514 height 35
click at [502, 471] on span "Create" at bounding box center [503, 477] width 38 height 12
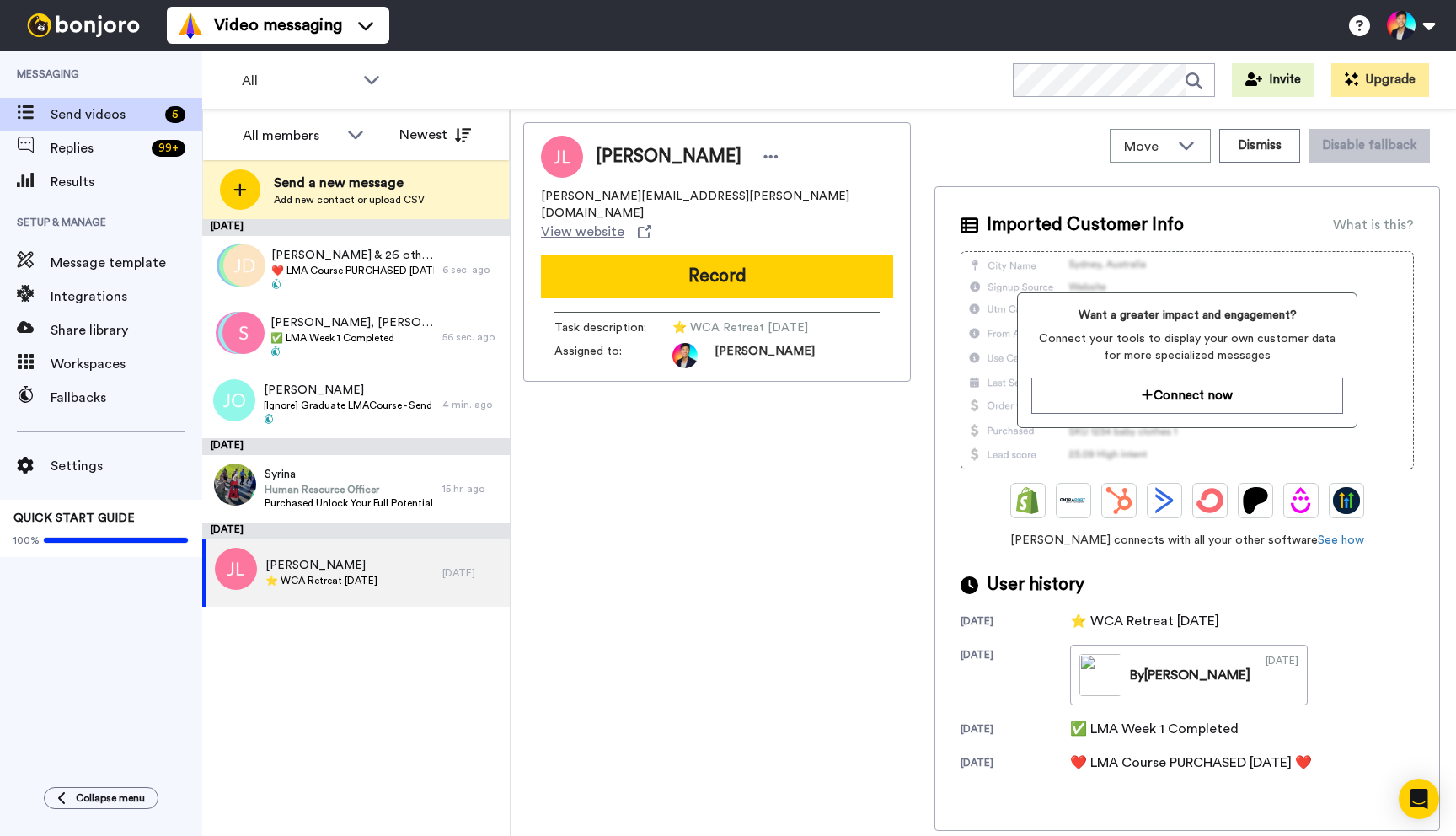
click at [714, 547] on div "Jakob Lundén jakob.lunden@pm.me View website Record Task description : ⭐️ WCA R…" at bounding box center [717, 477] width 388 height 709
click at [1409, 800] on div "Open Intercom Messenger" at bounding box center [1419, 799] width 44 height 44
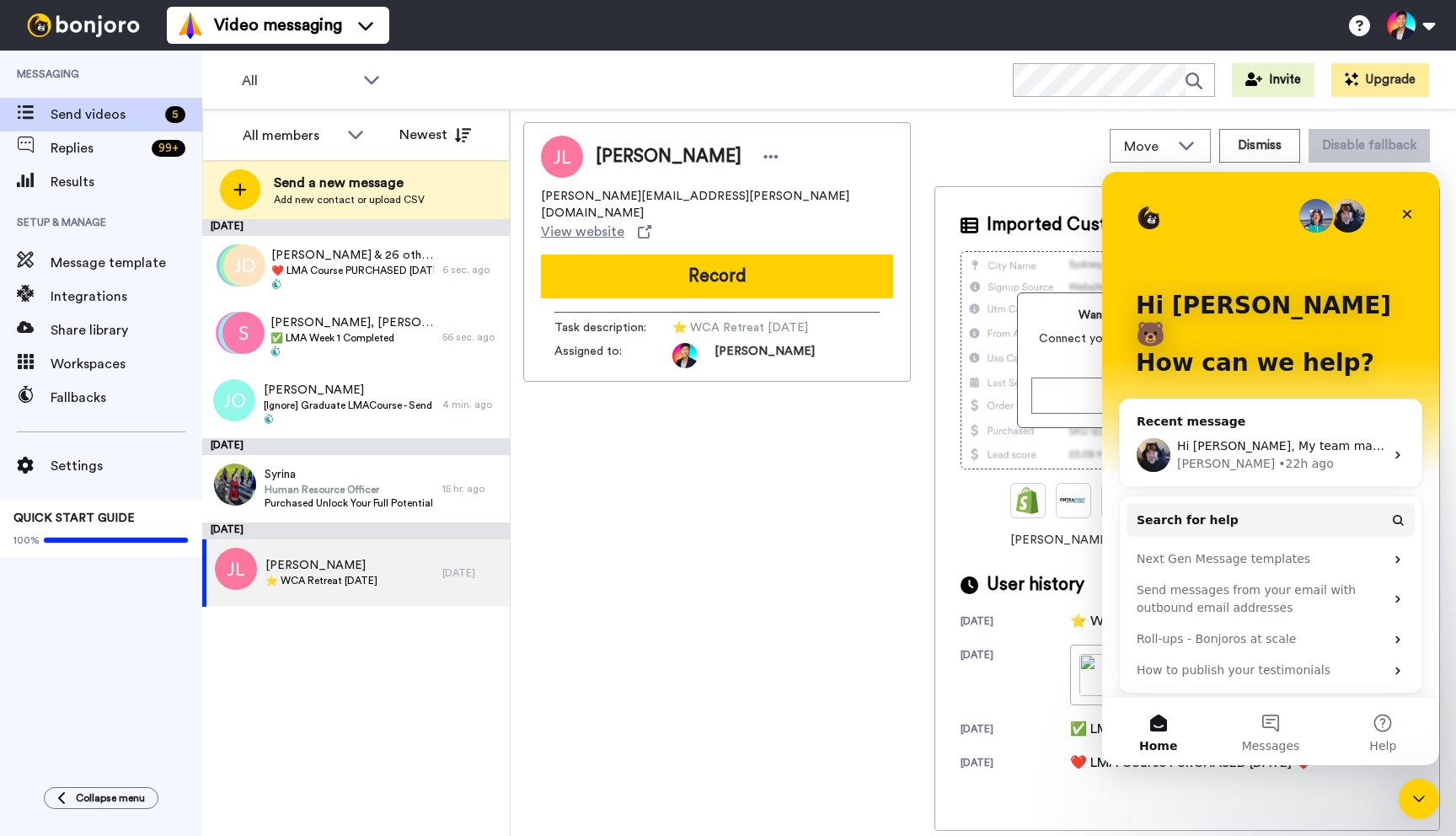
click at [1310, 424] on div "Hi Tim, My team made some changes to the AI feature. The information is not dow…" at bounding box center [1270, 455] width 302 height 62
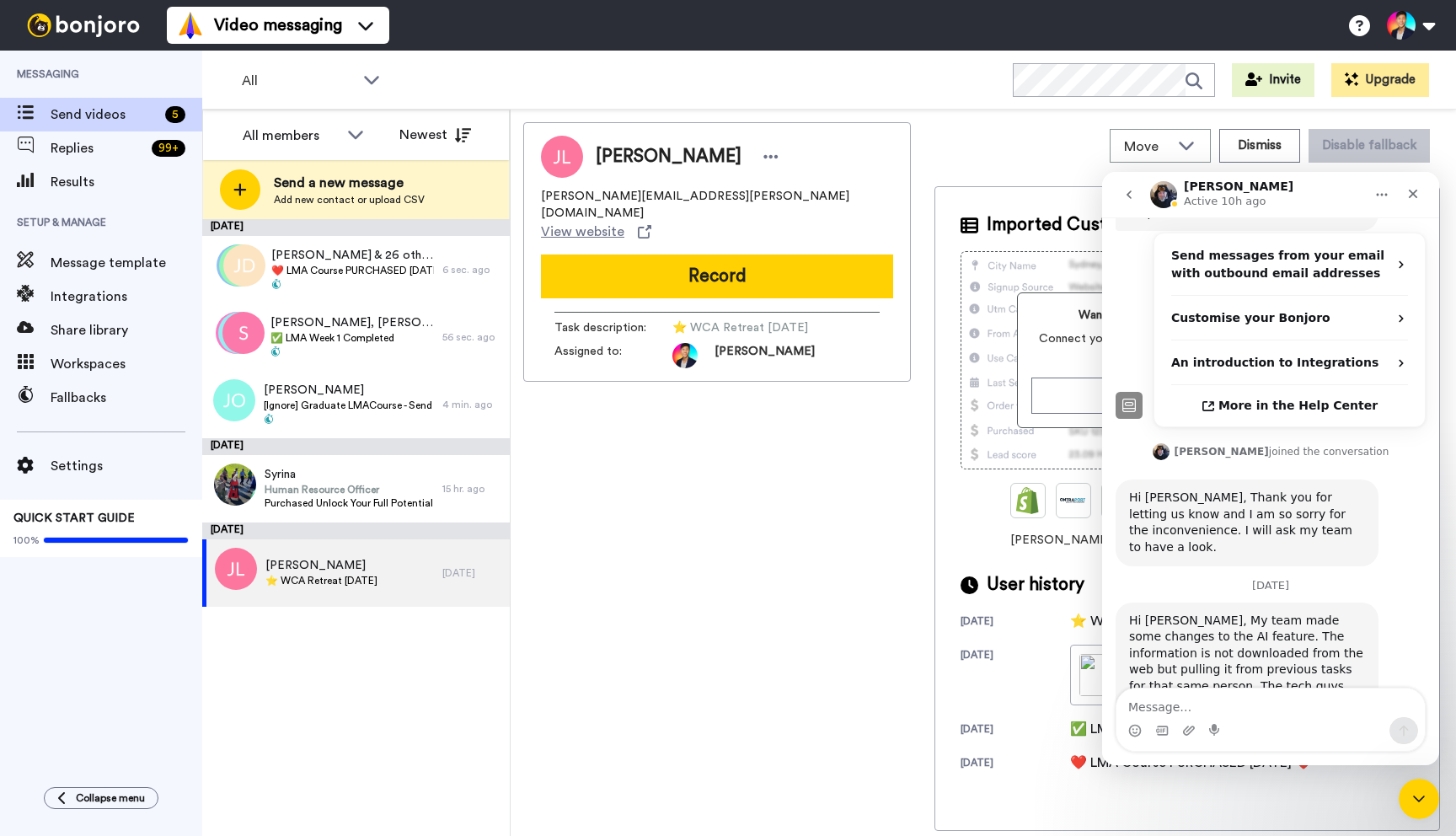
scroll to position [632, 0]
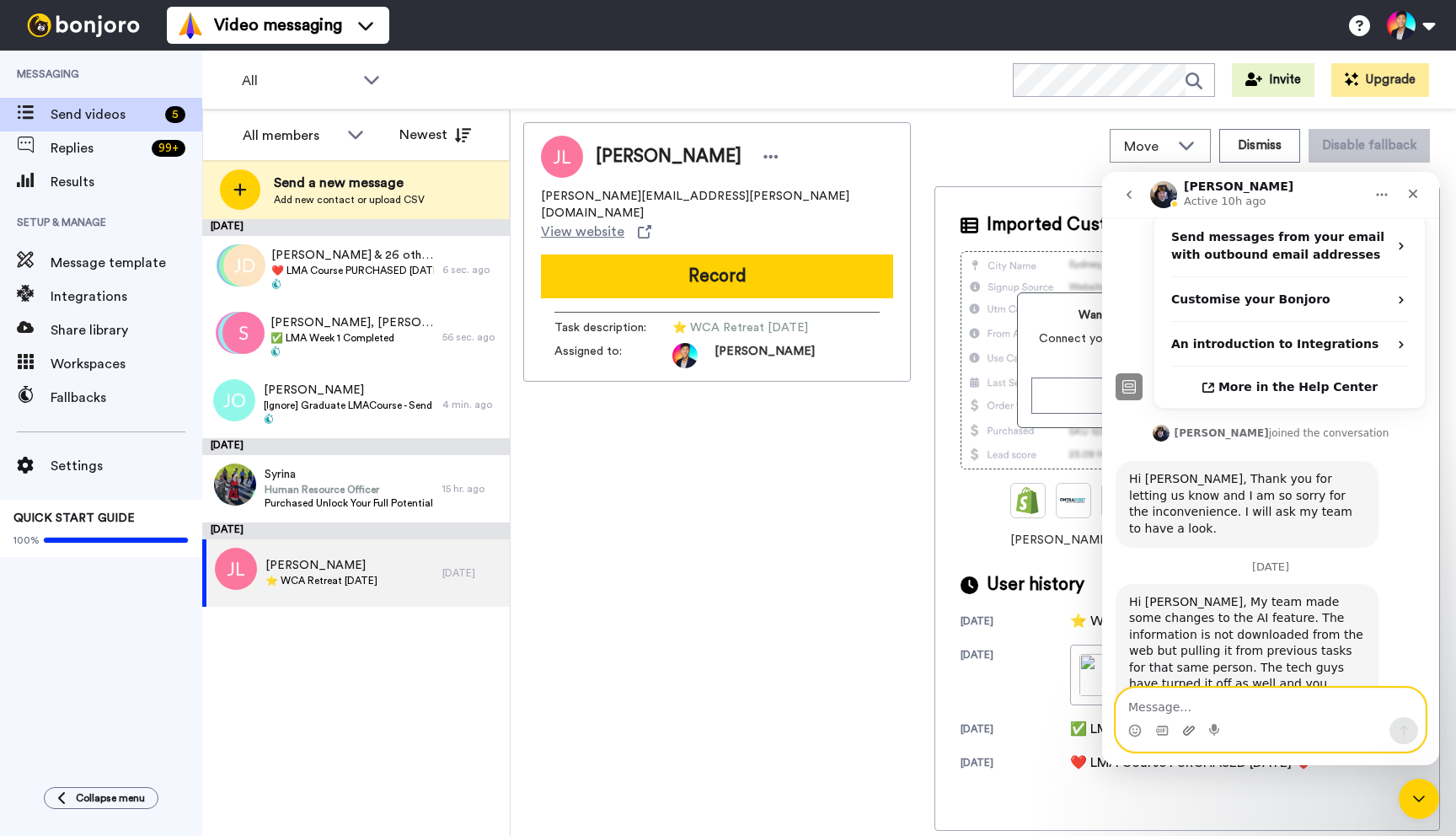
click at [1185, 729] on icon "Upload attachment" at bounding box center [1189, 730] width 12 height 9
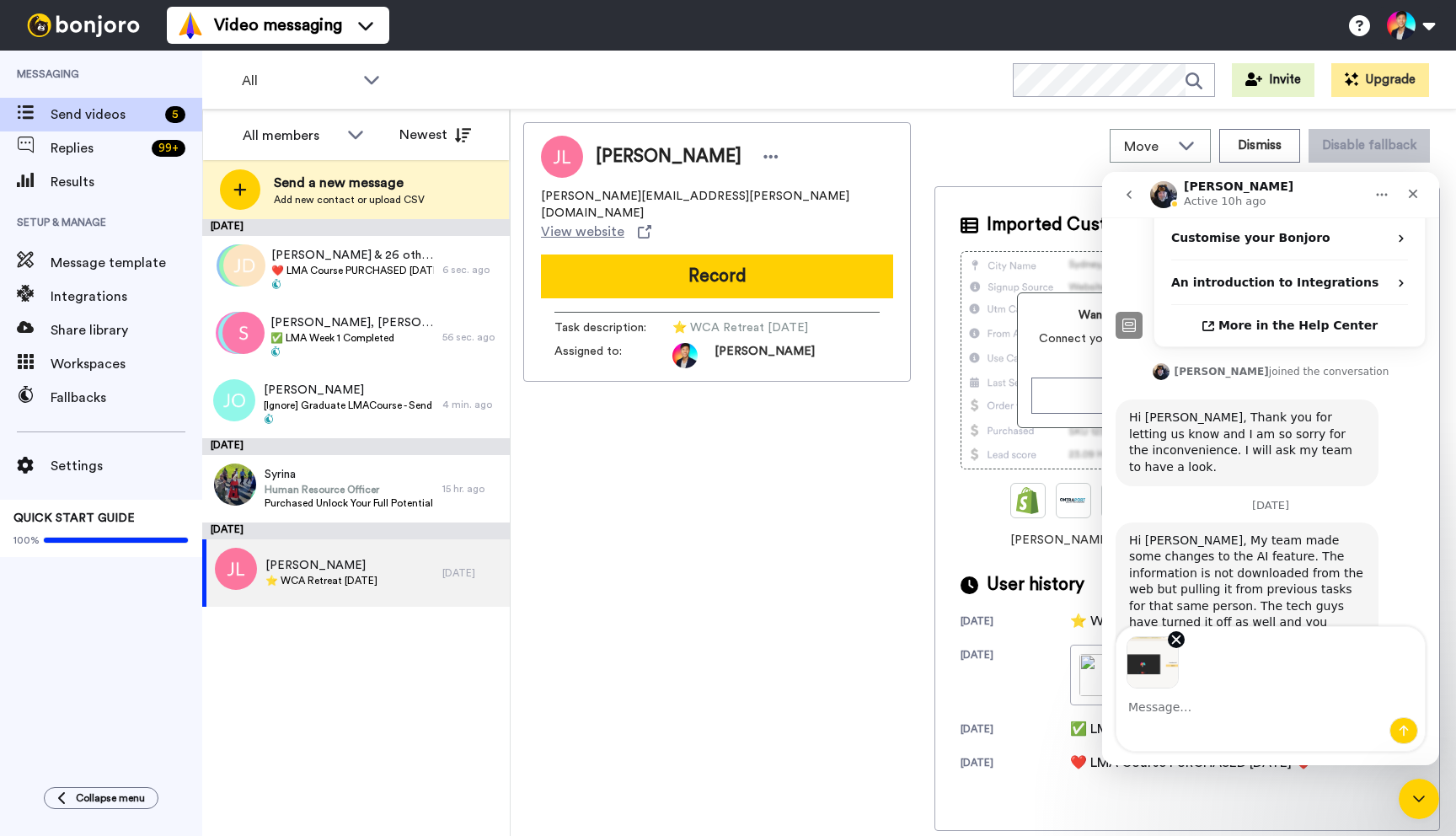
scroll to position [693, 0]
click at [1178, 638] on icon "Remove image 1" at bounding box center [1177, 640] width 8 height 8
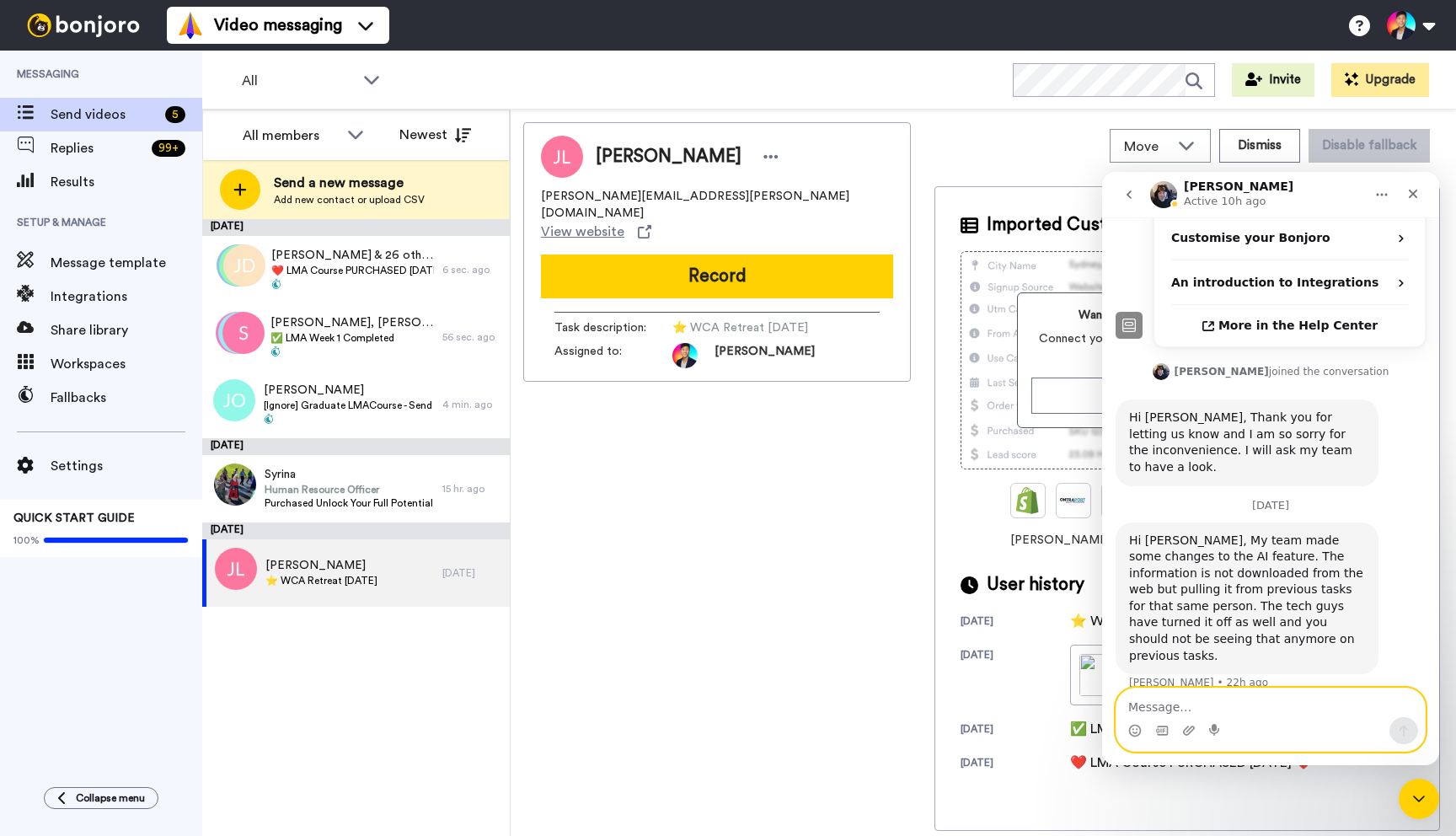
scroll to position [632, 0]
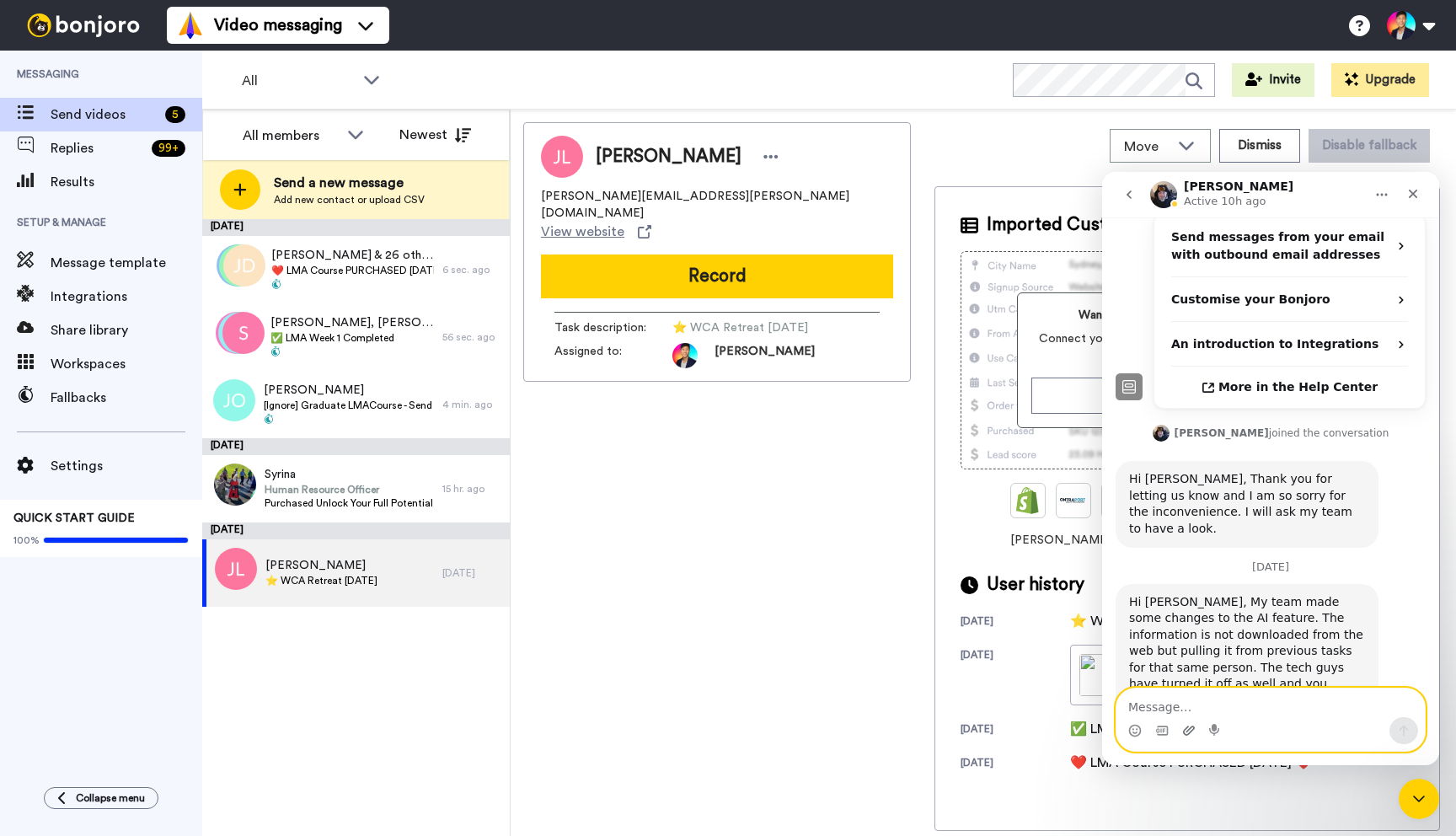
click at [1185, 730] on icon "Upload attachment" at bounding box center [1189, 730] width 12 height 9
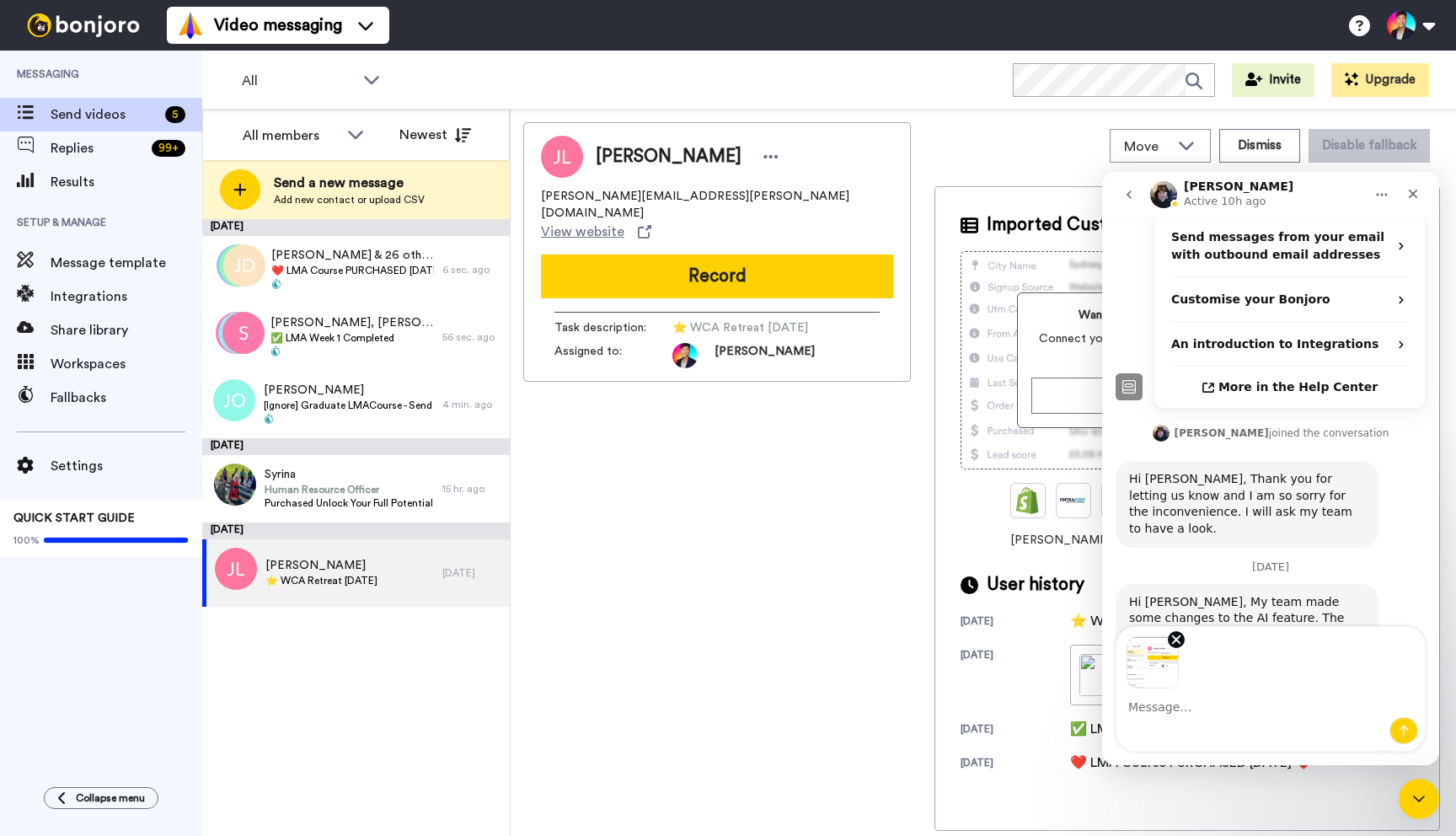
scroll to position [693, 0]
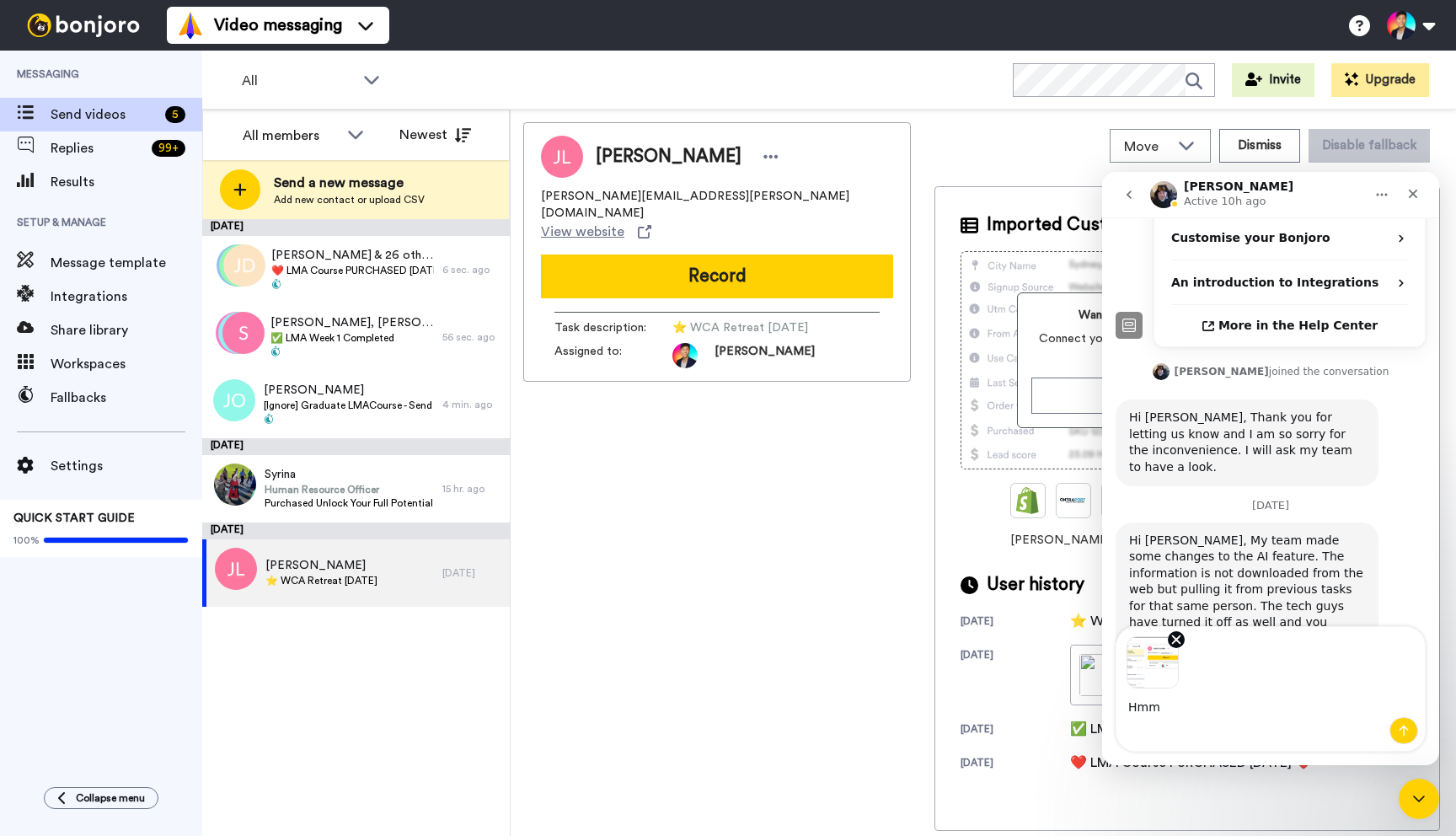
type textarea "Hmmm"
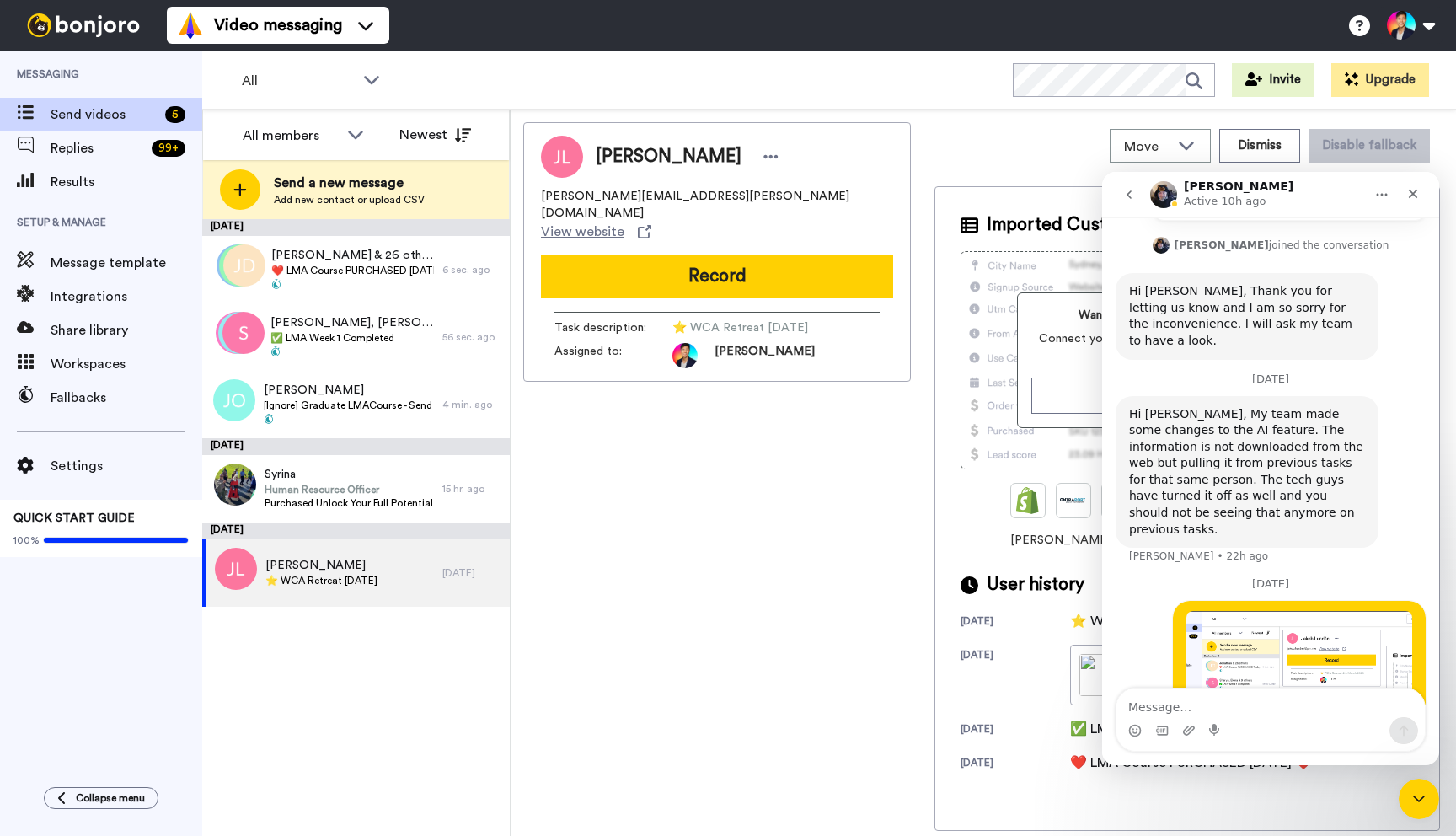
scroll to position [834, 0]
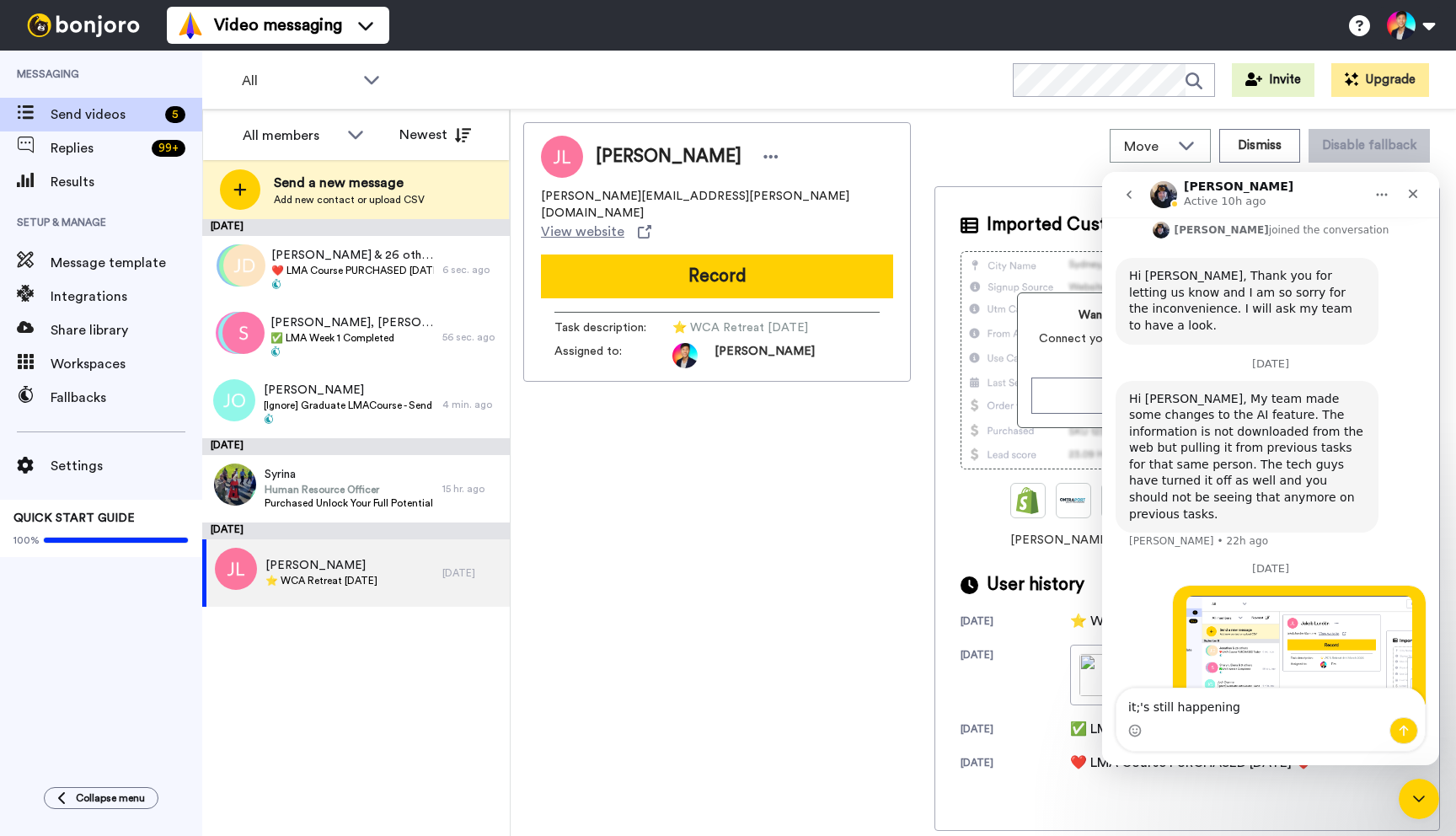
type textarea "it;'s still happening?"
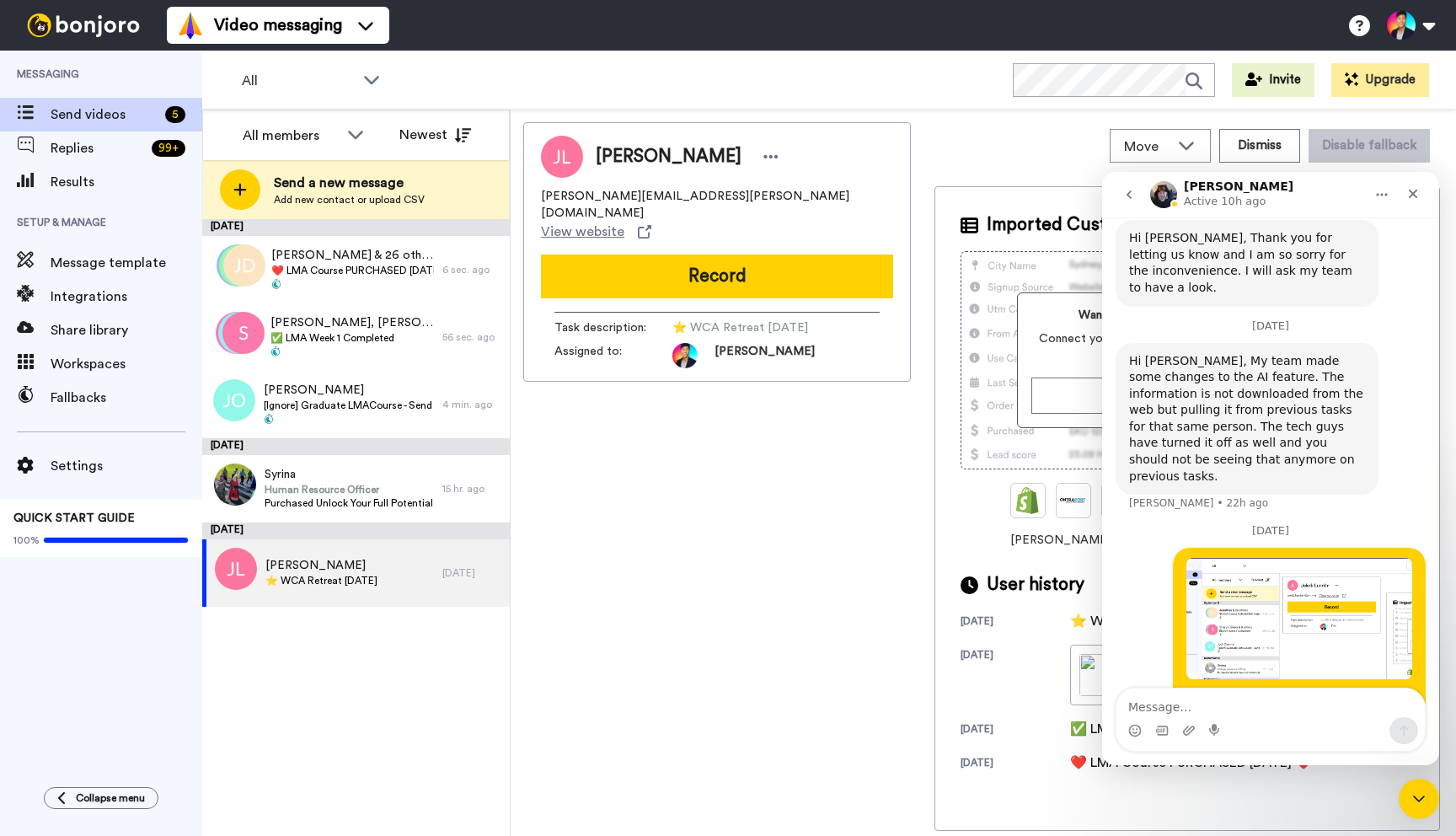
click at [673, 490] on div "Jakob Lundén jakob.lunden@pm.me View website Record Task description : ⭐️ WCA R…" at bounding box center [717, 477] width 388 height 709
click at [631, 430] on div "Jakob Lundén jakob.lunden@pm.me View website Record Task description : ⭐️ WCA R…" at bounding box center [717, 477] width 388 height 709
click at [543, 489] on div "Jakob Lundén jakob.lunden@pm.me View website Record Task description : ⭐️ WCA R…" at bounding box center [717, 477] width 388 height 709
click at [750, 461] on div "Jakob Lundén jakob.lunden@pm.me View website Record Task description : ⭐️ WCA R…" at bounding box center [717, 477] width 388 height 709
